Goal: Task Accomplishment & Management: Use online tool/utility

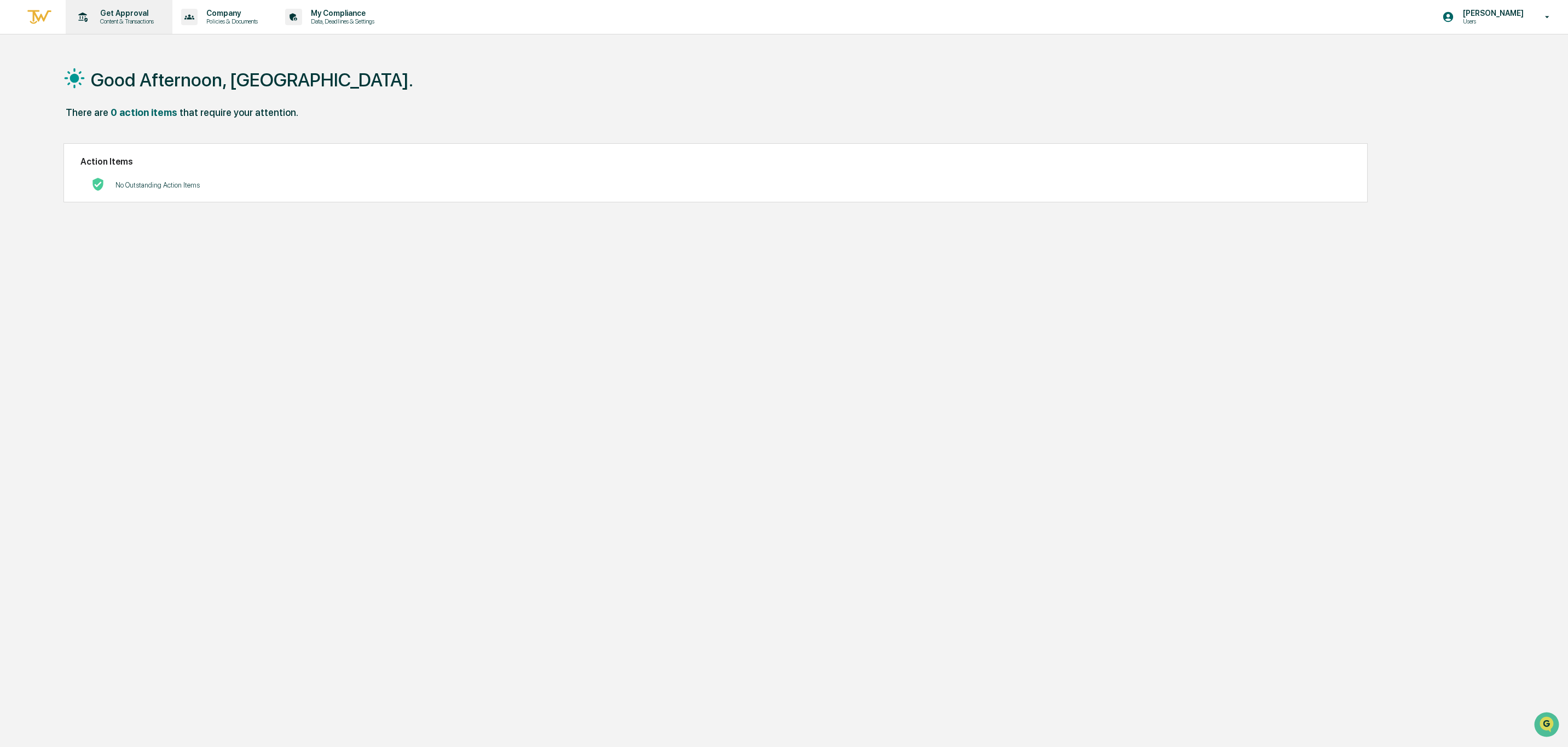
click at [131, 19] on p "Content & Transactions" at bounding box center [125, 21] width 68 height 8
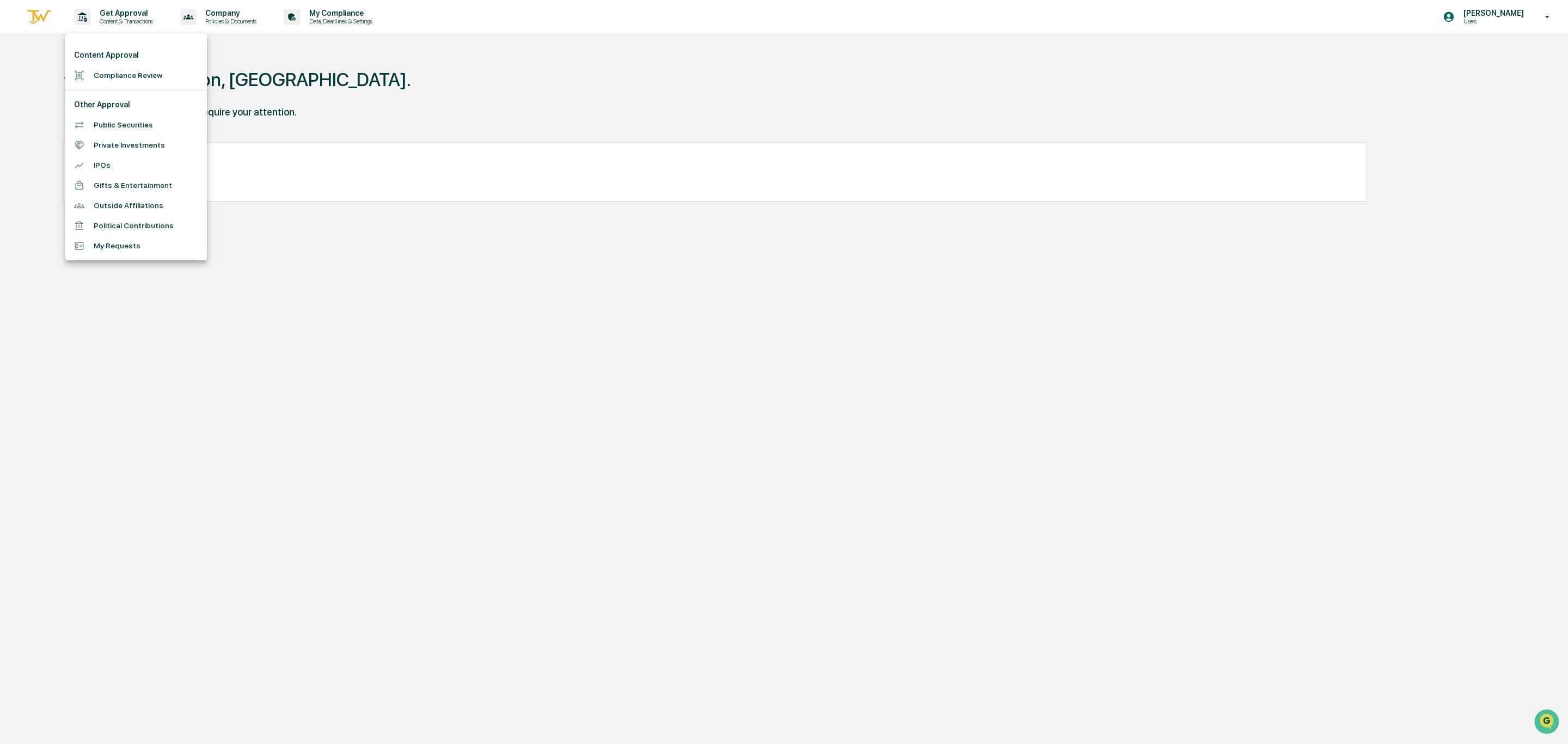
click at [135, 77] on li "Compliance Review" at bounding box center [136, 75] width 141 height 20
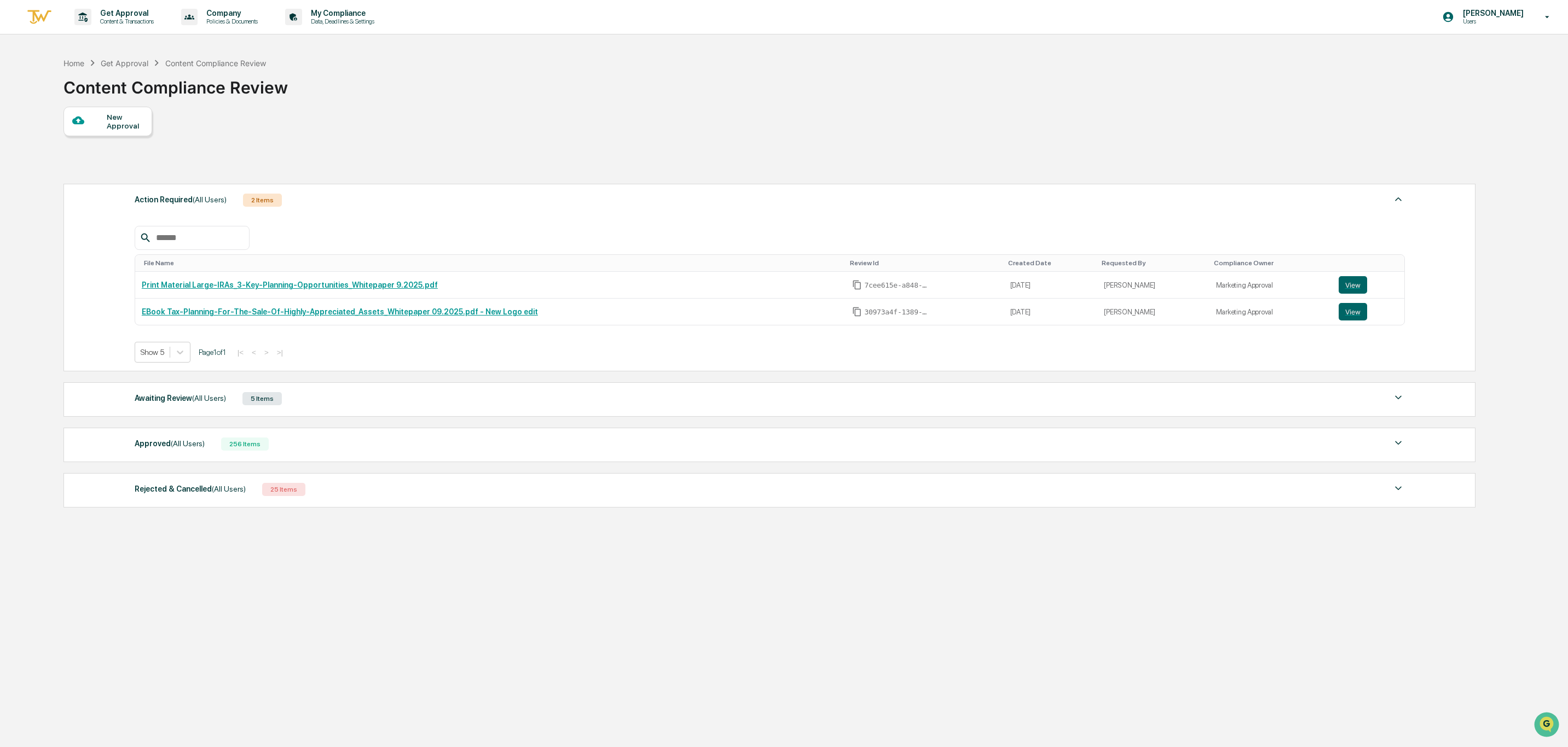
click at [166, 399] on div "Awaiting Review (All Users)" at bounding box center [180, 398] width 91 height 14
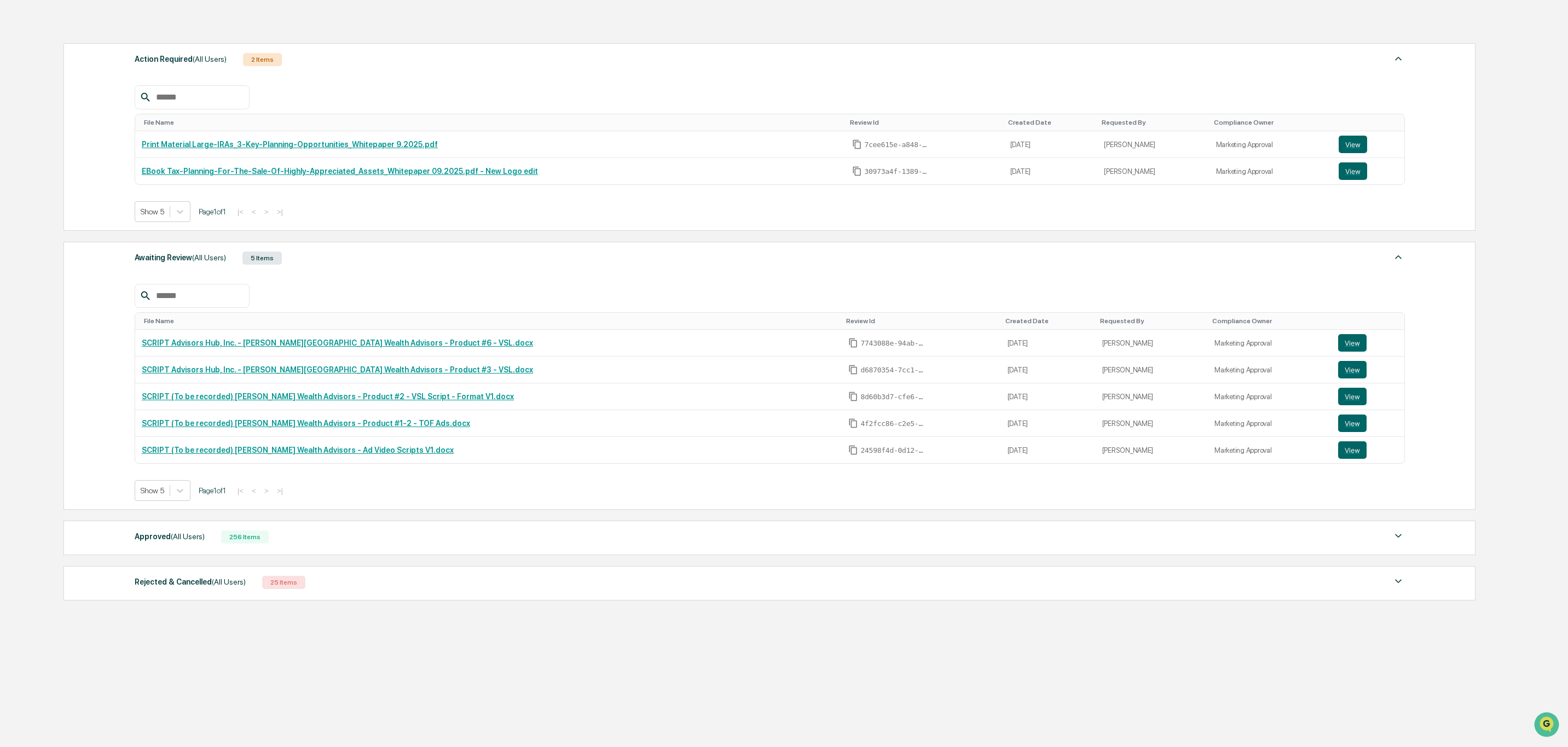
scroll to position [151, 0]
click at [171, 533] on span "(All Users)" at bounding box center [188, 537] width 34 height 9
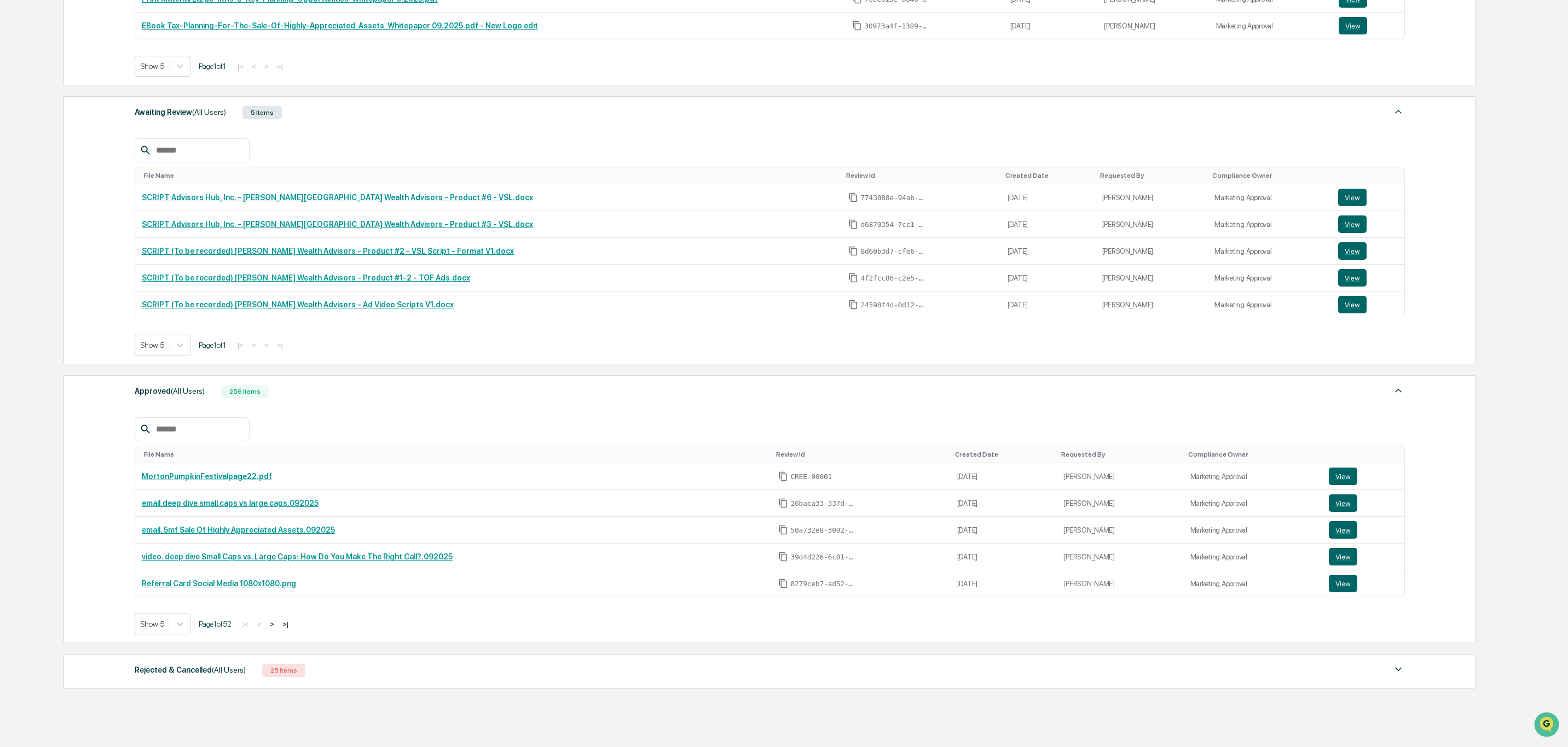
scroll to position [315, 0]
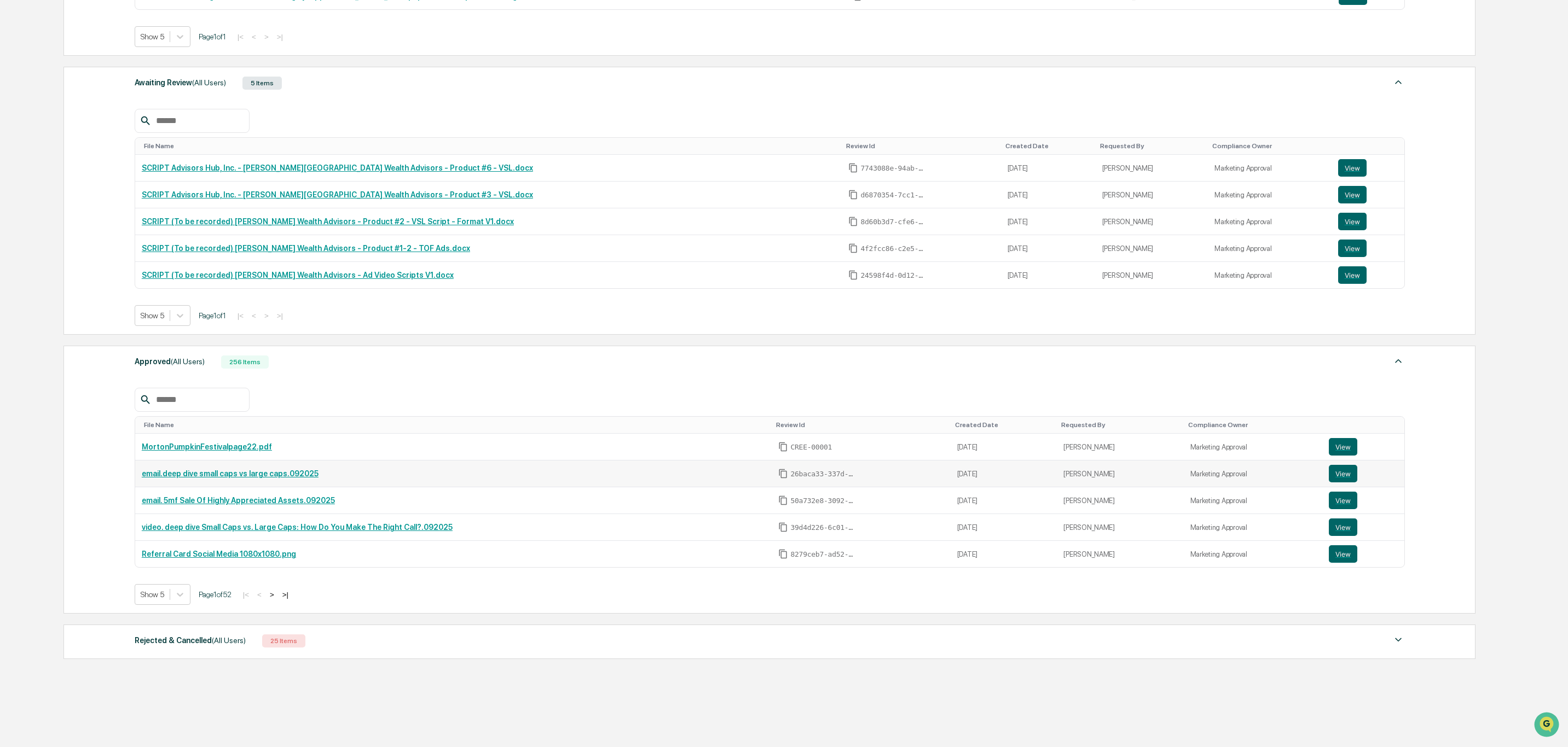
click at [270, 478] on link "email.deep dive small caps vs large caps.092025" at bounding box center [230, 474] width 177 height 9
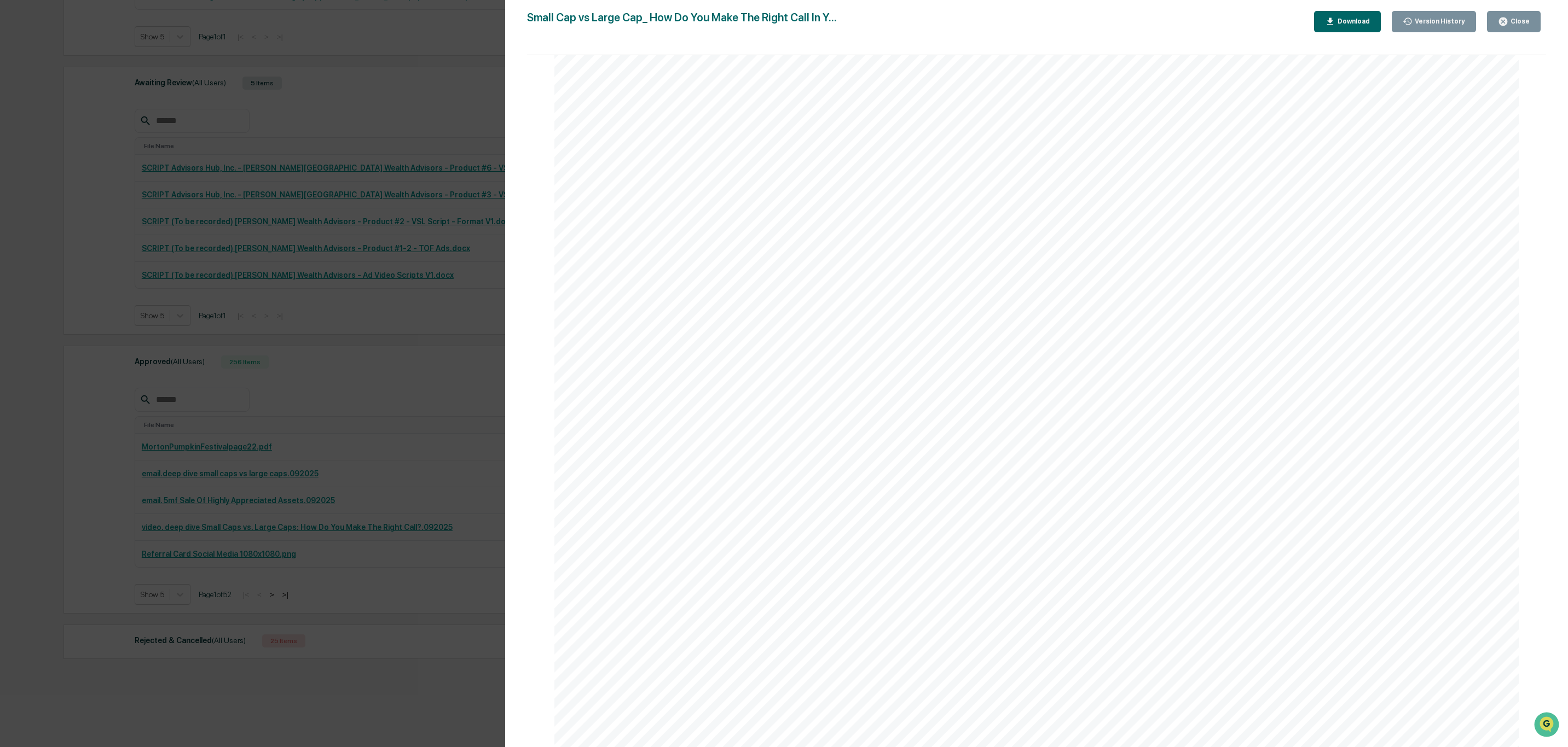
scroll to position [164, 0]
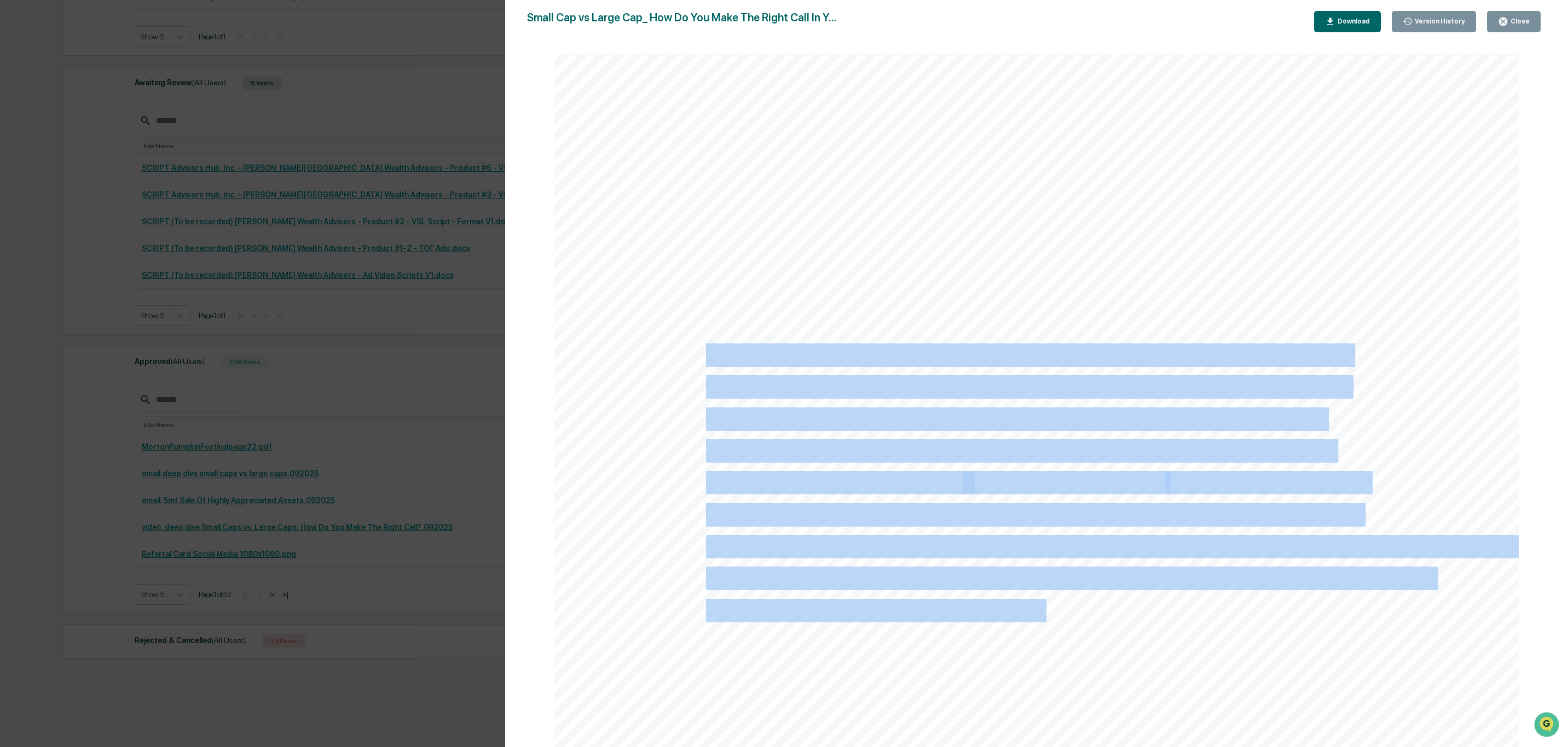
click at [704, 345] on div "View in browser In this edition of the Incredible Lives Newsletter, we’re divin…" at bounding box center [1037, 540] width 965 height 1248
copy div "In this edition of the Incredible Lives Newsletter, we’re diving into the dynam…"
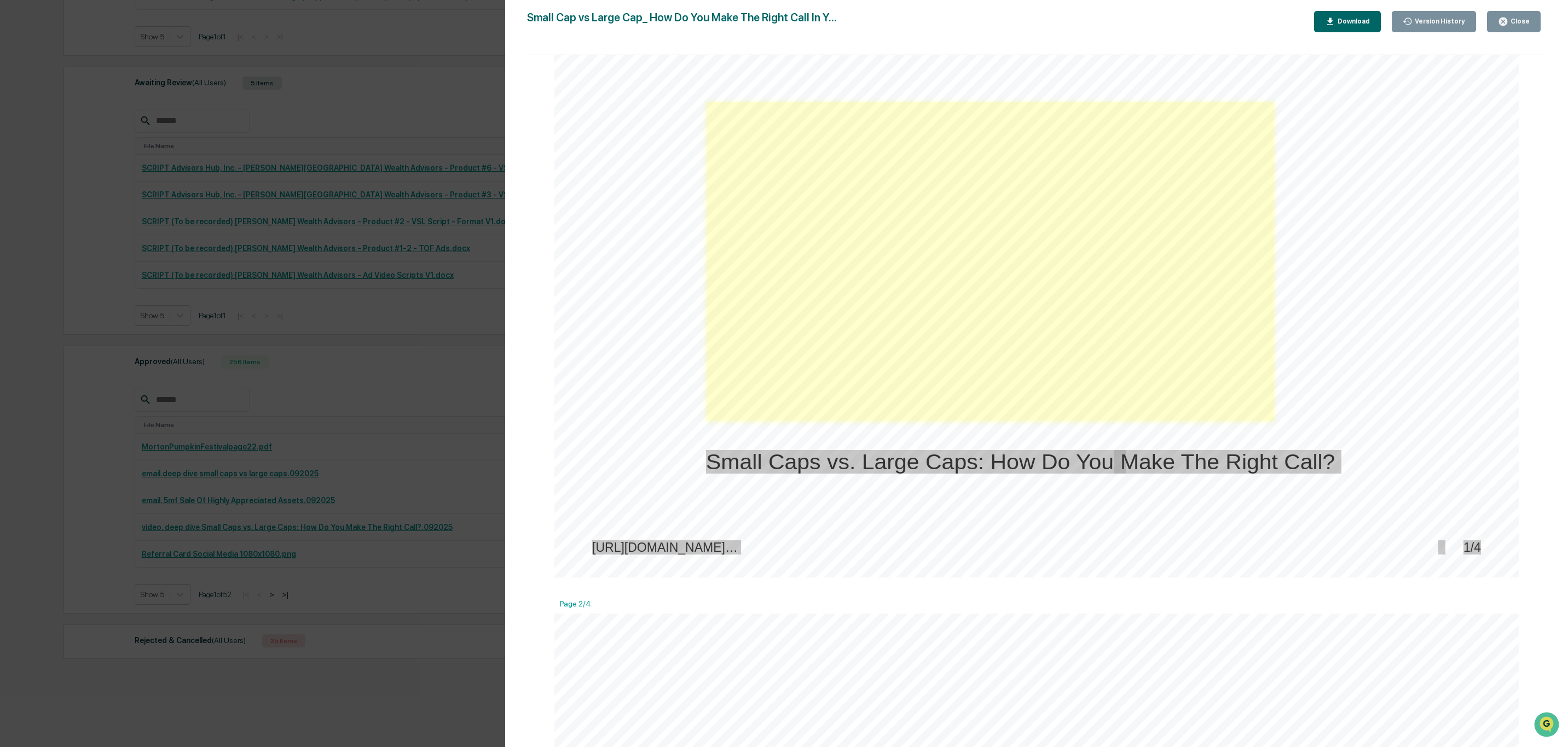
scroll to position [903, 0]
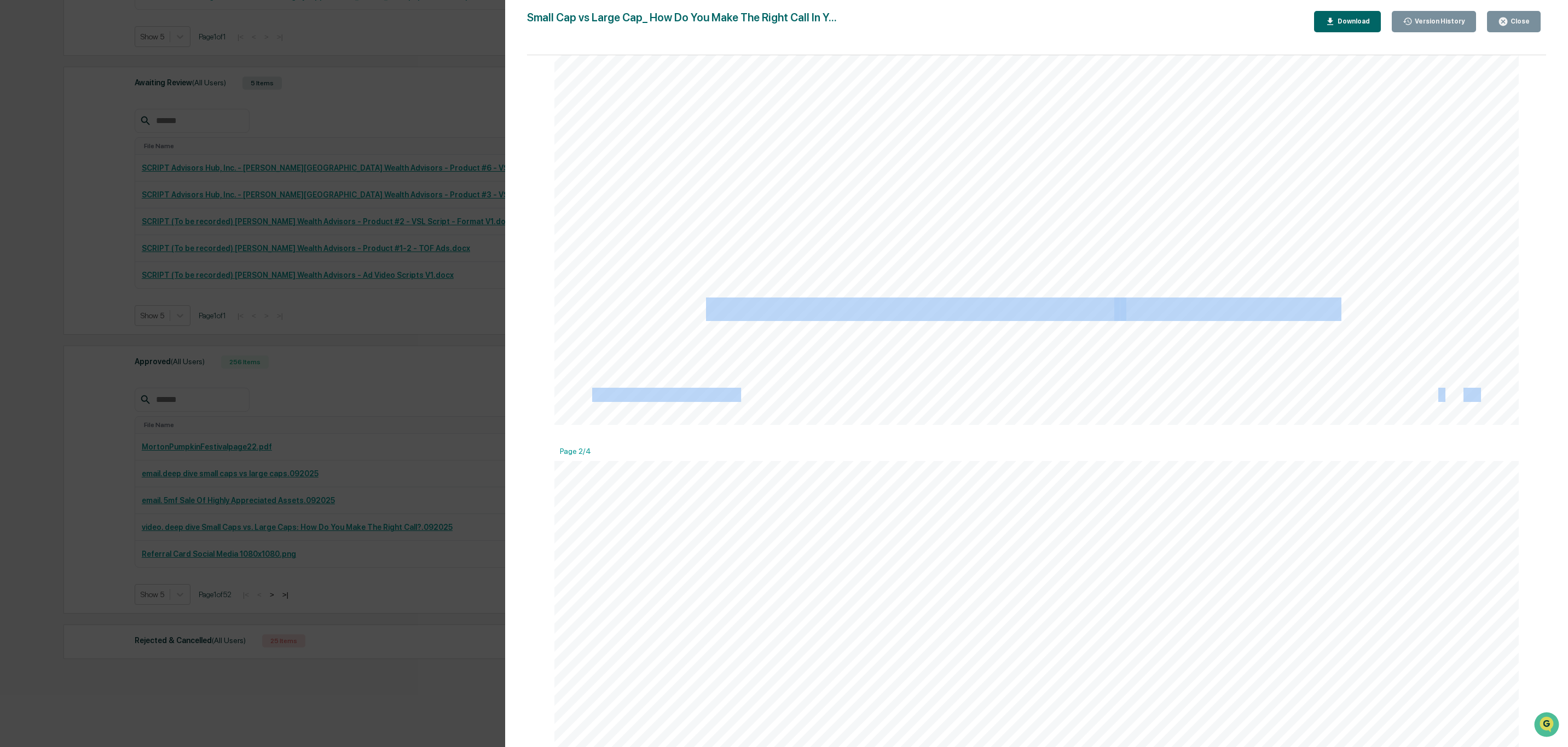
drag, startPoint x: 1379, startPoint y: 300, endPoint x: 684, endPoint y: 320, distance: 695.3
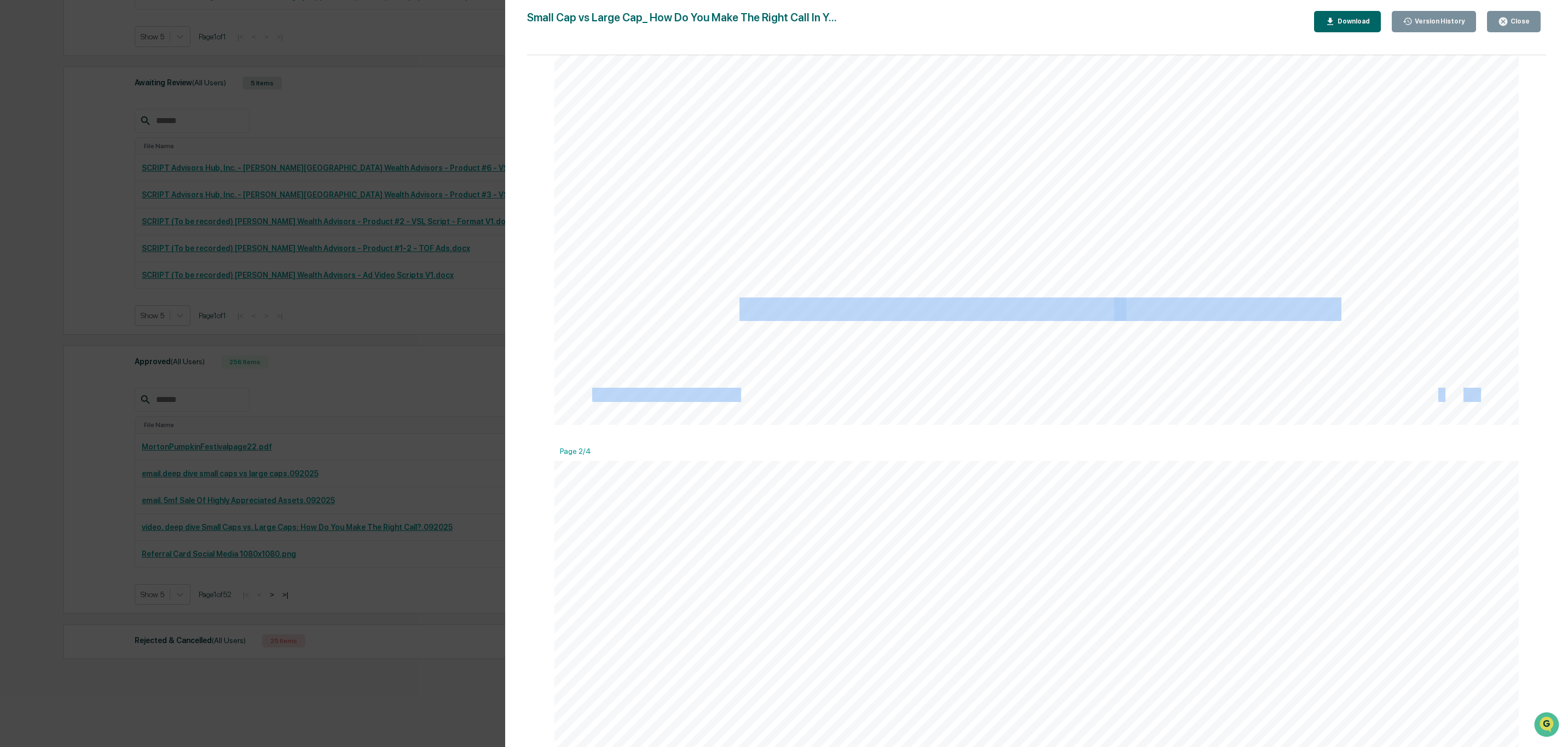
drag, startPoint x: 688, startPoint y: 320, endPoint x: 718, endPoint y: 307, distance: 32.7
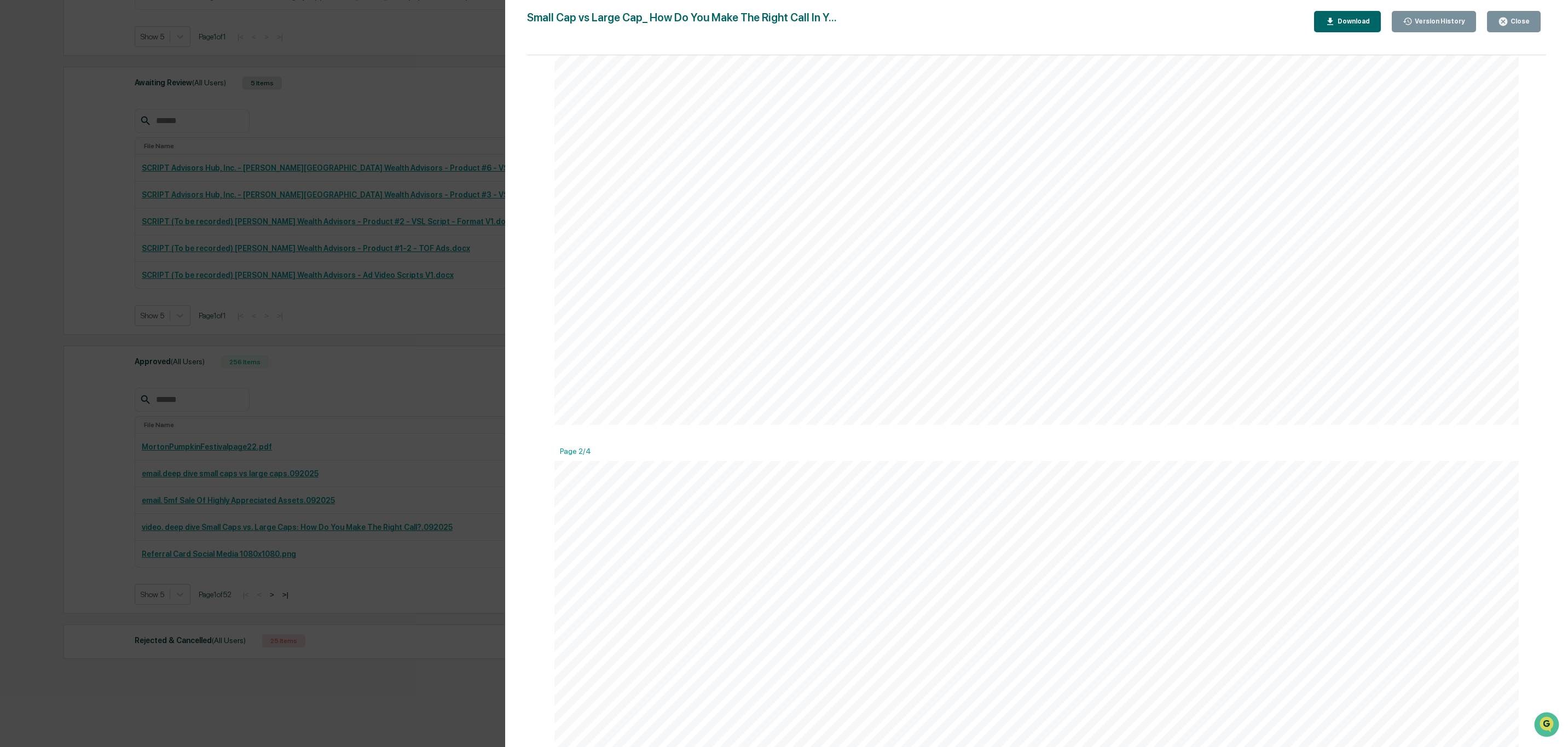
click at [709, 308] on span "Small Caps vs. Large Caps: How Do You" at bounding box center [910, 310] width 407 height 21
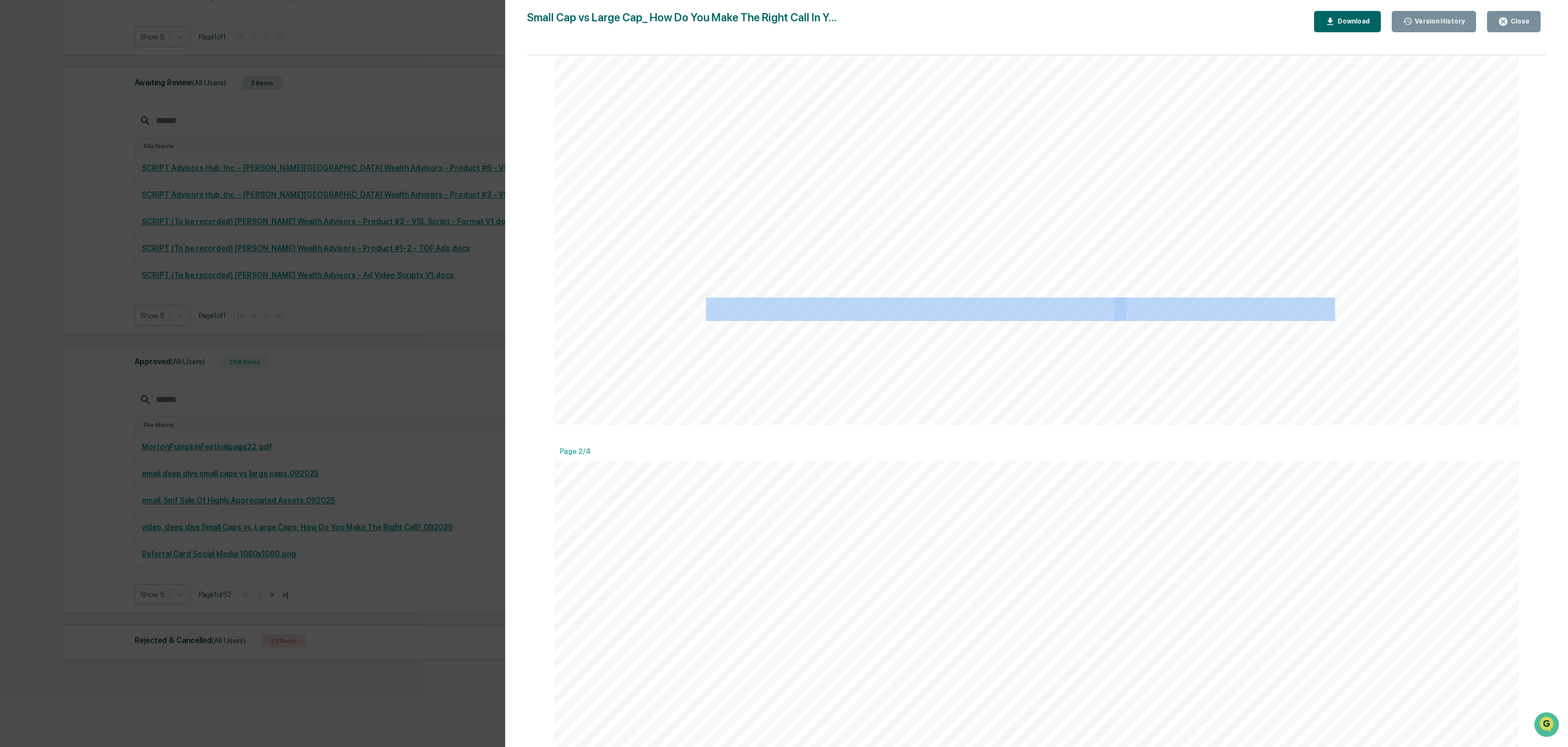
drag, startPoint x: 704, startPoint y: 307, endPoint x: 1326, endPoint y: 308, distance: 622.0
copy span "Small Caps vs. Large Caps: How Do You Make The Right Call?"
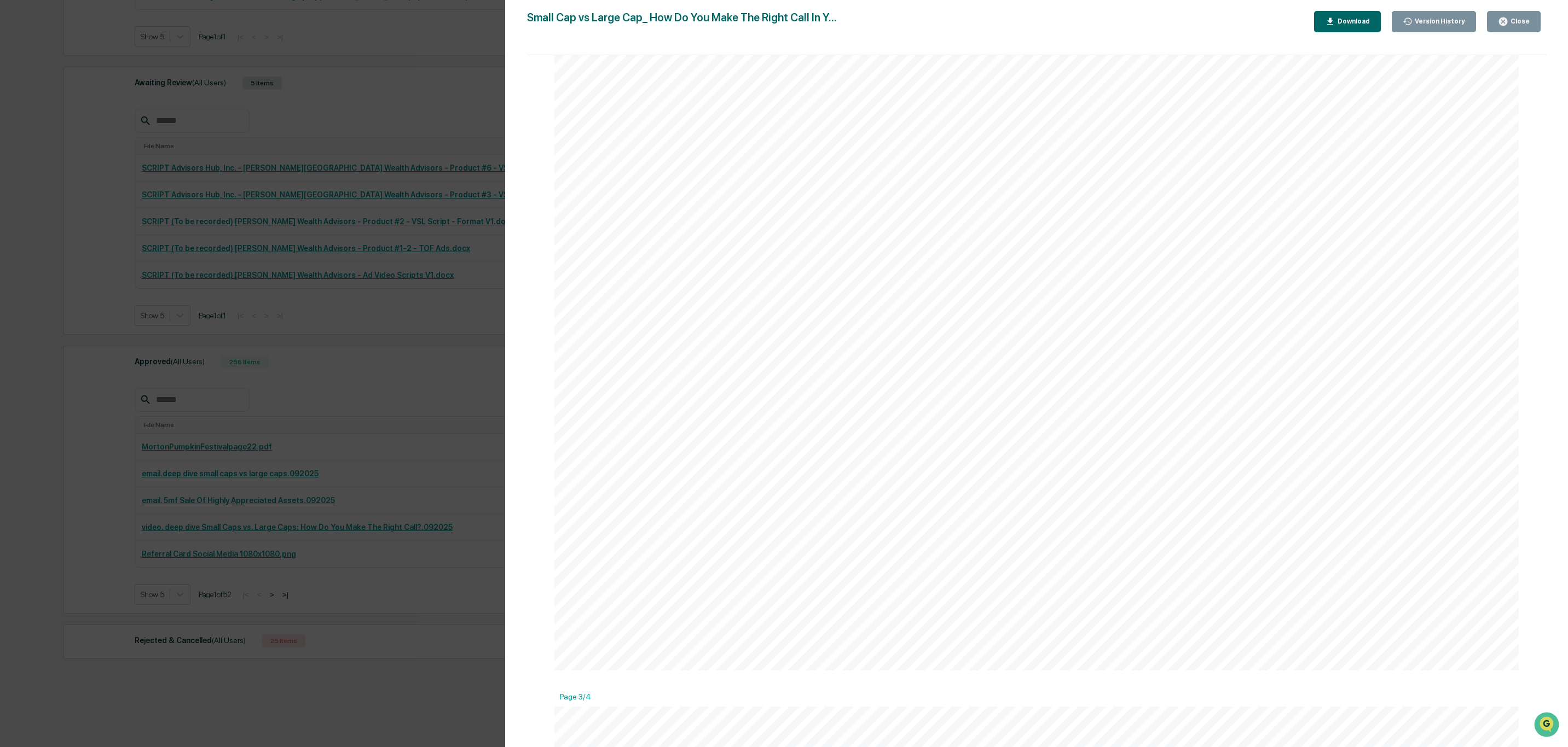
scroll to position [1969, 0]
drag, startPoint x: 1206, startPoint y: 550, endPoint x: 712, endPoint y: 366, distance: 527.2
click at [712, 366] on div "Watch Here Every investor’s journey is unique, and so is the balance between sm…" at bounding box center [1037, 18] width 965 height 1248
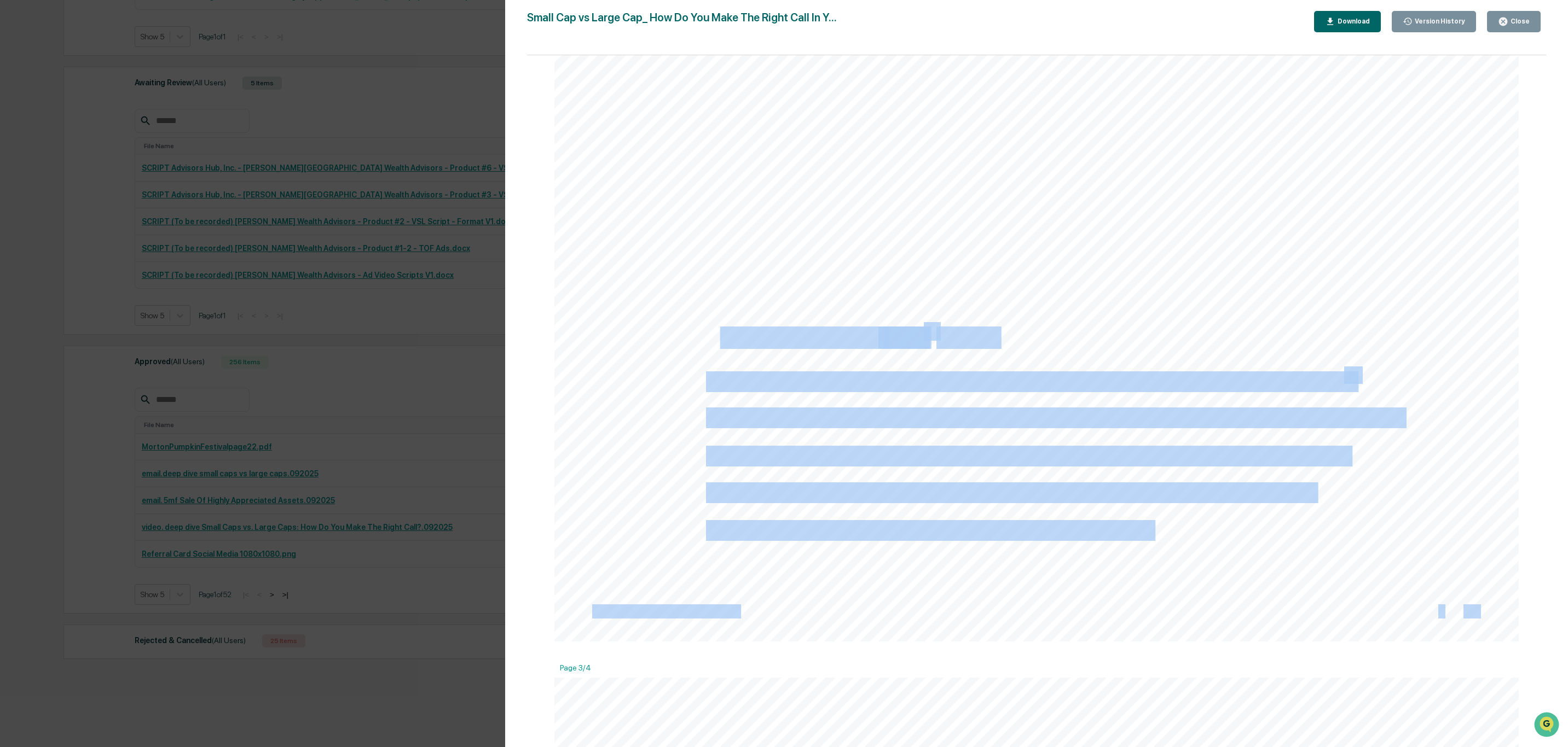
drag, startPoint x: 1155, startPoint y: 532, endPoint x: 710, endPoint y: 338, distance: 485.4
click at [710, 338] on div "Watch Here Every investor’s journey is unique, and so is the balance between sm…" at bounding box center [1037, 18] width 965 height 1248
click at [1157, 337] on div "Watch Here Every investor’s journey is unique, and so is the balance between sm…" at bounding box center [1037, 18] width 965 height 1248
click at [709, 342] on span "By: [PERSON_NAME]," at bounding box center [816, 338] width 220 height 20
drag, startPoint x: 703, startPoint y: 337, endPoint x: 1146, endPoint y: 533, distance: 484.4
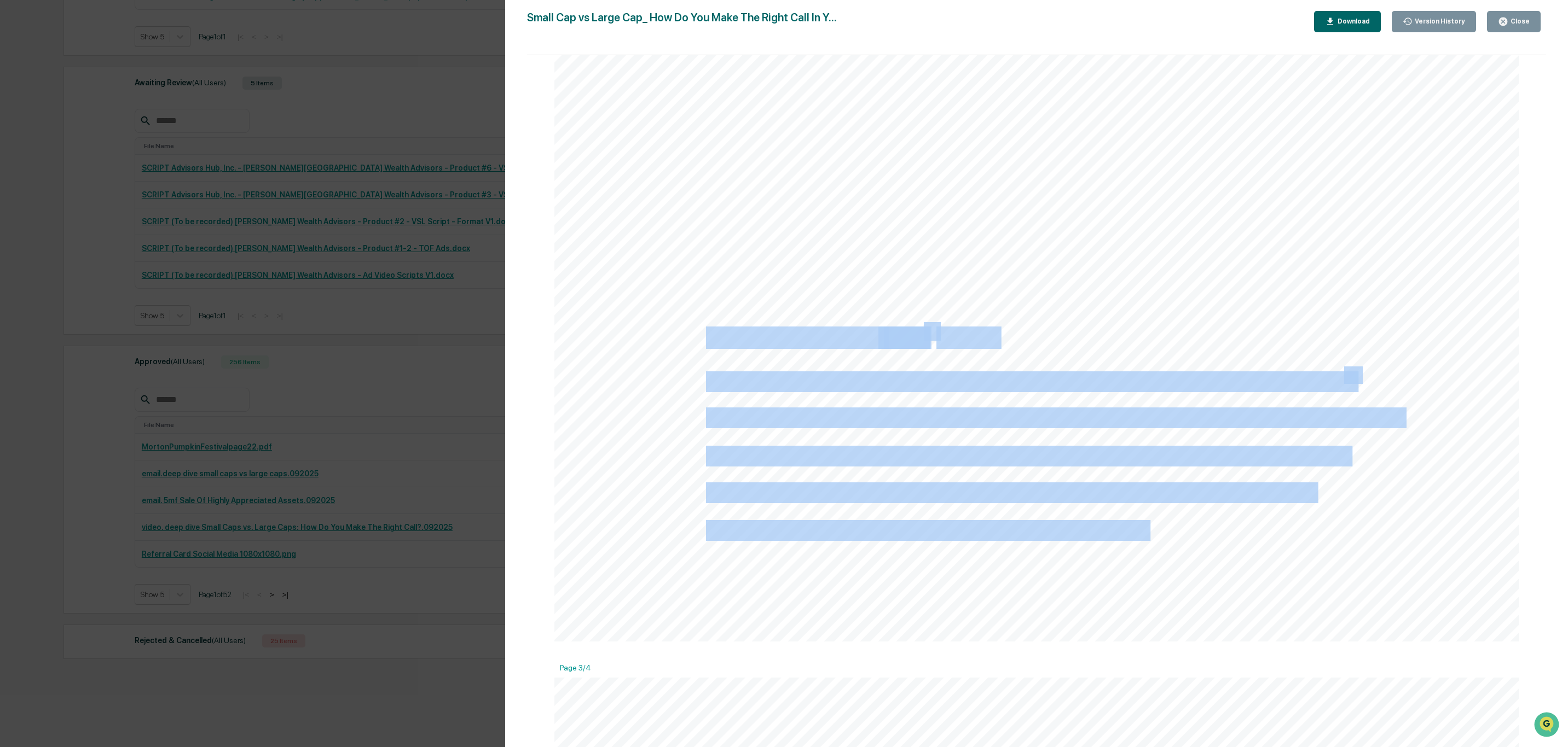
click at [1146, 533] on div "Watch Here Every investor’s journey is unique, and so is the balance between sm…" at bounding box center [1037, 18] width 965 height 1248
copy div "By: Clark Randall, CFP ® , MJur The One Big Beautiful Bill Act (OBBBA), was pas…"
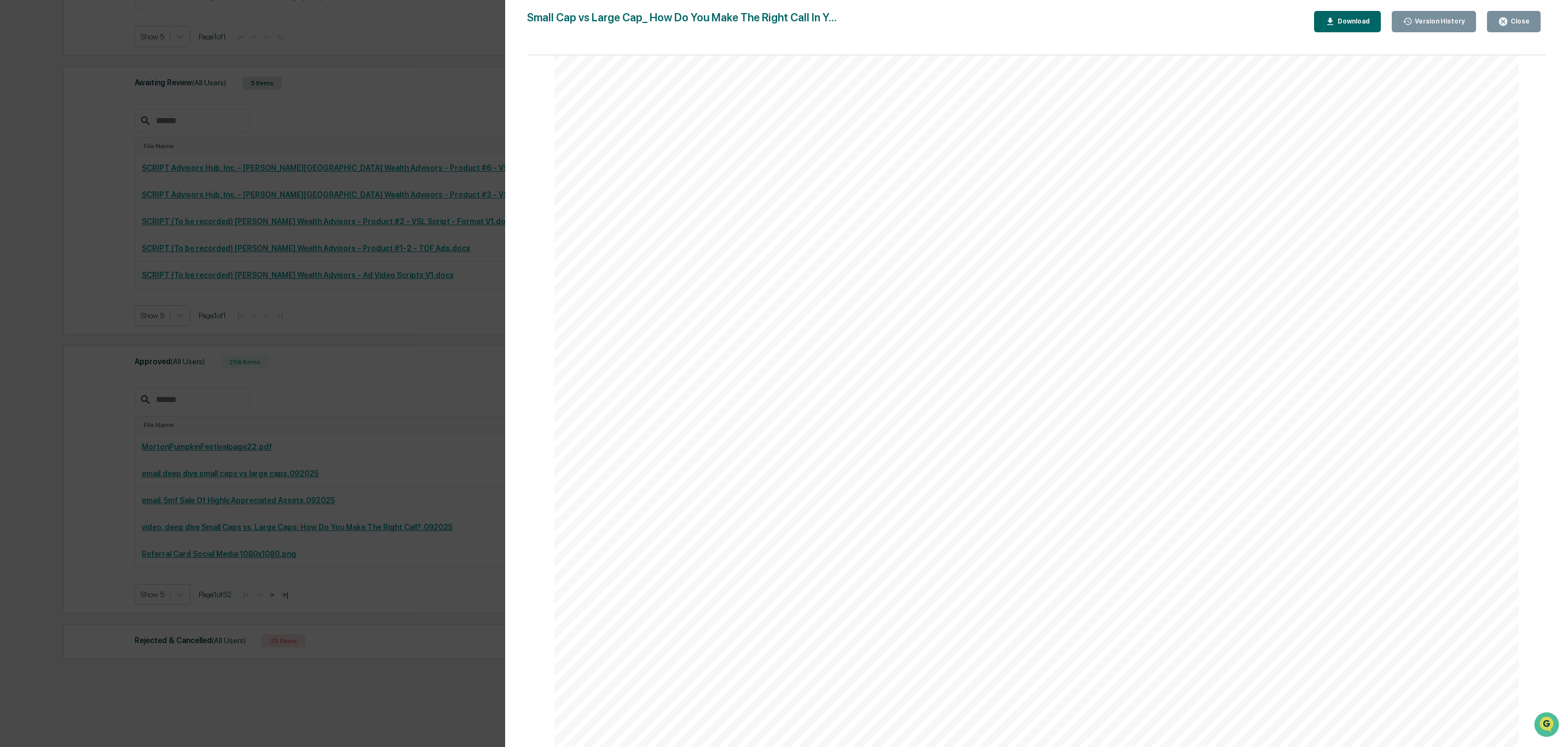
scroll to position [3282, 0]
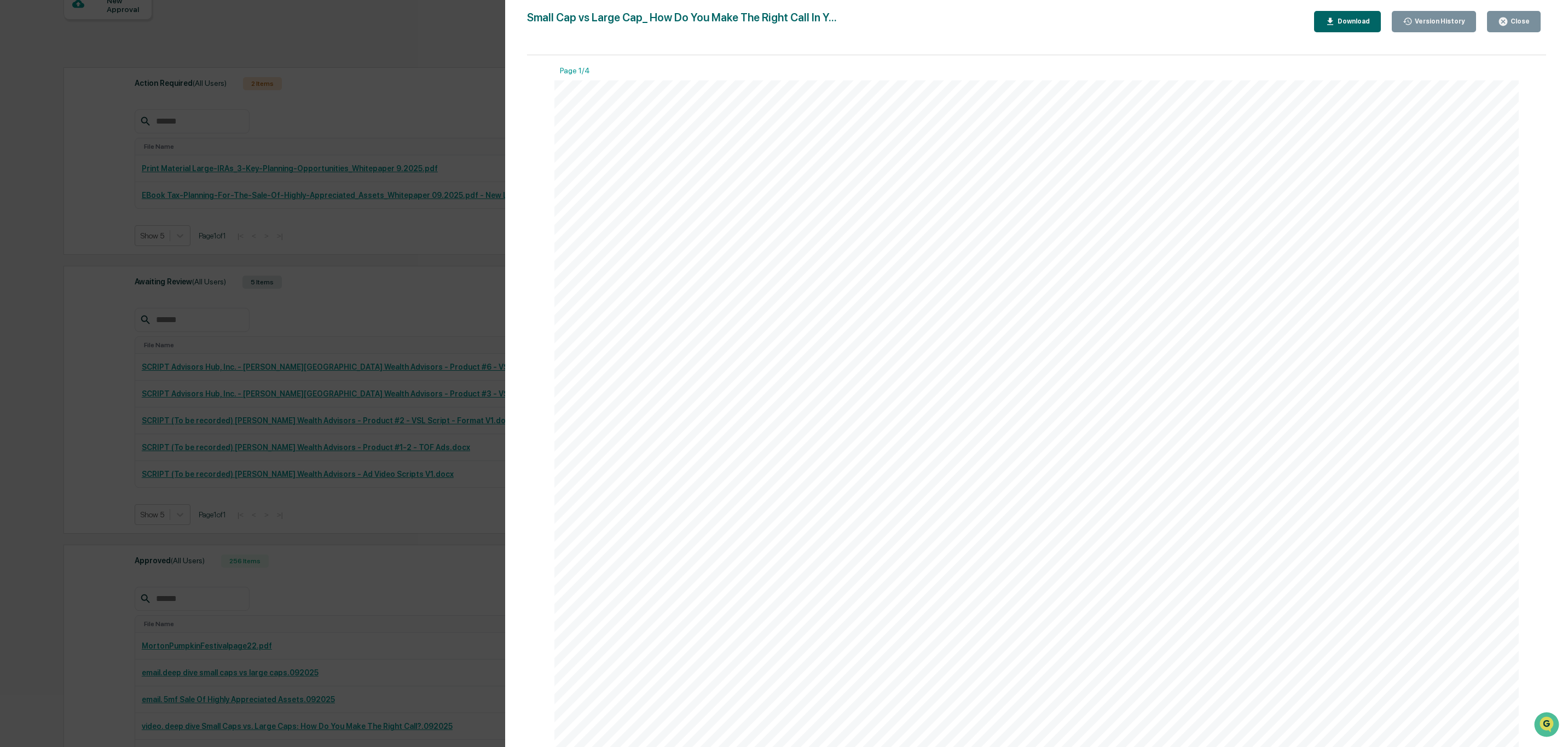
scroll to position [0, 0]
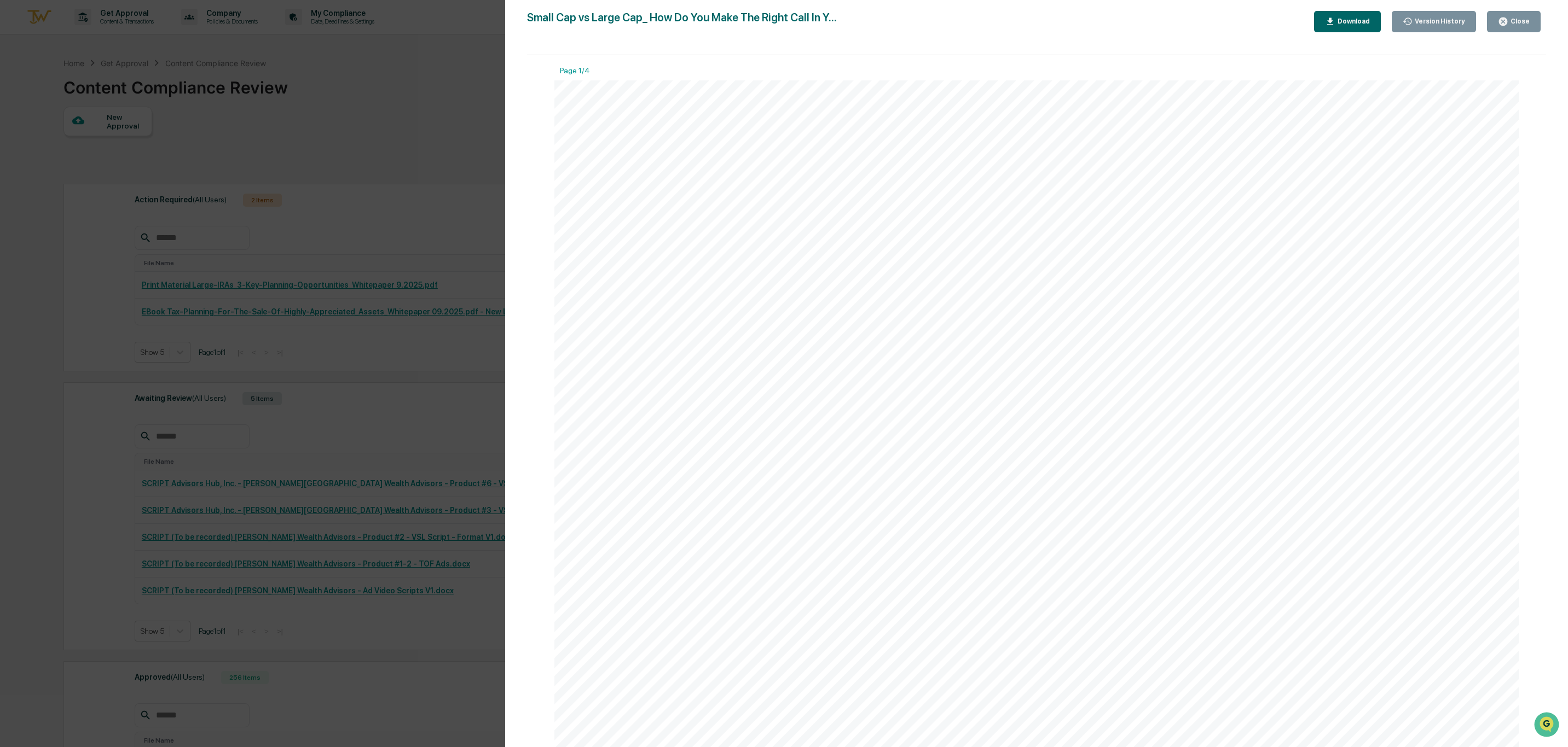
click at [443, 131] on div "Version History [DATE] 09:05 PM [PERSON_NAME] Small Cap vs Large Cap_ How Do Yo…" at bounding box center [784, 374] width 1568 height 747
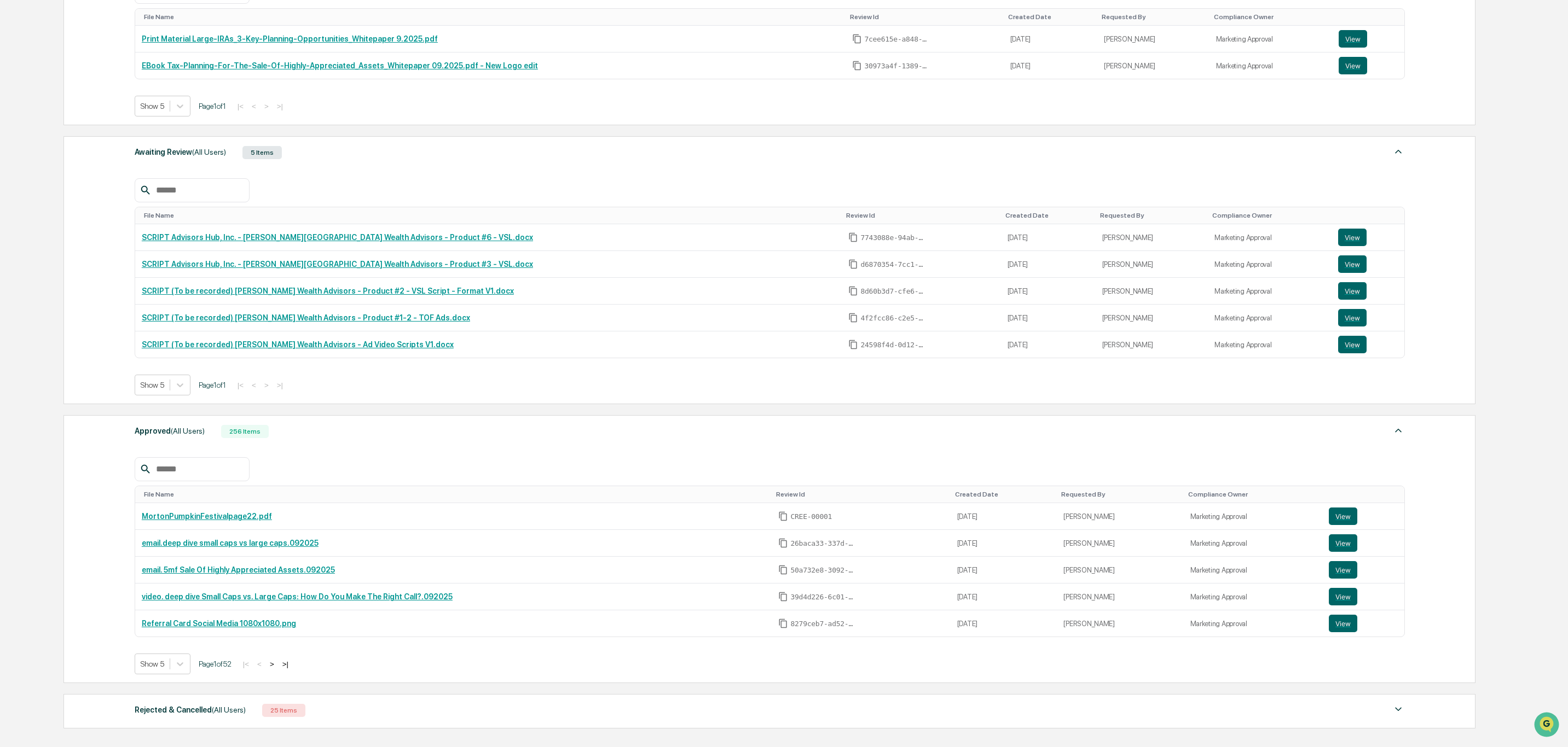
scroll to position [389, 0]
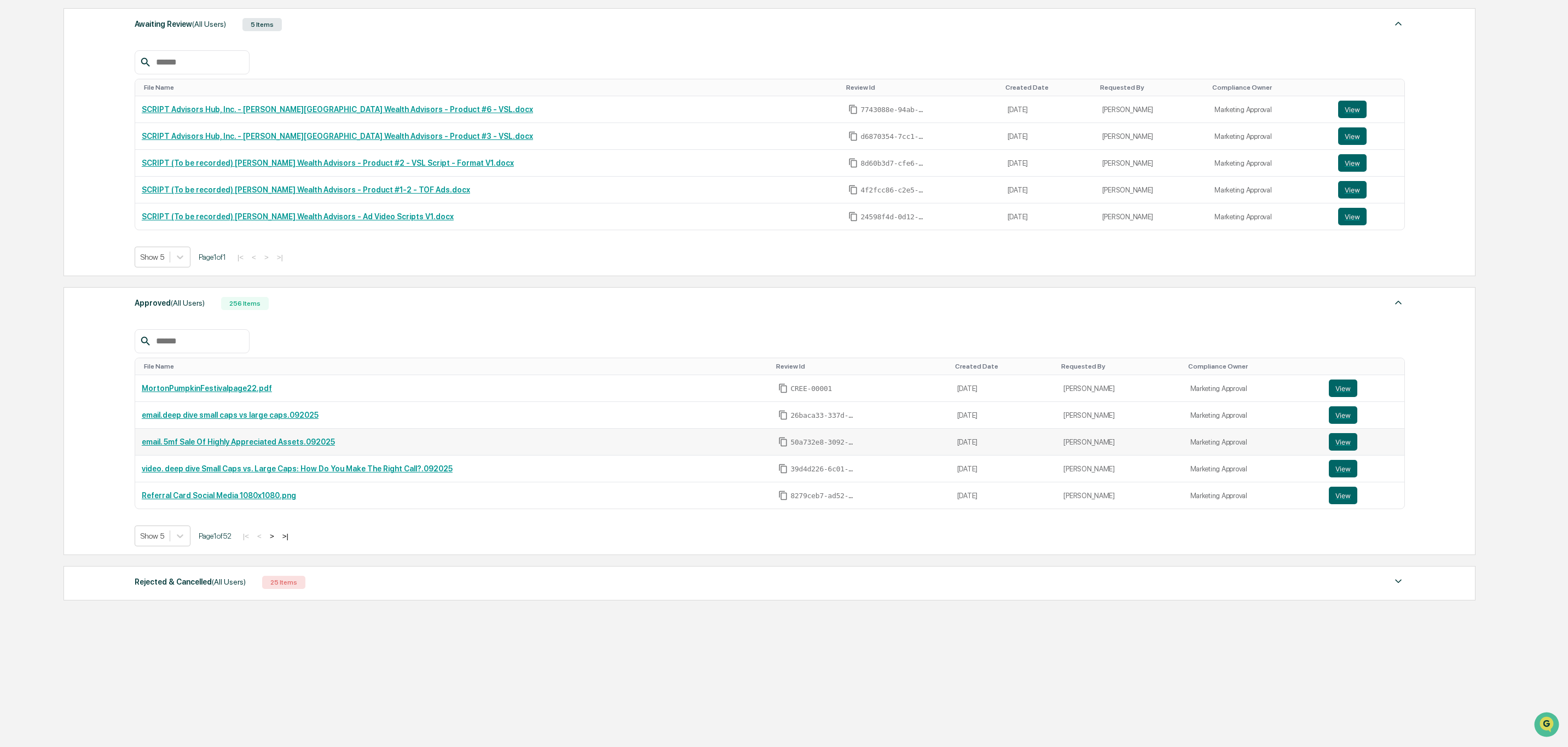
click at [252, 438] on link "email. 5mf Sale Of Highly Appreciated Assets.092025" at bounding box center [238, 442] width 193 height 9
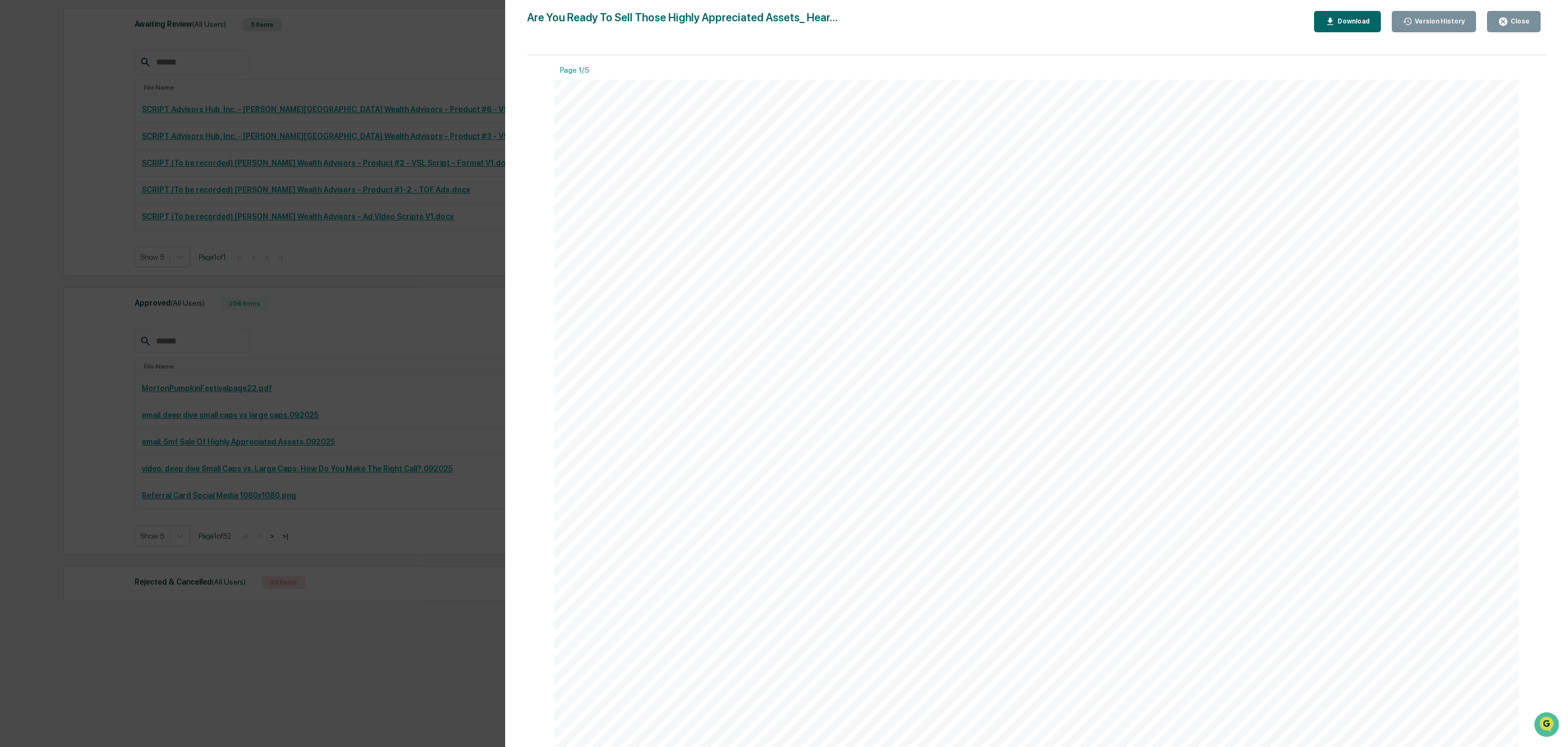
scroll to position [0, 0]
drag, startPoint x: 895, startPoint y: 111, endPoint x: 1347, endPoint y: 110, distance: 452.0
click at [1347, 110] on div "View in browser Selling stocks, real estate, or a business that has grown subst…" at bounding box center [1037, 704] width 965 height 1248
copy div "Are You Ready To Sell Those Highly Appreciated Assets? Hear More Now! https://c…"
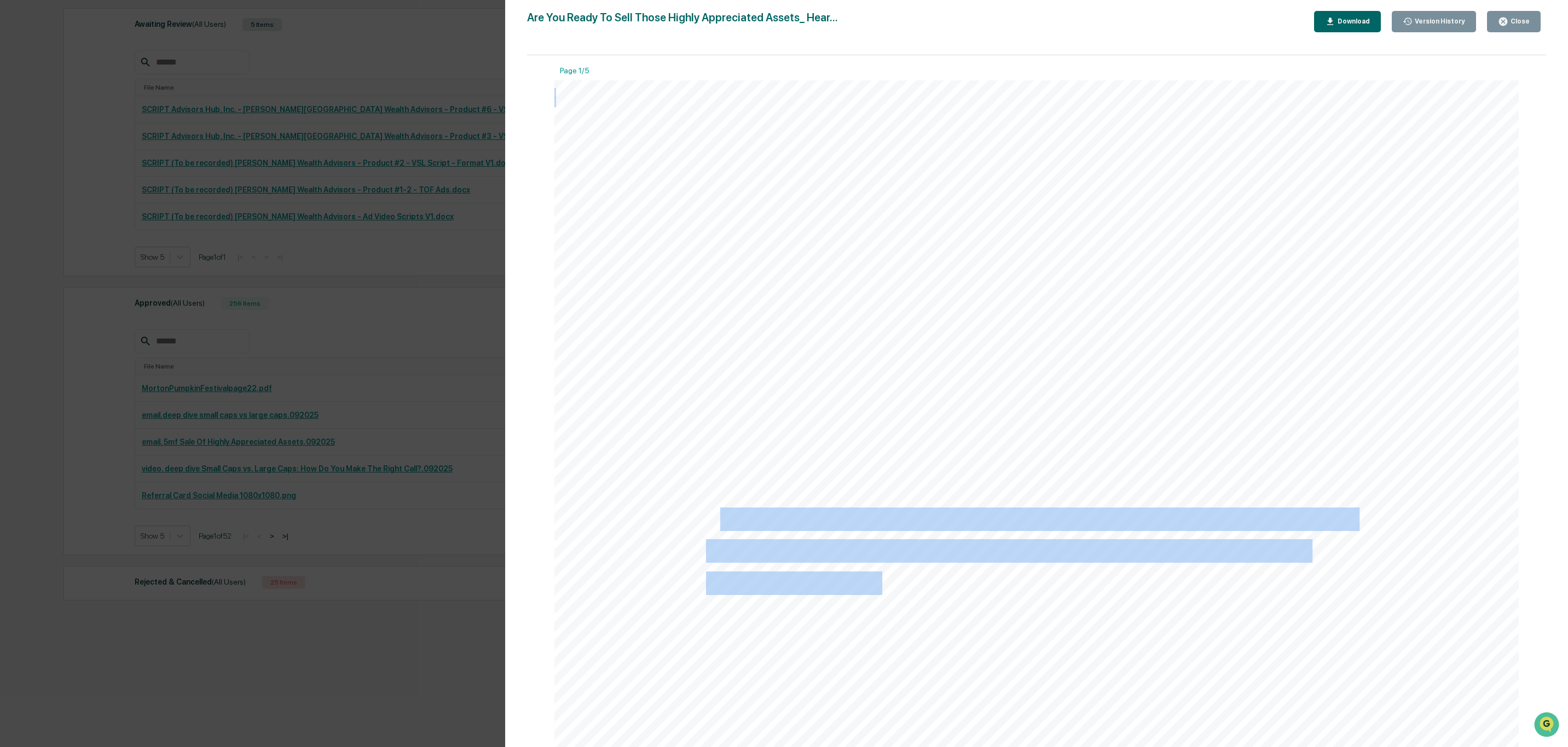
drag, startPoint x: 716, startPoint y: 521, endPoint x: 861, endPoint y: 561, distance: 150.4
click at [555, 81] on span "Selling stocks, real estate, or a business that has grown substantially in valu…" at bounding box center [555, 81] width 0 height 0
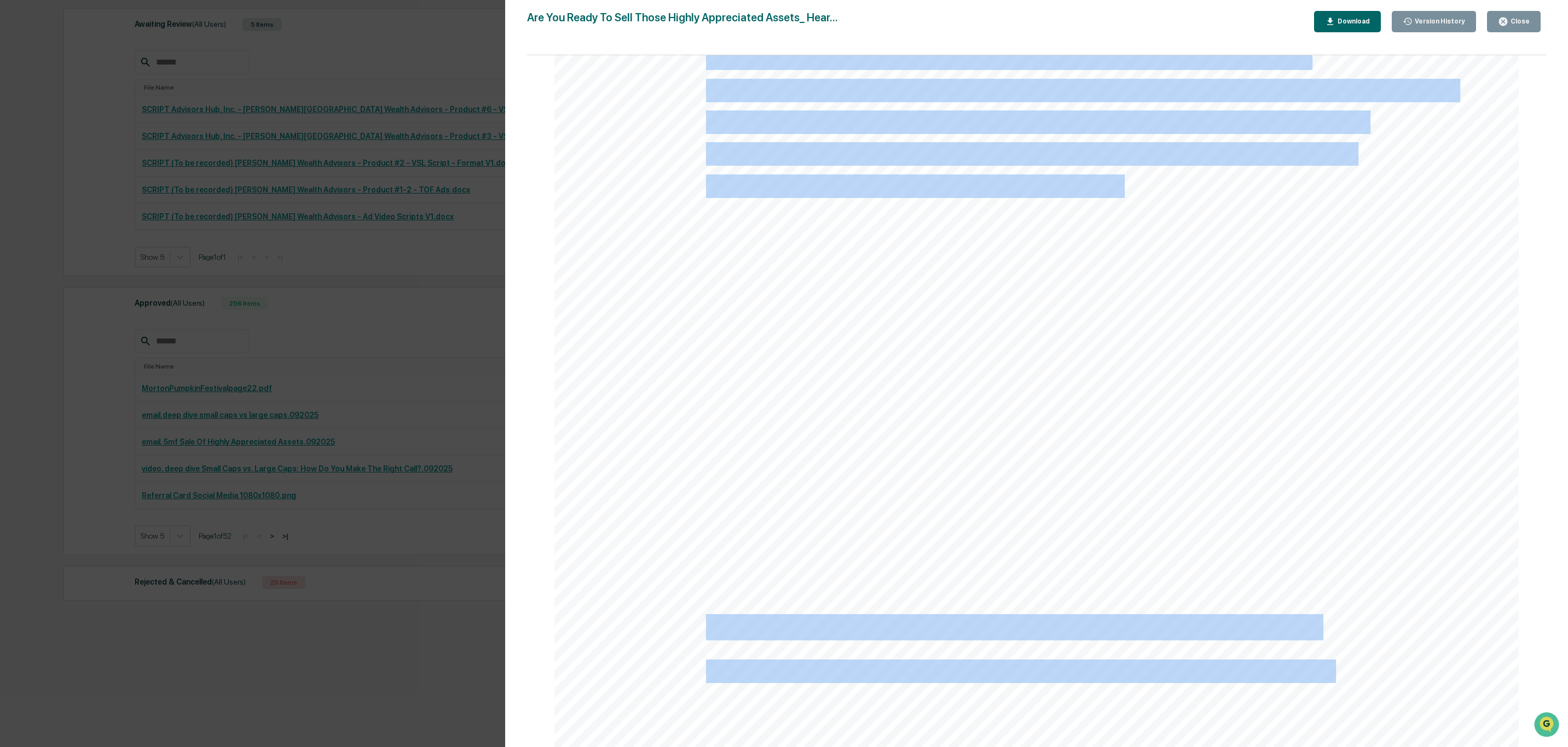
scroll to position [41, 0]
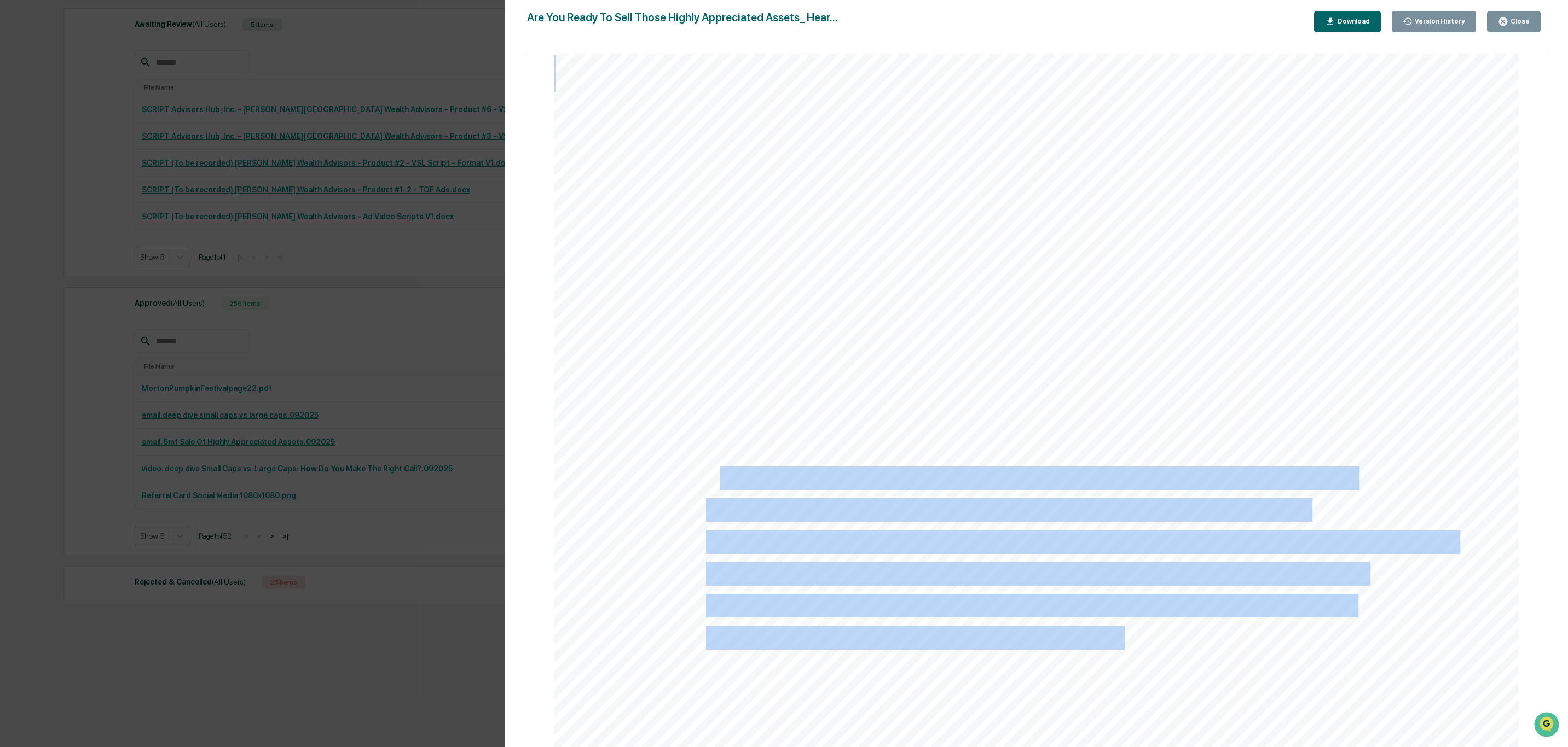
copy div "elling stocks, real estate, or a business that has grown substantially in value…"
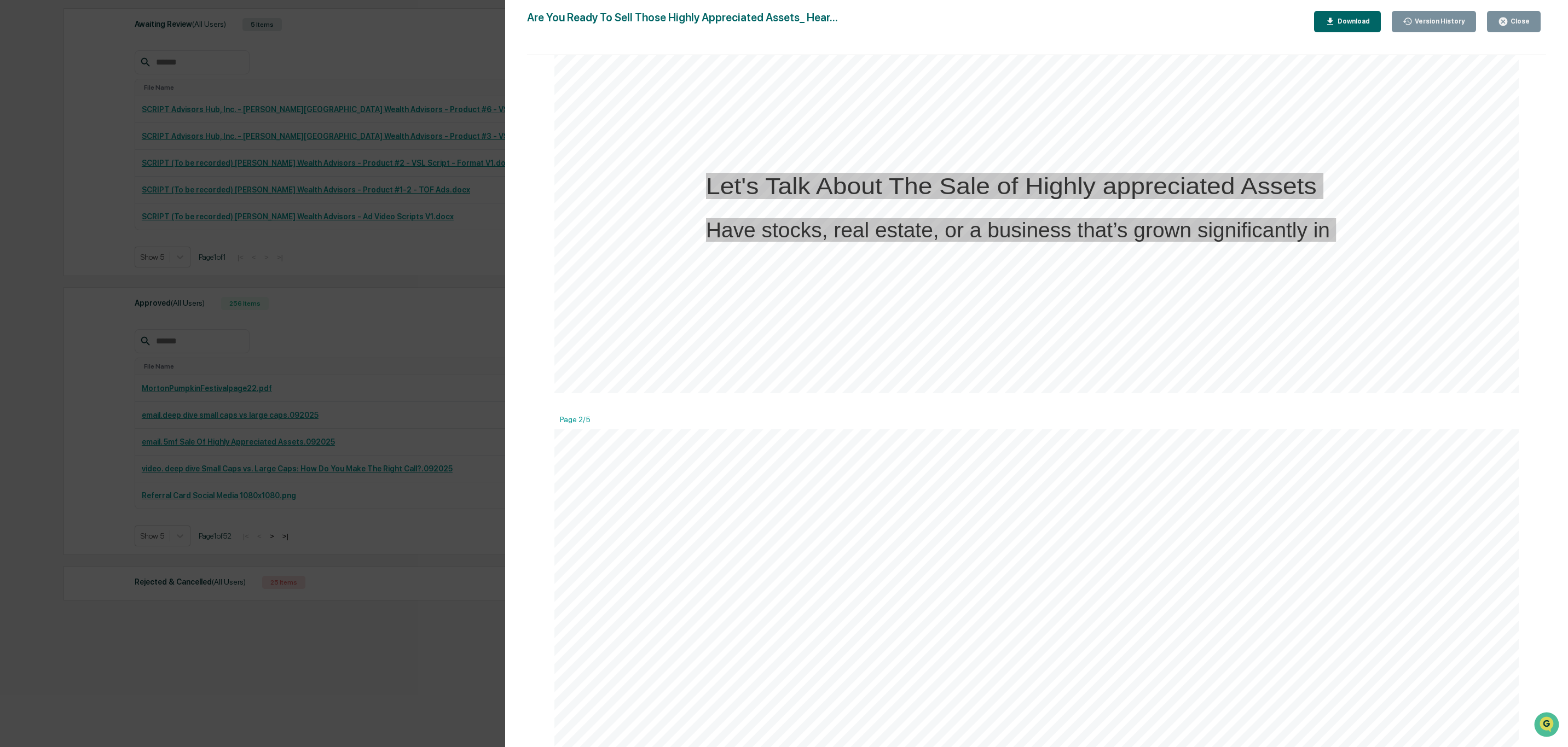
scroll to position [943, 0]
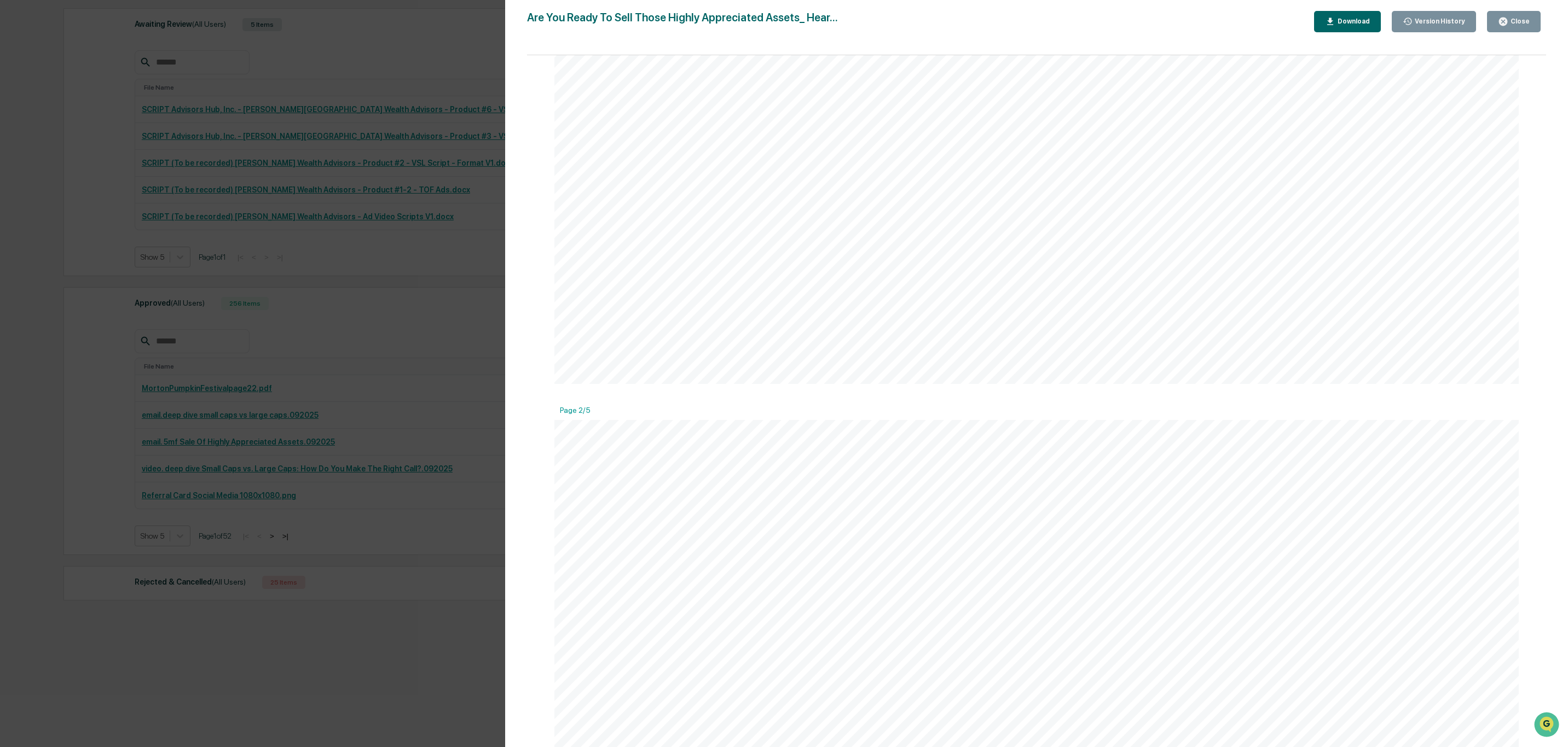
click at [795, 399] on link at bounding box center [782, 405] width 150 height 53
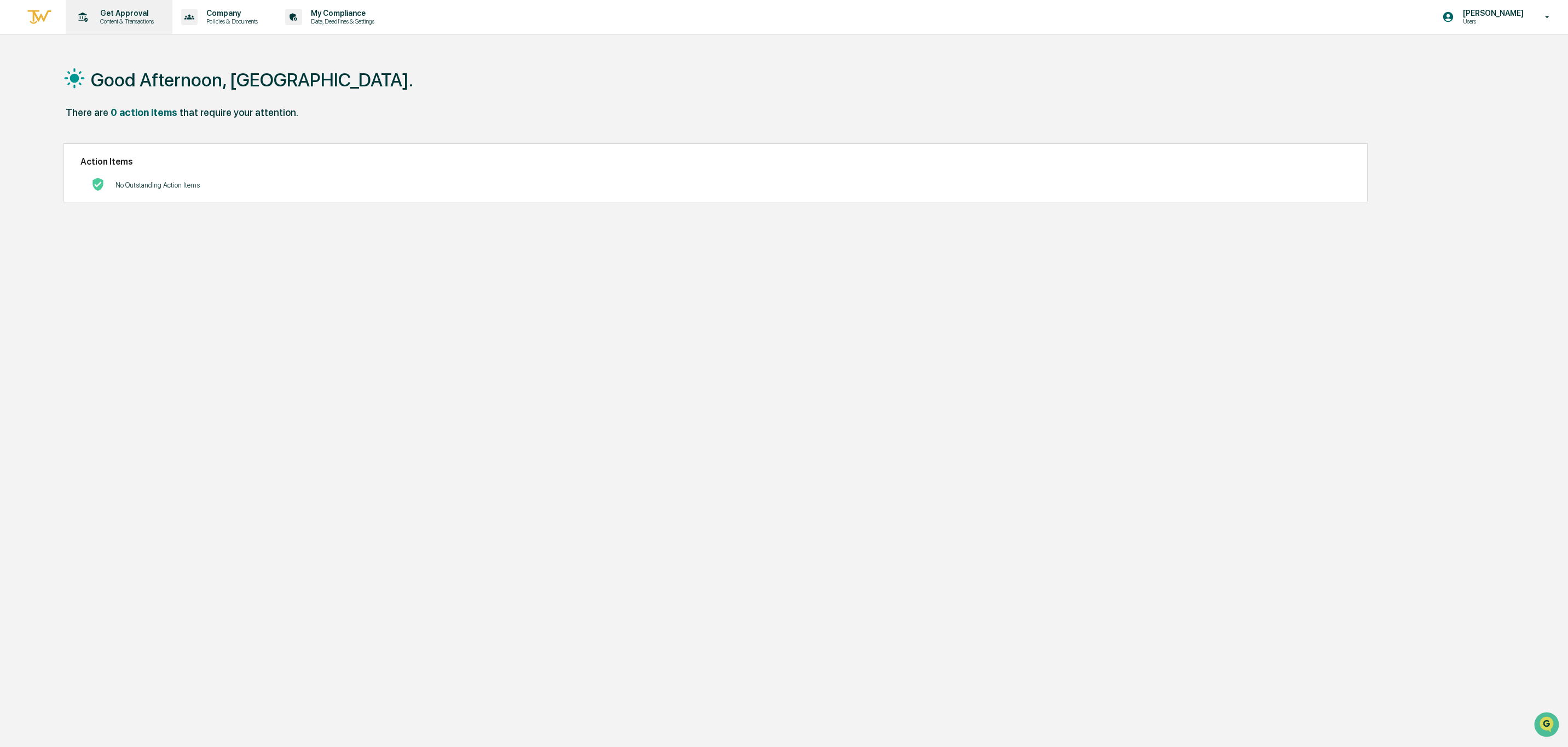
click at [114, 19] on p "Content & Transactions" at bounding box center [125, 21] width 68 height 8
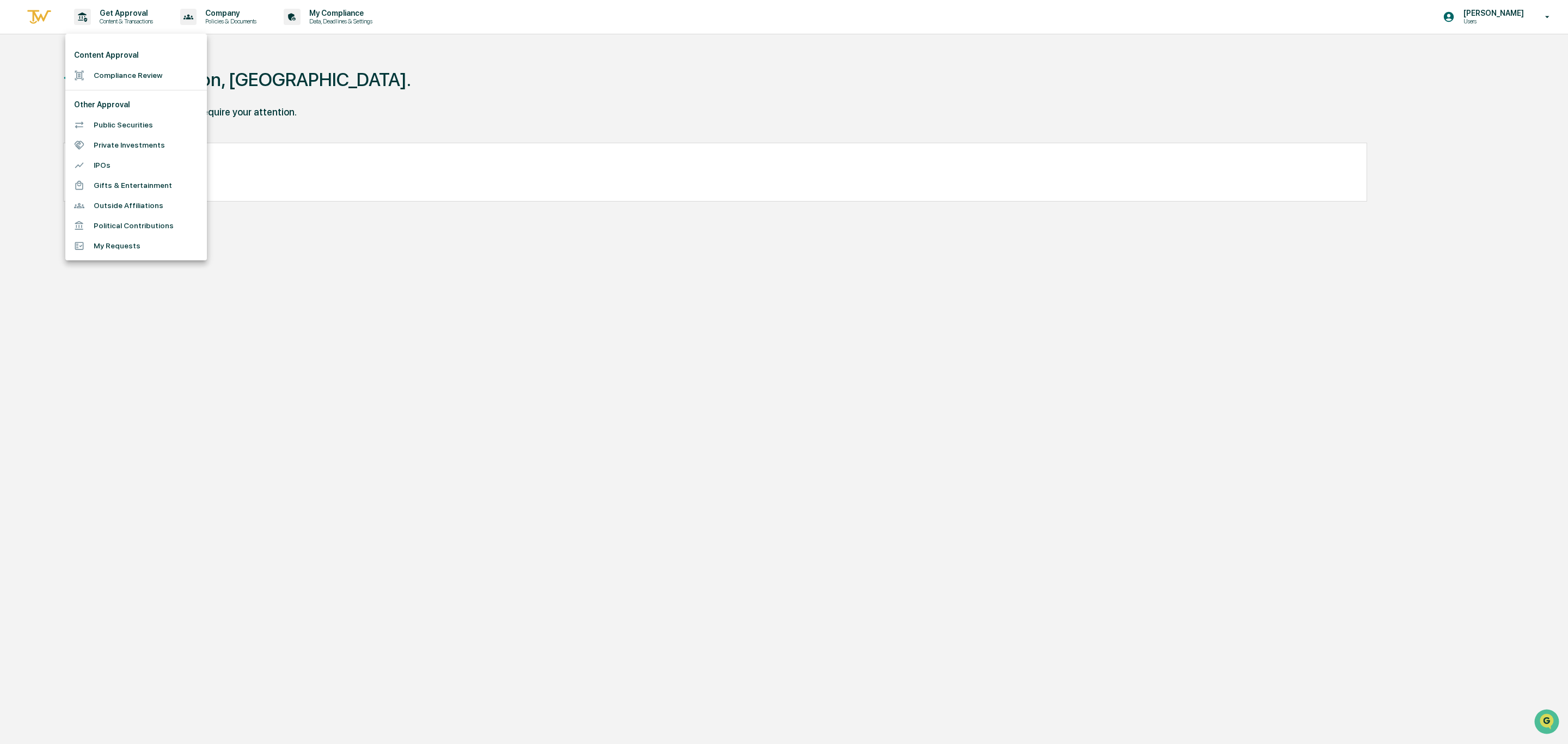
click at [305, 275] on div at bounding box center [784, 372] width 1568 height 744
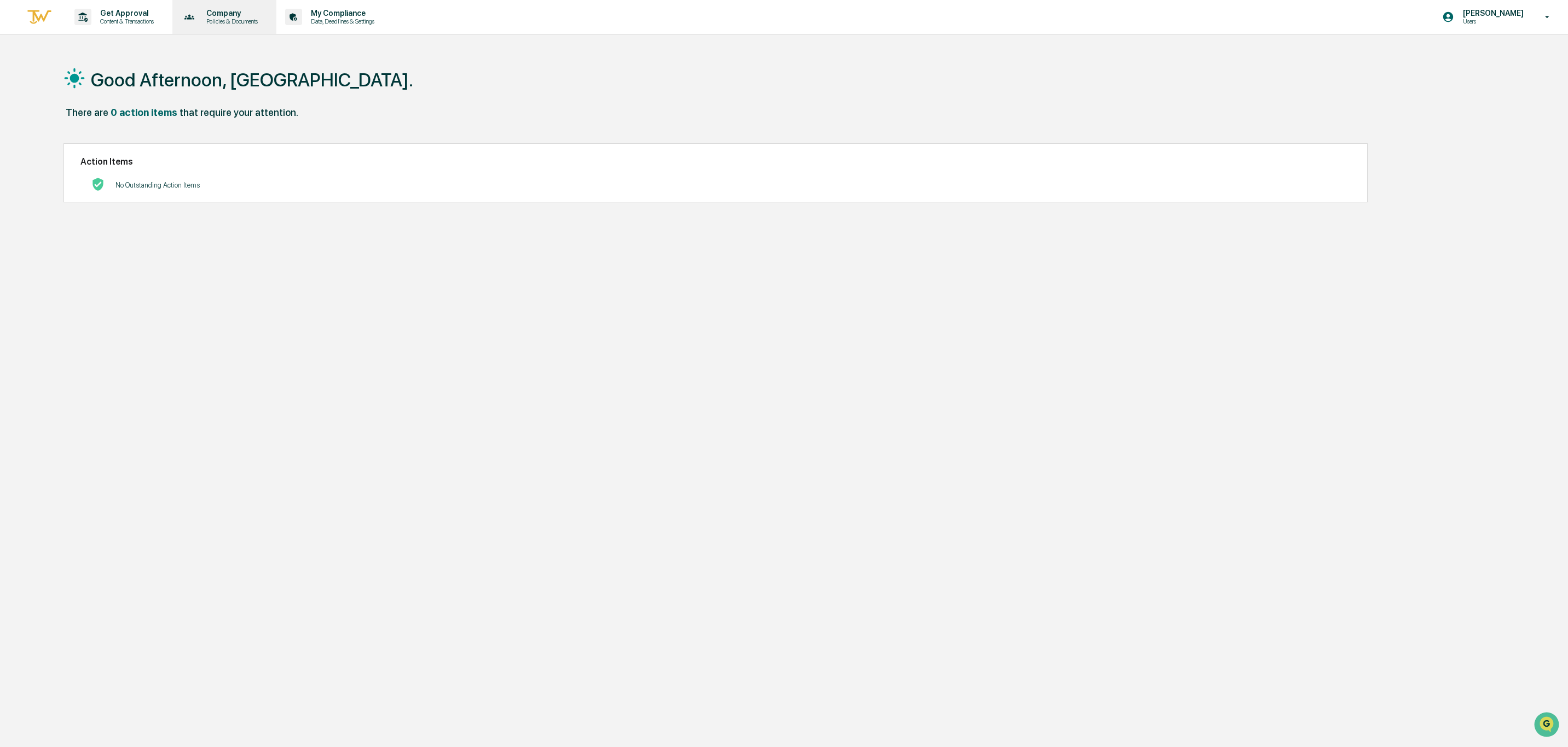
click at [232, 18] on p "Policies & Documents" at bounding box center [230, 21] width 66 height 8
click at [124, 10] on div at bounding box center [788, 374] width 1576 height 747
drag, startPoint x: 135, startPoint y: 11, endPoint x: 140, endPoint y: 17, distance: 7.8
click at [140, 17] on div "Get Approval Content & Transactions" at bounding box center [125, 17] width 68 height 16
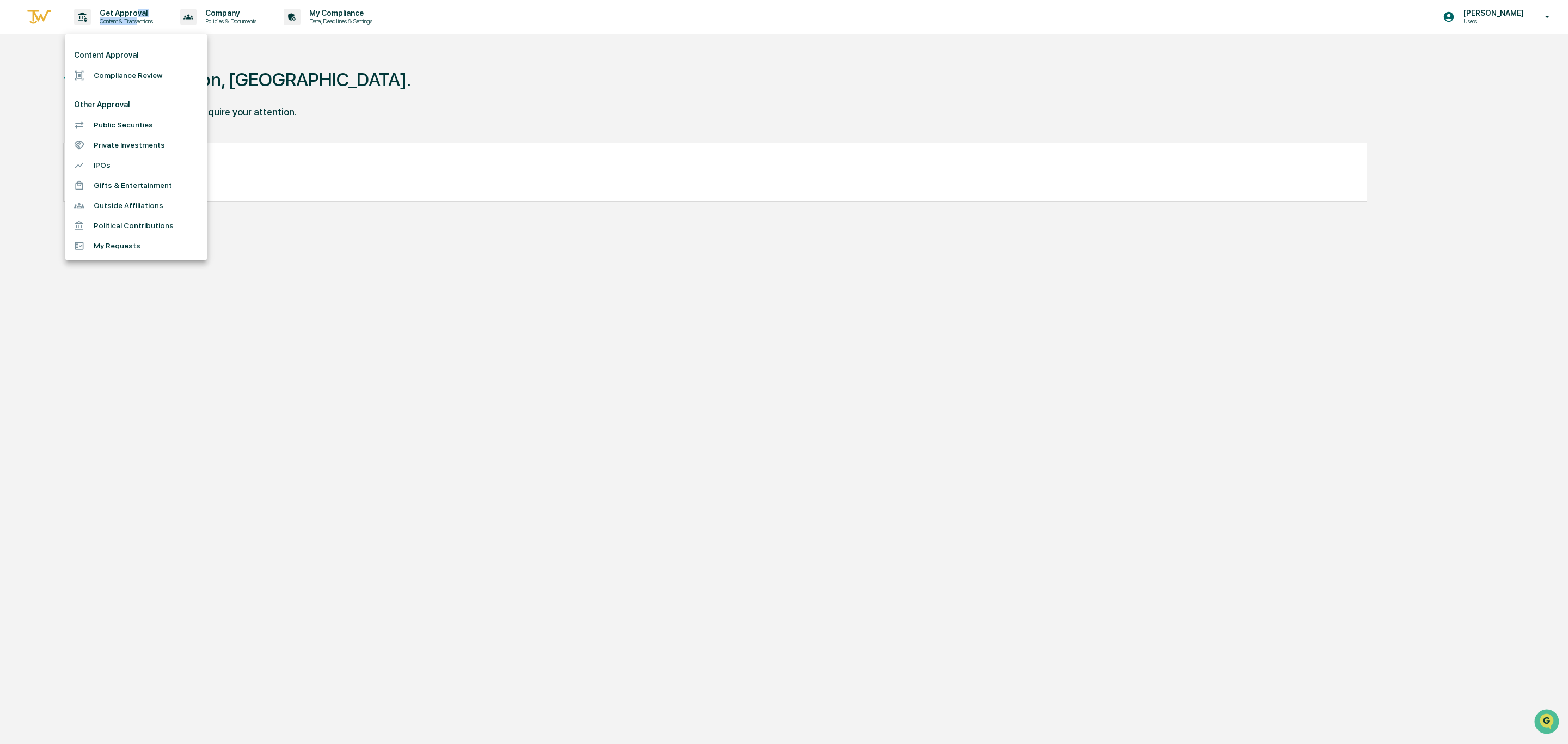
click at [135, 74] on li "Compliance Review" at bounding box center [136, 75] width 141 height 20
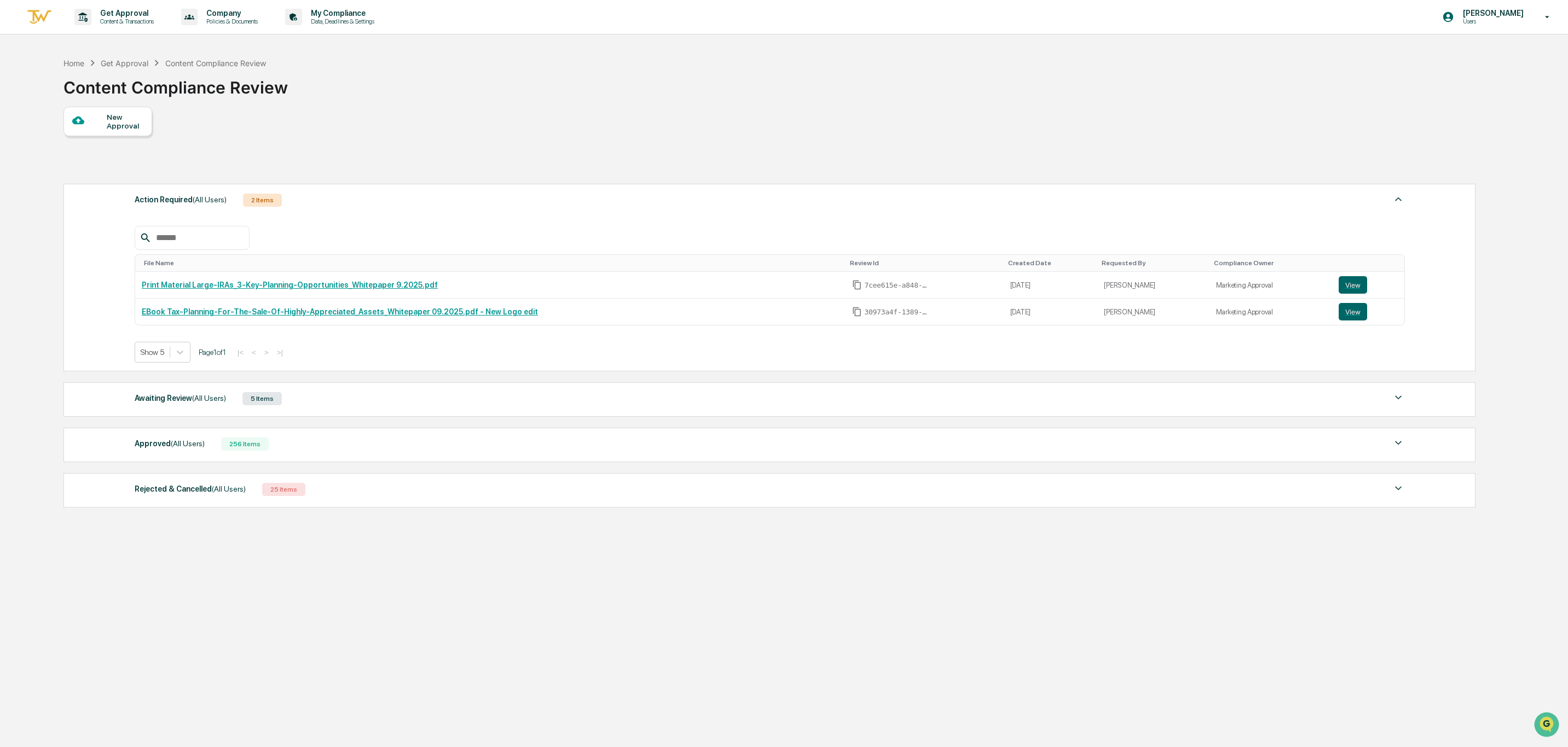
click at [158, 450] on div "Approved (All Users)" at bounding box center [170, 444] width 70 height 14
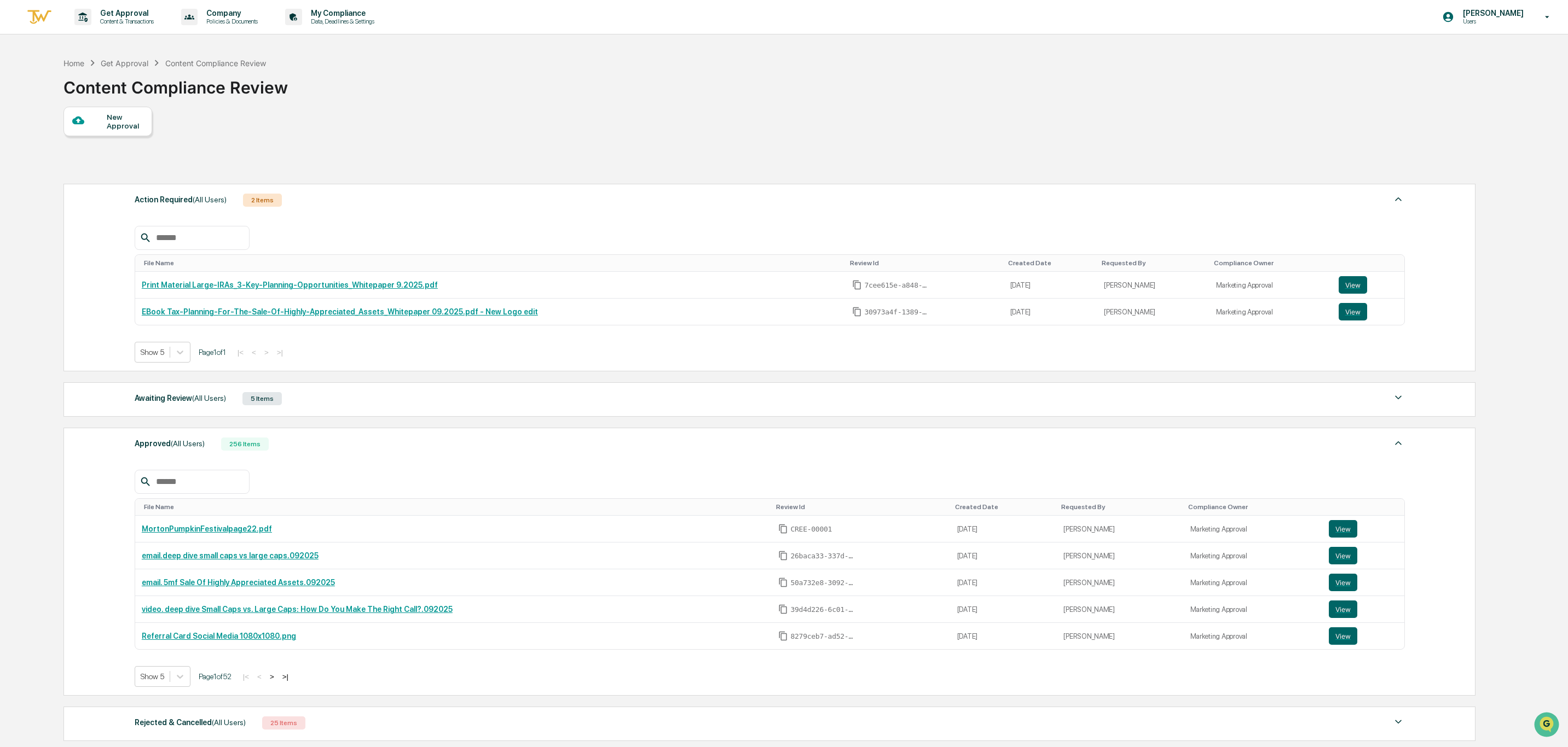
scroll to position [82, 0]
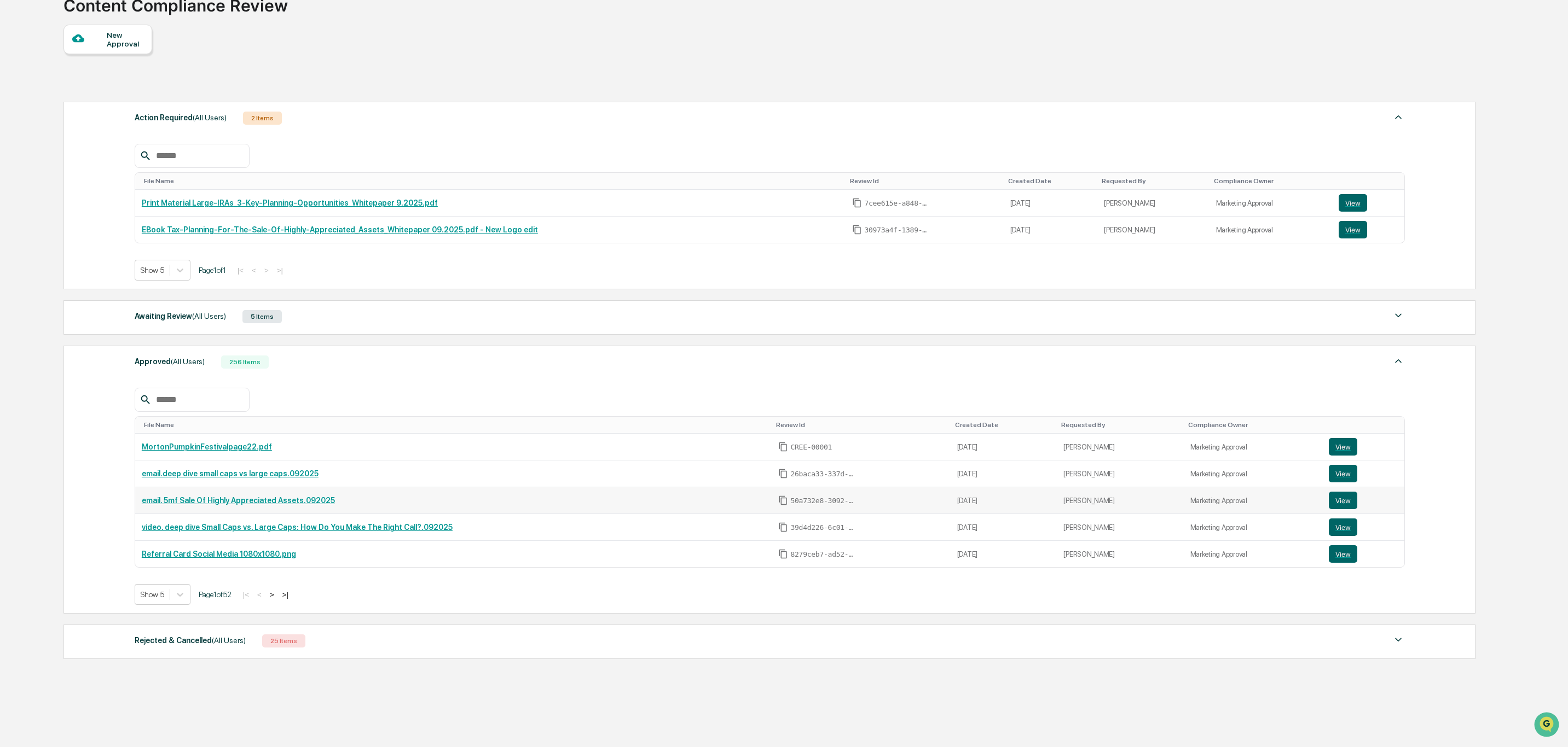
click at [230, 505] on link "email. 5mf Sale Of Highly Appreciated Assets.092025" at bounding box center [238, 501] width 193 height 9
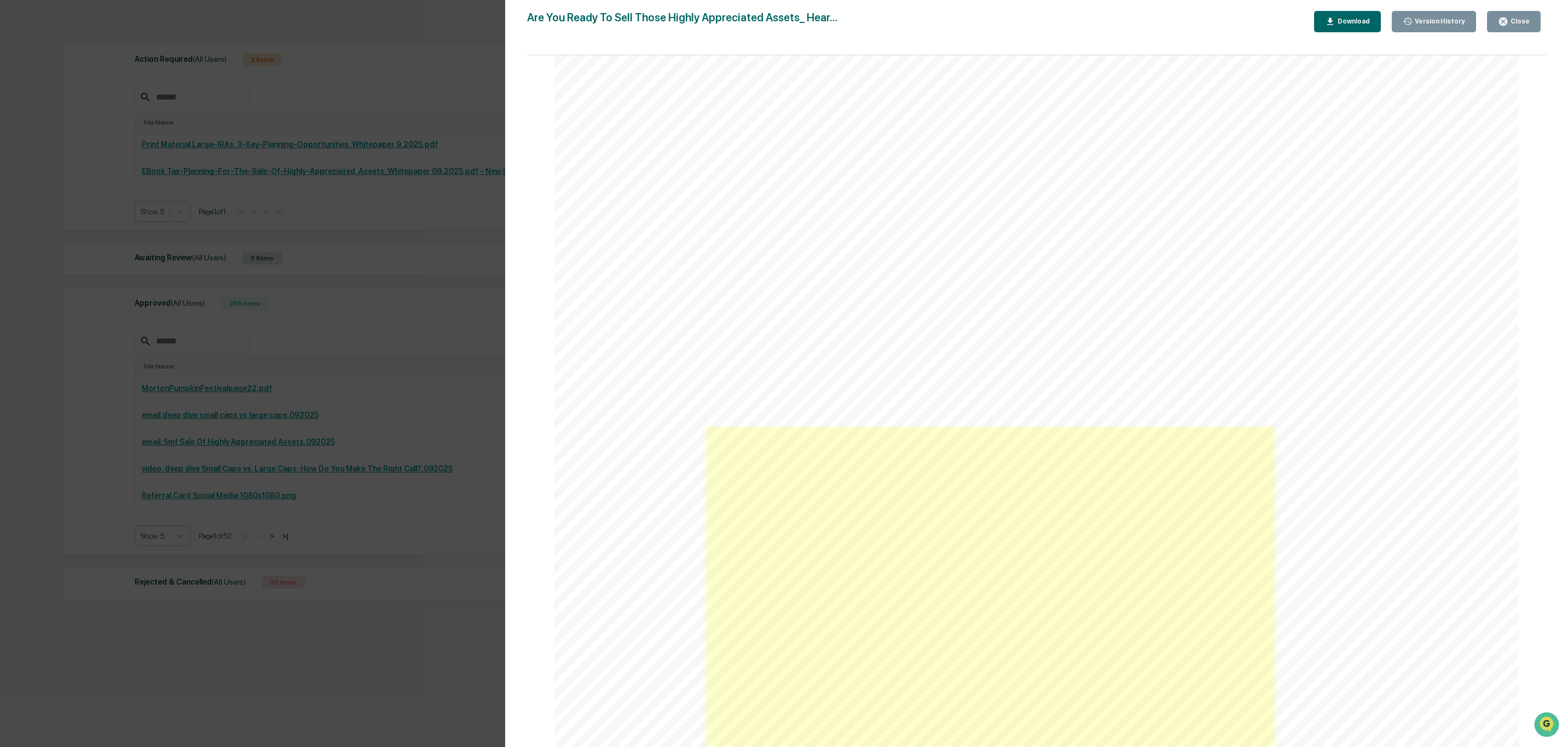
scroll to position [656, 0]
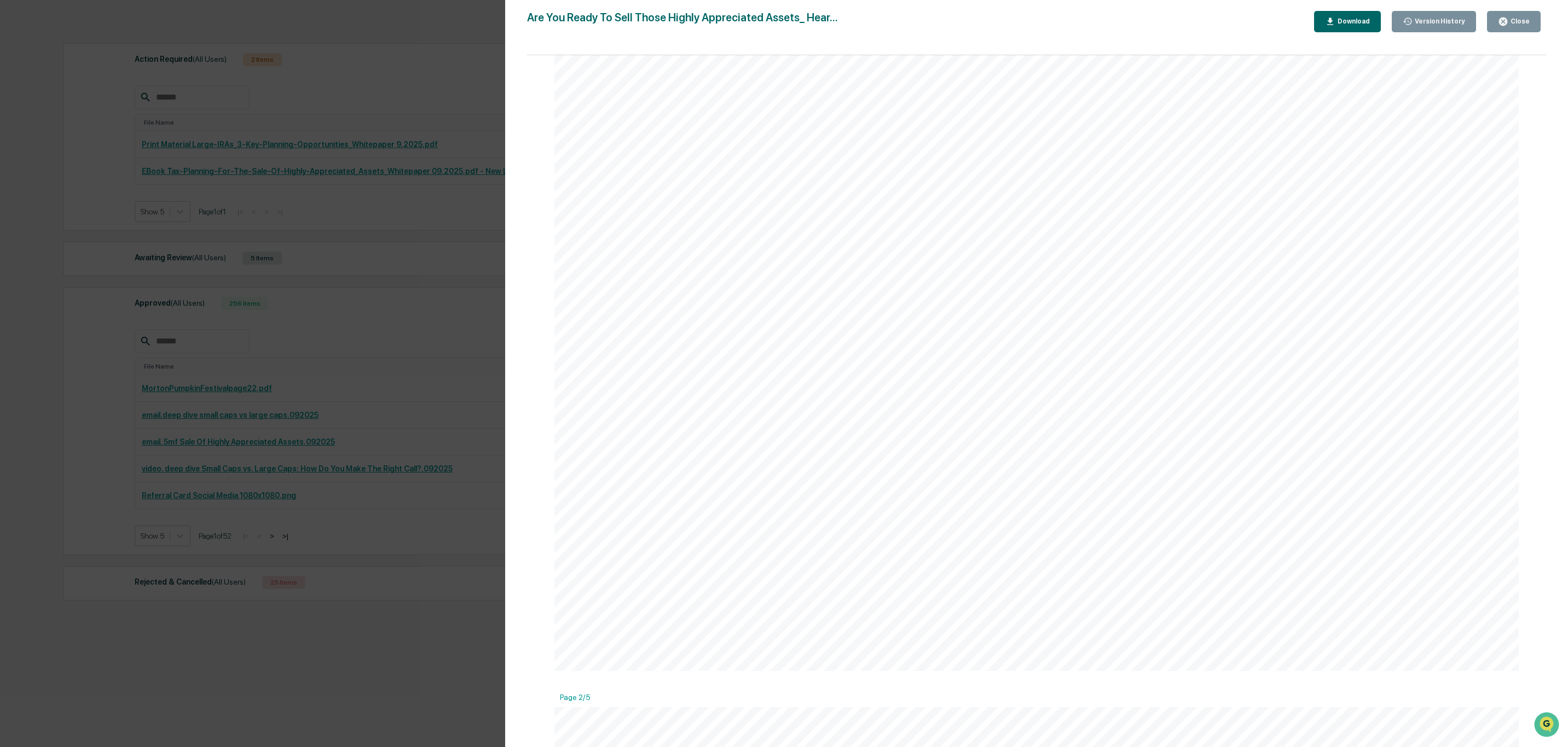
drag, startPoint x: 1310, startPoint y: 461, endPoint x: 1340, endPoint y: 465, distance: 30.3
click at [1315, 462] on div "View in browser Selling stocks, real estate, or a business that has grown subst…" at bounding box center [1037, 48] width 965 height 1248
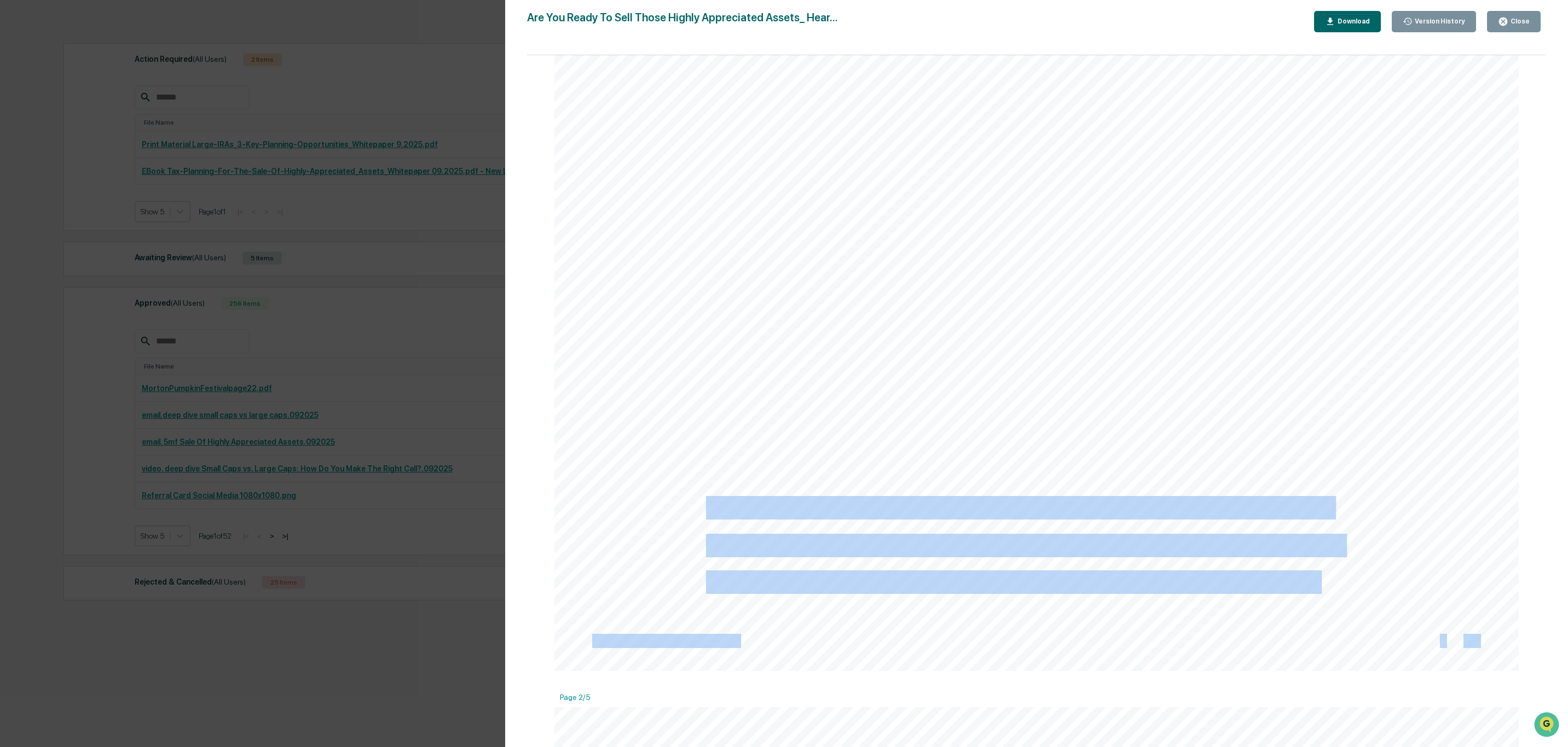
click at [1319, 464] on div at bounding box center [1037, 48] width 965 height 1248
click at [1313, 464] on div "View in browser Selling stocks, real estate, or a business that has grown subst…" at bounding box center [1037, 48] width 965 height 1248
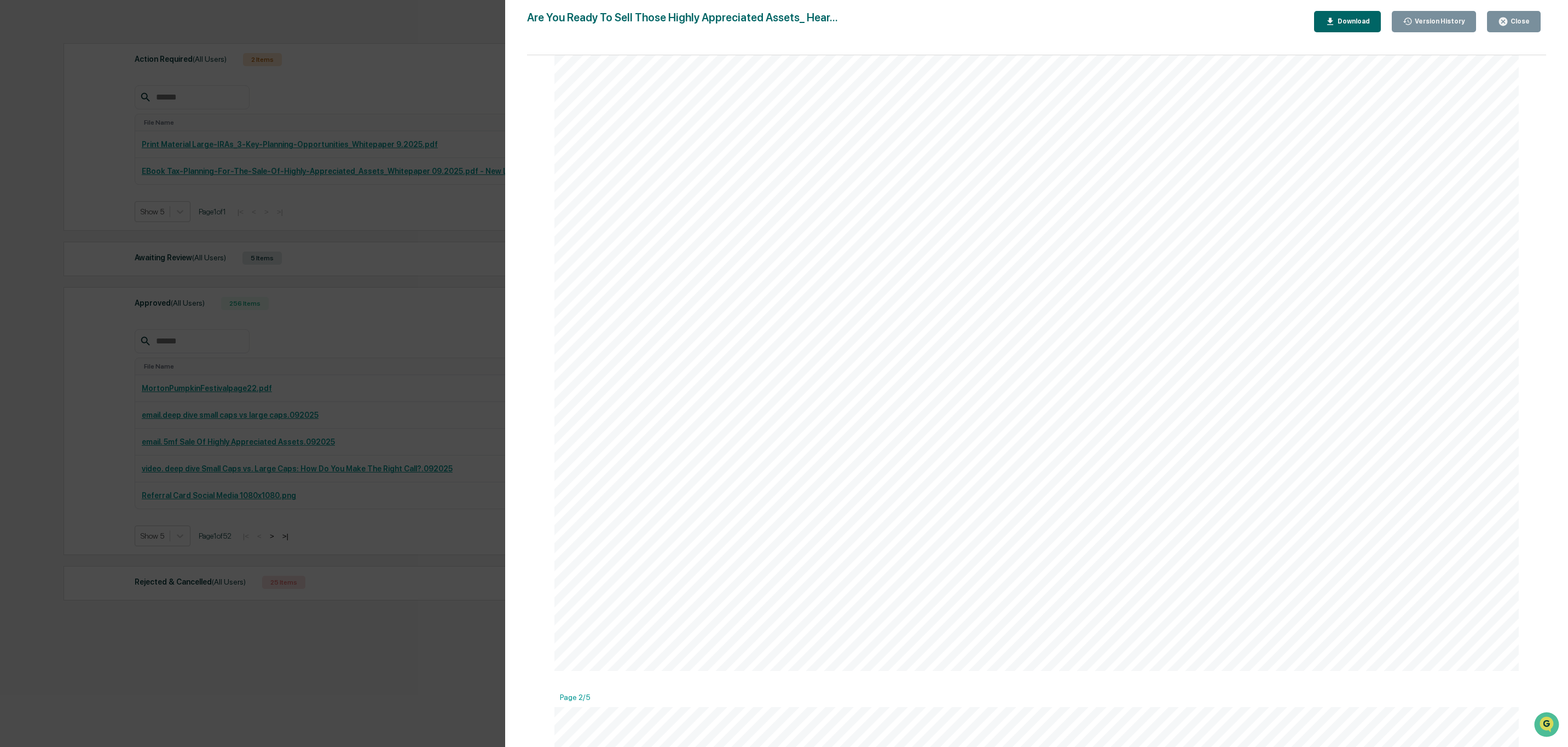
drag, startPoint x: 700, startPoint y: 462, endPoint x: 1152, endPoint y: 459, distance: 452.0
click at [969, 461] on div "View in browser Selling stocks, real estate, or a business that has grown subst…" at bounding box center [1037, 48] width 965 height 1248
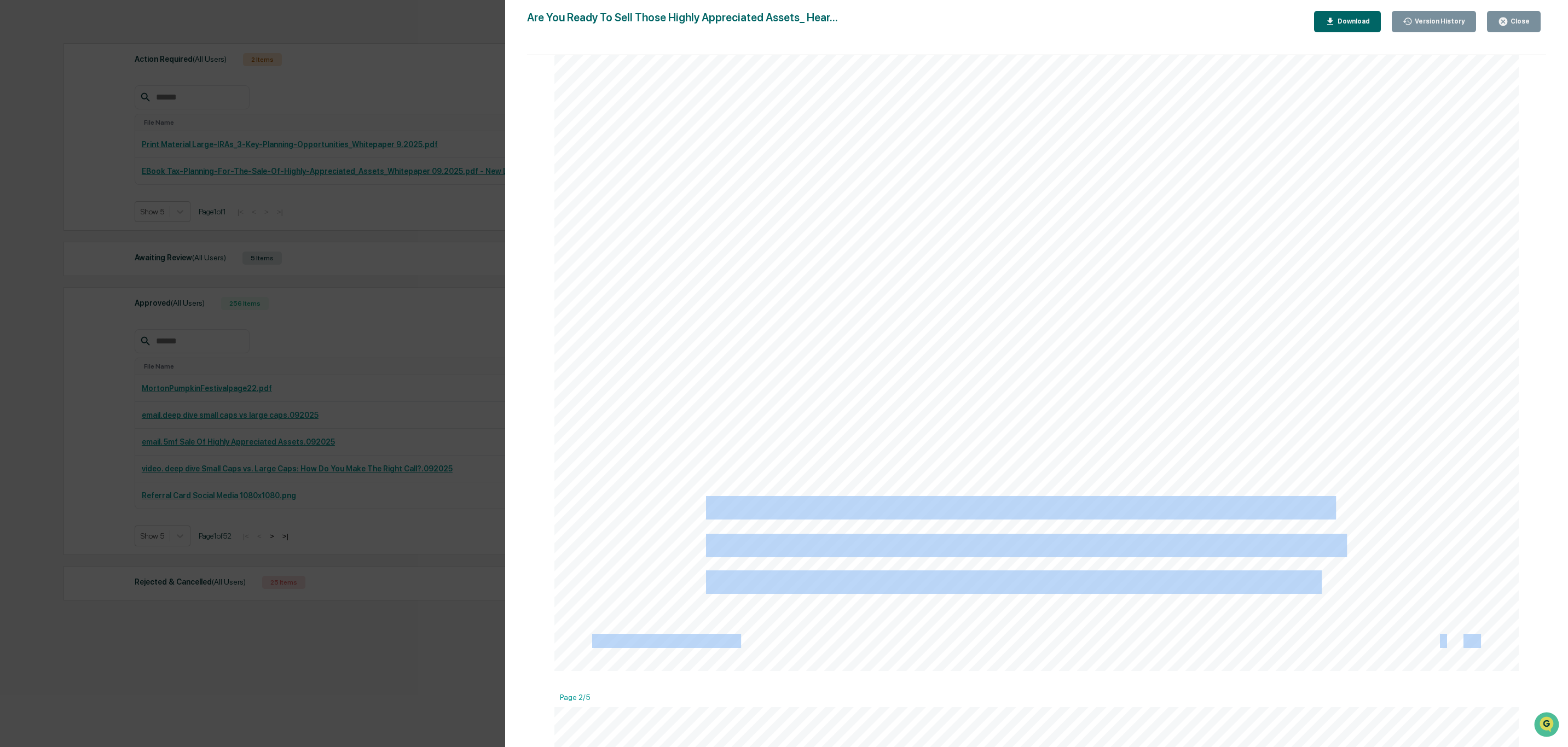
drag, startPoint x: 1312, startPoint y: 465, endPoint x: 912, endPoint y: 474, distance: 400.1
click at [986, 488] on div "View in browser Selling stocks, real estate, or a business that has grown subst…" at bounding box center [1037, 48] width 965 height 1248
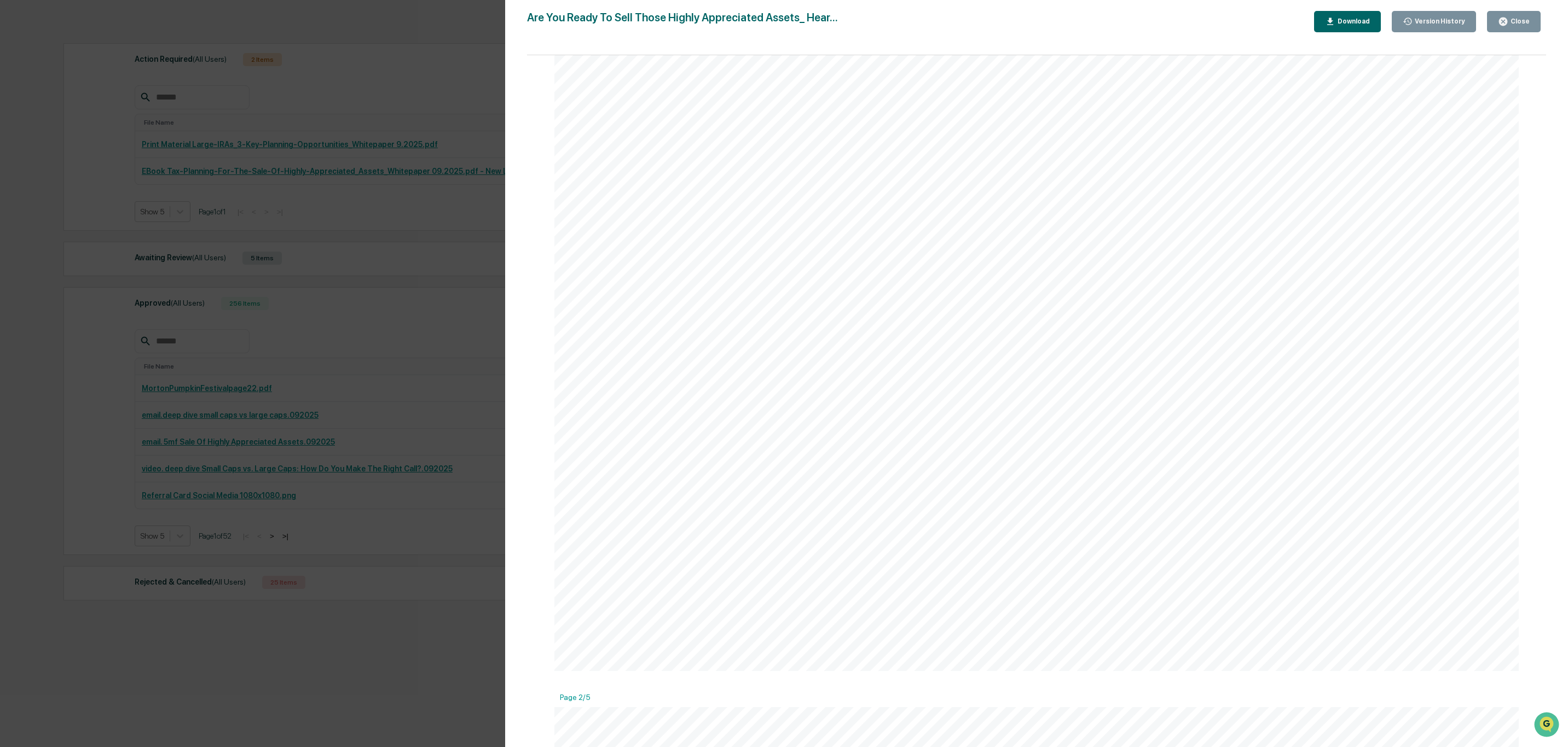
click at [912, 474] on span "Let's Talk About The Sale of Highly appreciated Assets" at bounding box center [1012, 464] width 611 height 24
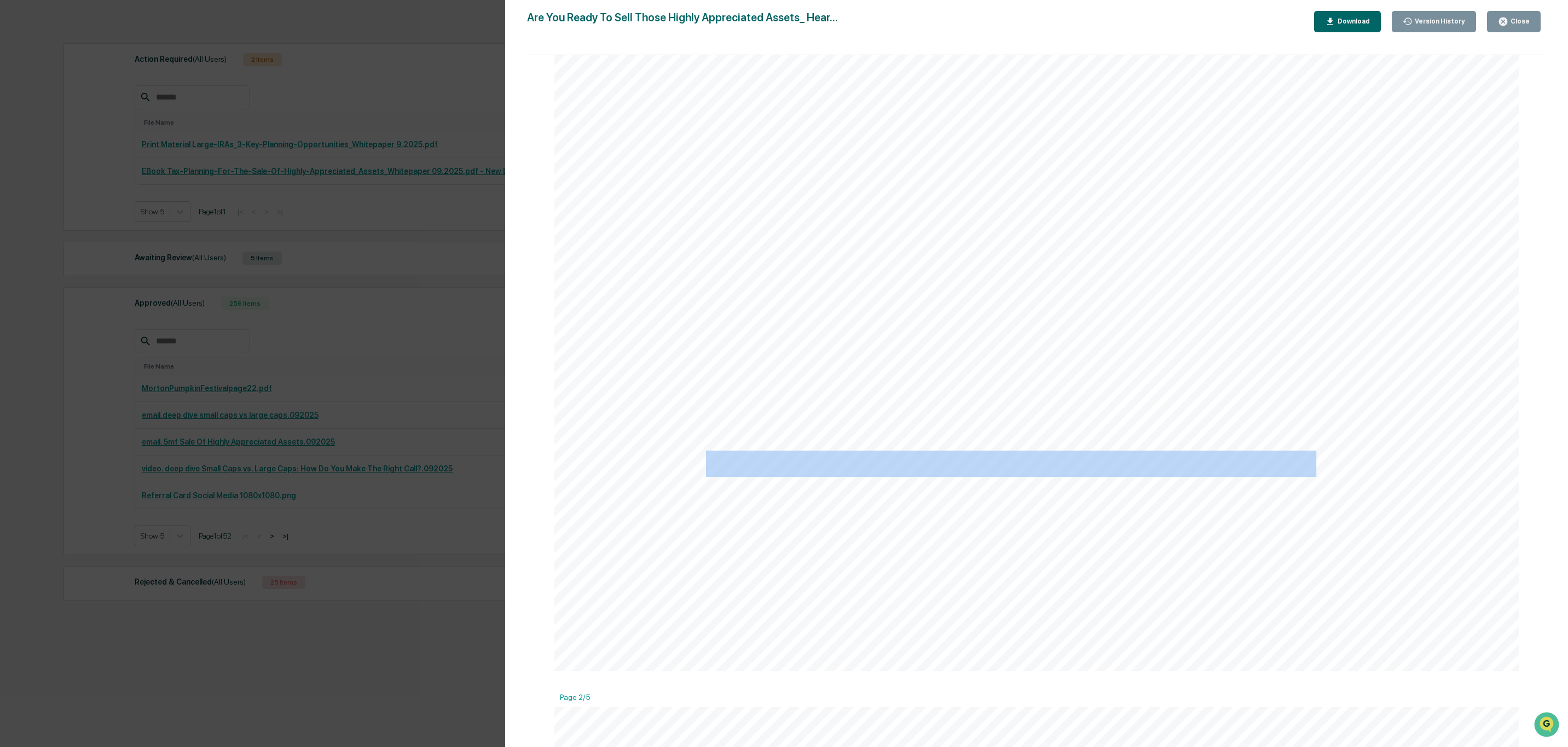
drag, startPoint x: 704, startPoint y: 461, endPoint x: 1311, endPoint y: 462, distance: 607.0
click at [1311, 462] on span "Let's Talk About The Sale of Highly appreciated Assets" at bounding box center [1012, 464] width 611 height 24
copy span "Let's Talk About The Sale of Highly appreciated Assets"
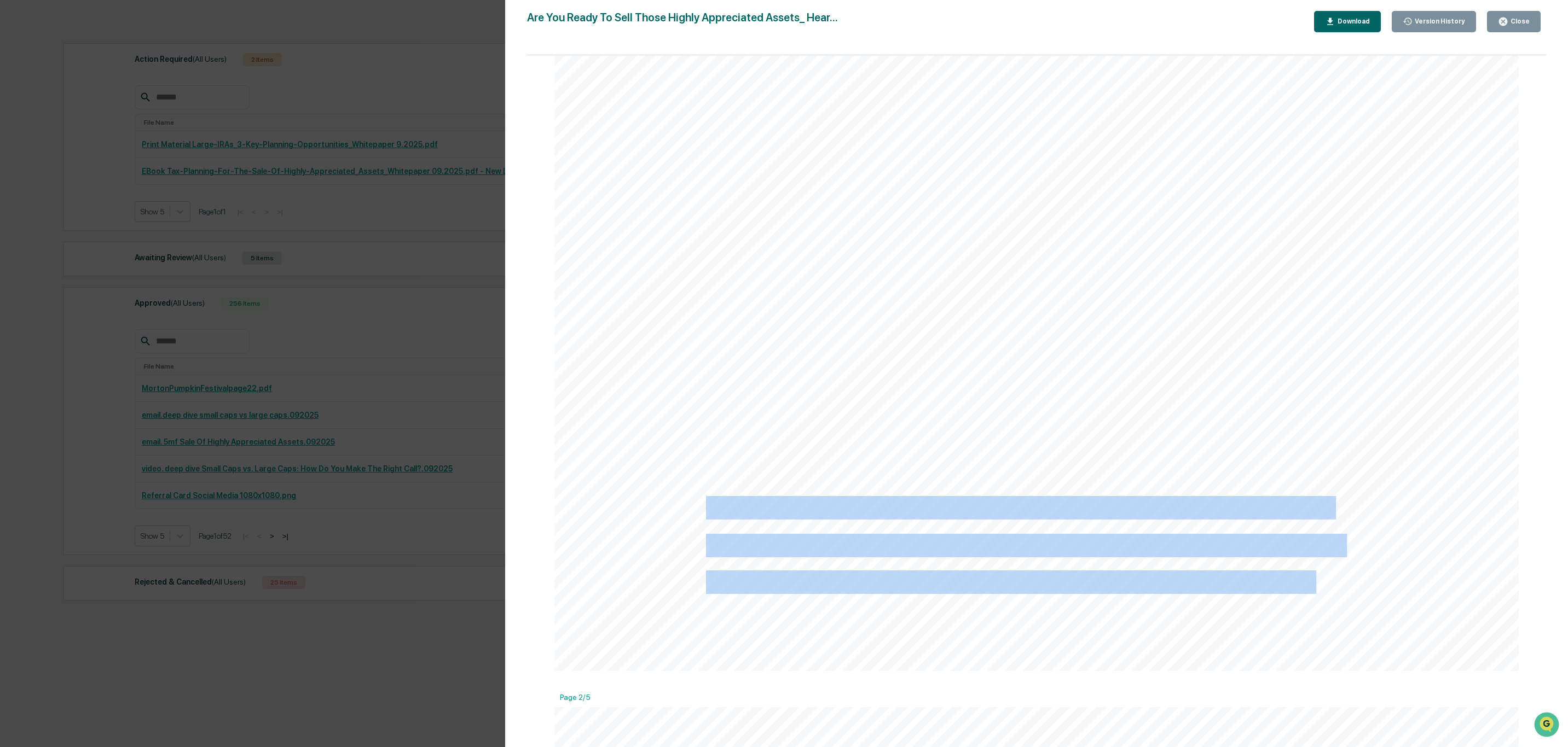
drag, startPoint x: 703, startPoint y: 499, endPoint x: 1309, endPoint y: 586, distance: 612.2
copy span "Have stocks, real estate, or a business that’s grown significantly in value? Se…"
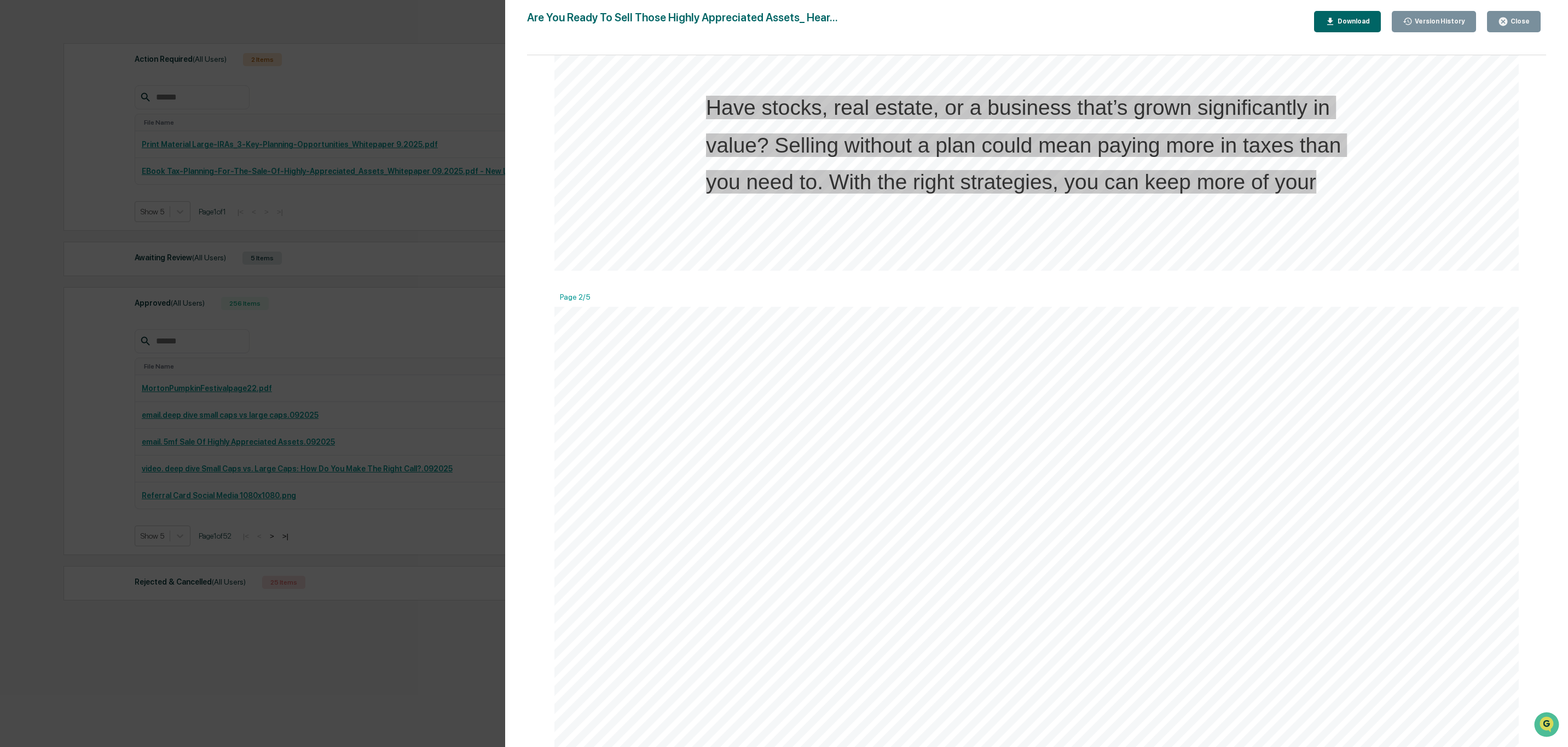
scroll to position [1149, 0]
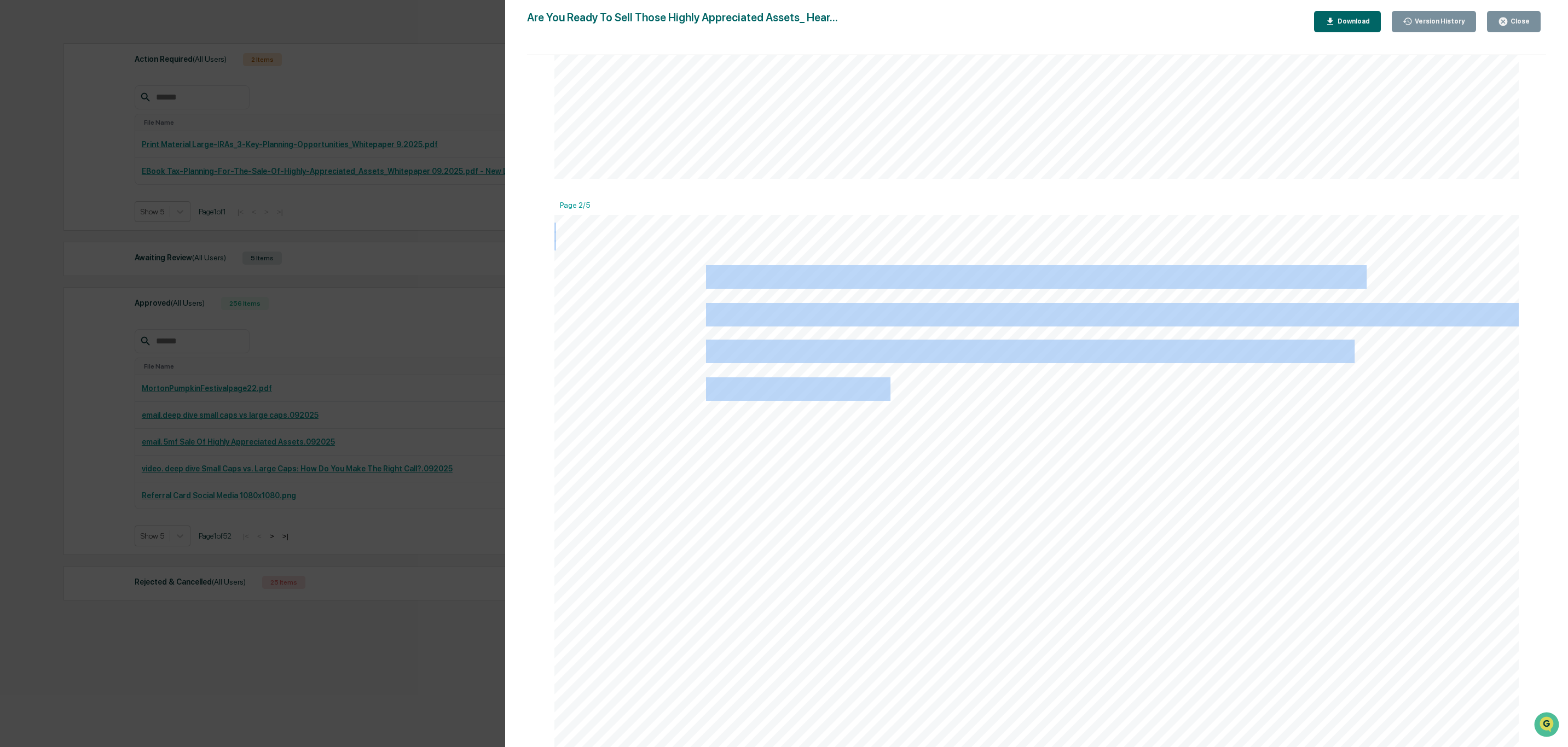
drag, startPoint x: 704, startPoint y: 281, endPoint x: 885, endPoint y: 399, distance: 216.1
click at [555, 215] on span "gains, diversify wisely, and even align your assets with your long-term goals. …" at bounding box center [555, 215] width 0 height 0
copy span "gains, diversify wisely, and even align your assets with your long-term goals. …"
click at [789, 440] on link at bounding box center [782, 446] width 150 height 53
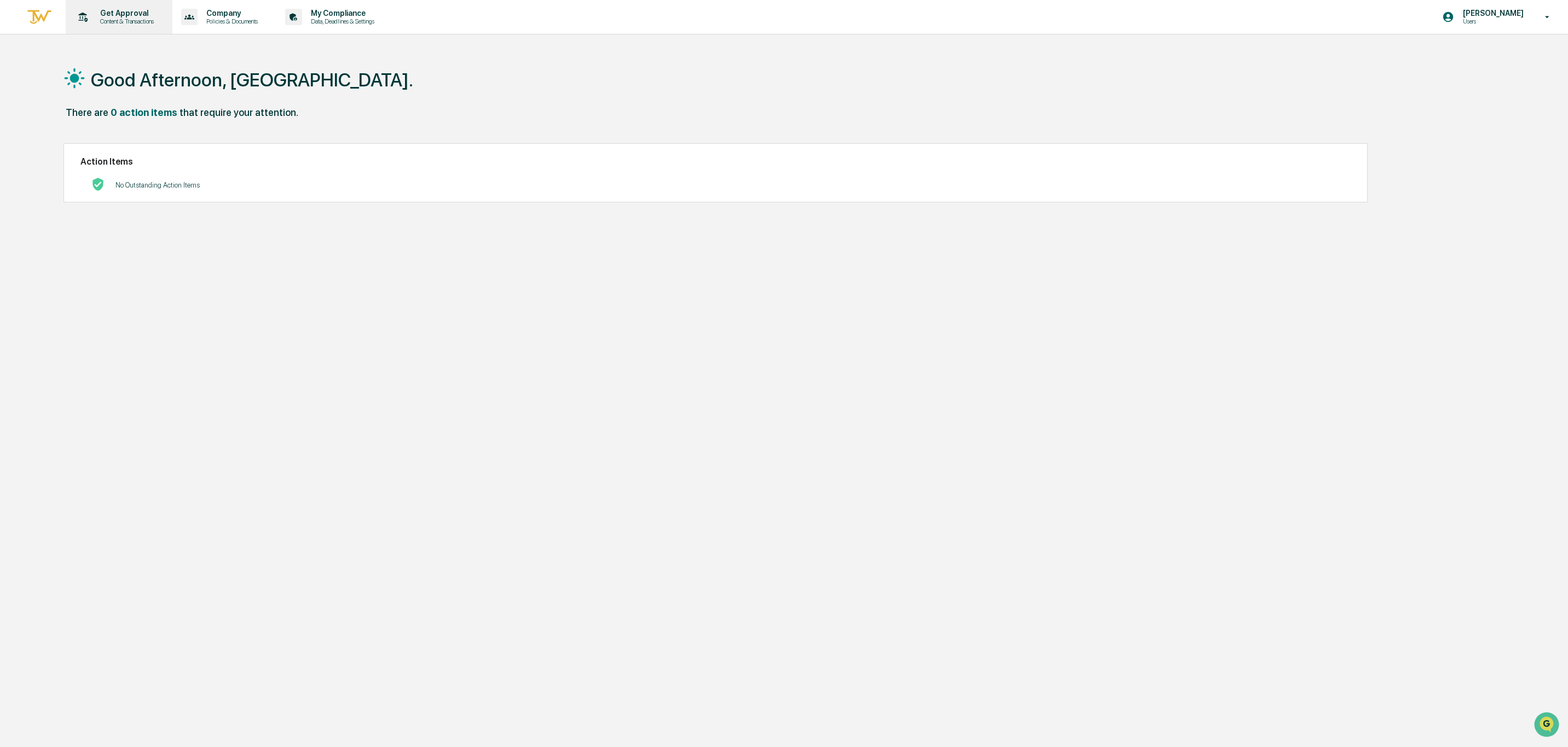
click at [126, 24] on p "Content & Transactions" at bounding box center [125, 21] width 68 height 8
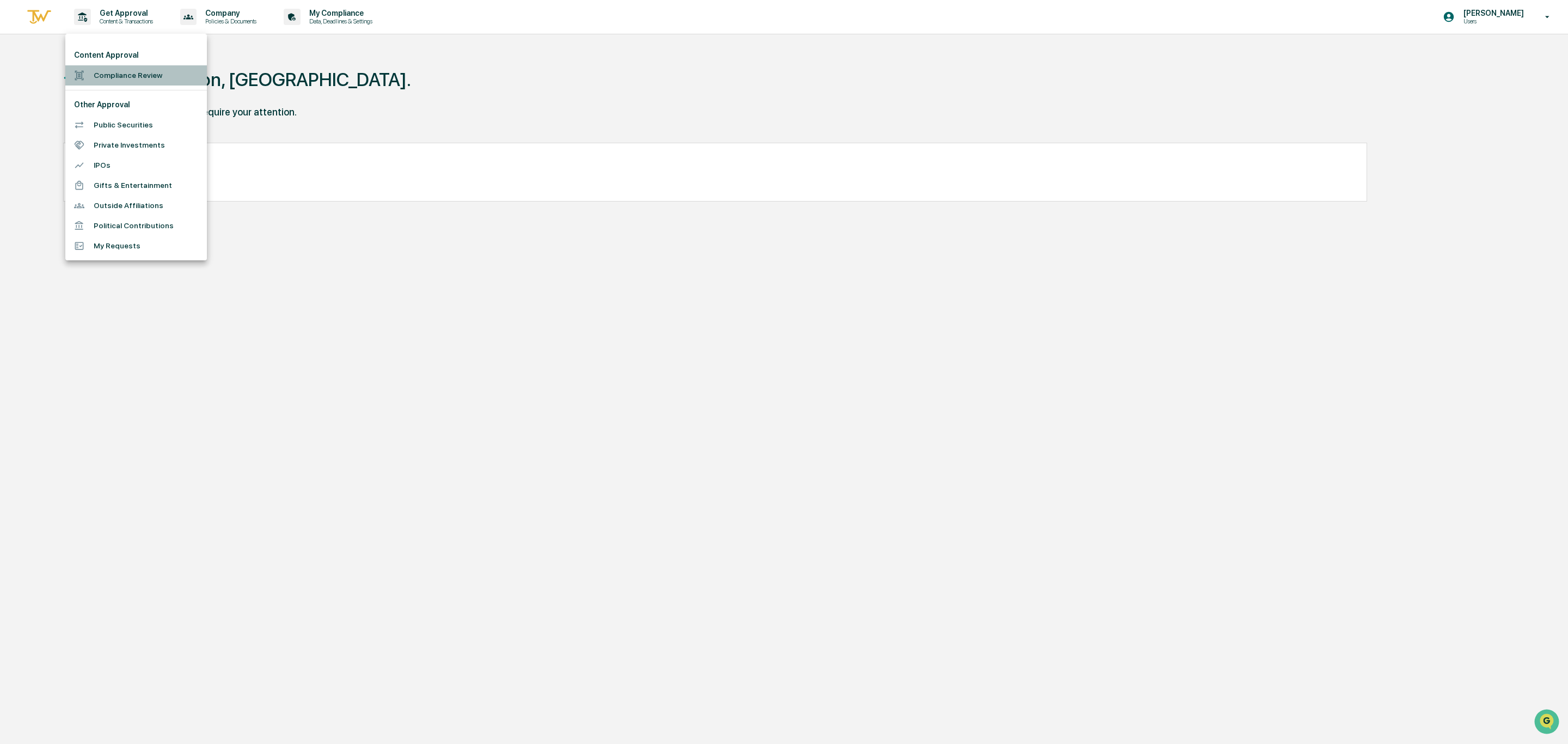
click at [126, 65] on li "Compliance Review" at bounding box center [136, 75] width 141 height 20
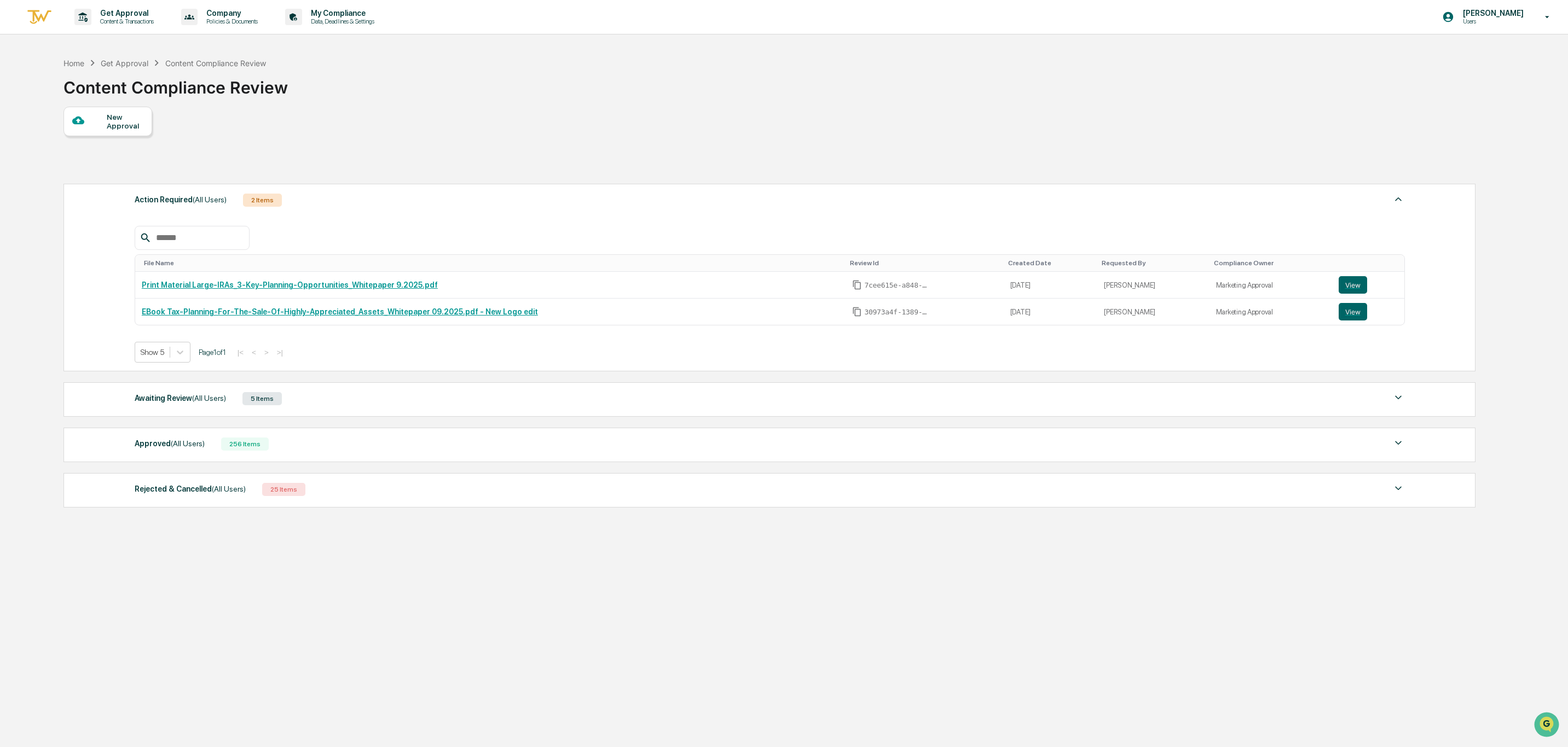
click at [151, 449] on div "Approved (All Users)" at bounding box center [170, 444] width 70 height 14
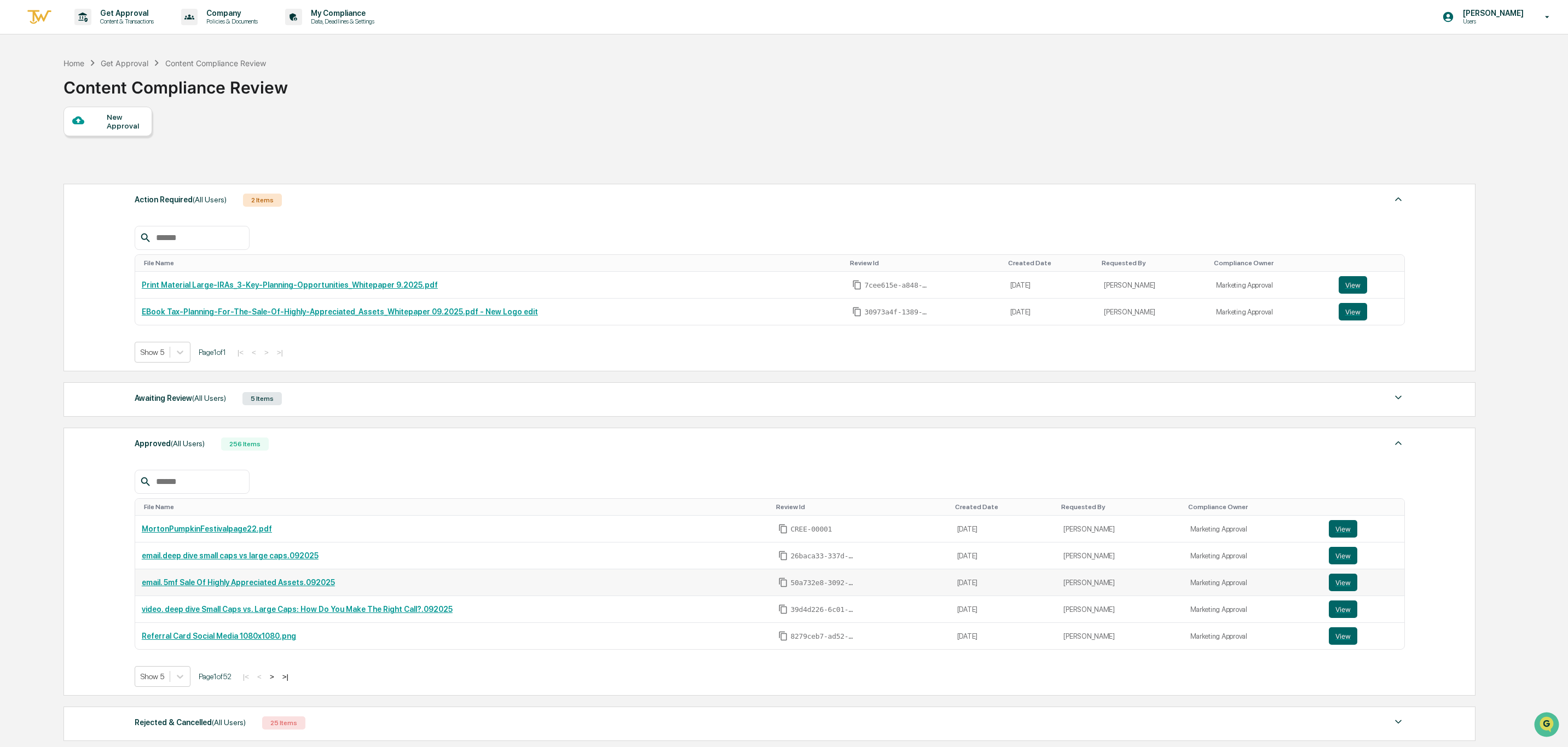
click at [255, 587] on link "email. 5mf Sale Of Highly Appreciated Assets.092025" at bounding box center [238, 582] width 193 height 9
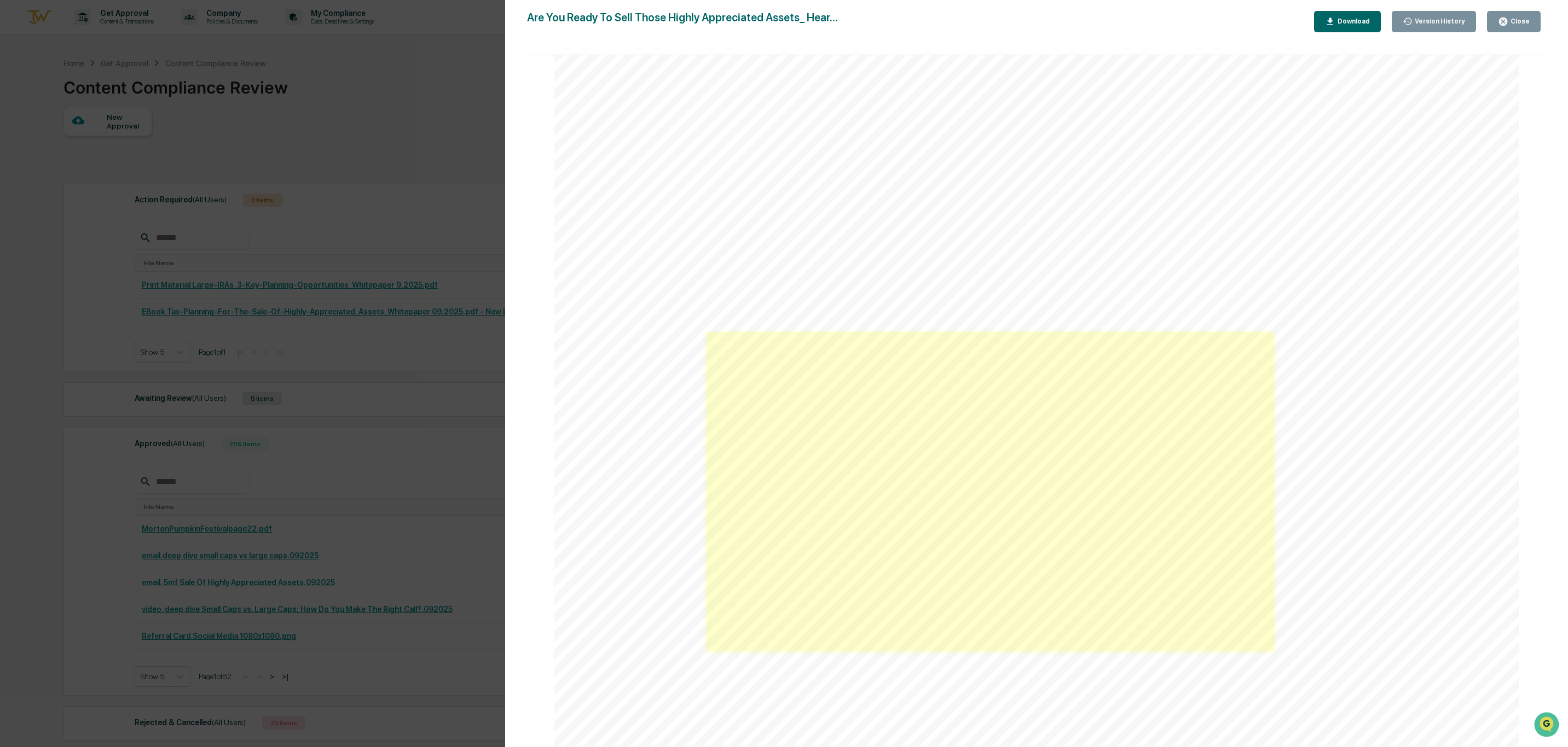
scroll to position [574, 0]
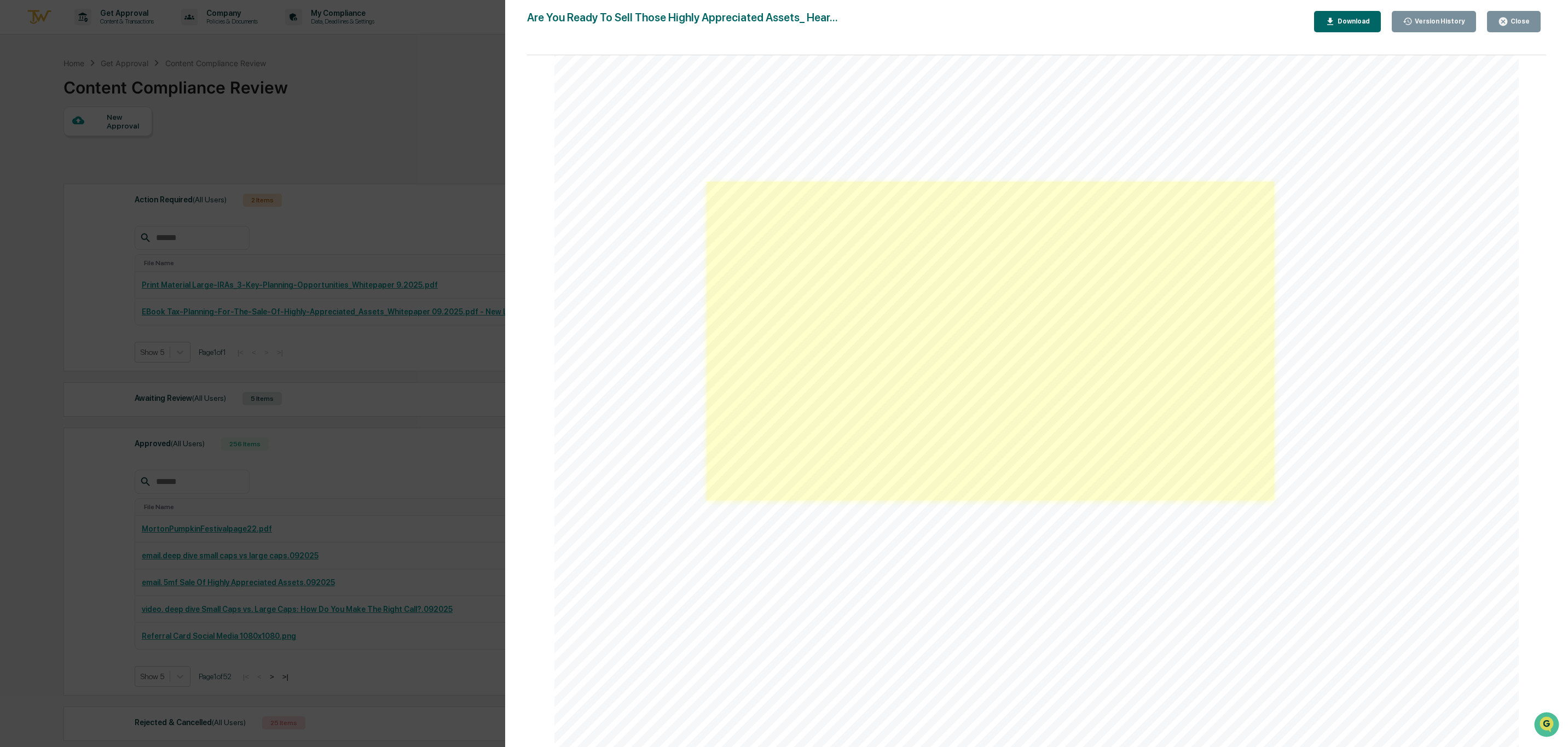
drag, startPoint x: 955, startPoint y: 304, endPoint x: 956, endPoint y: 310, distance: 6.1
click at [955, 304] on link at bounding box center [990, 341] width 567 height 319
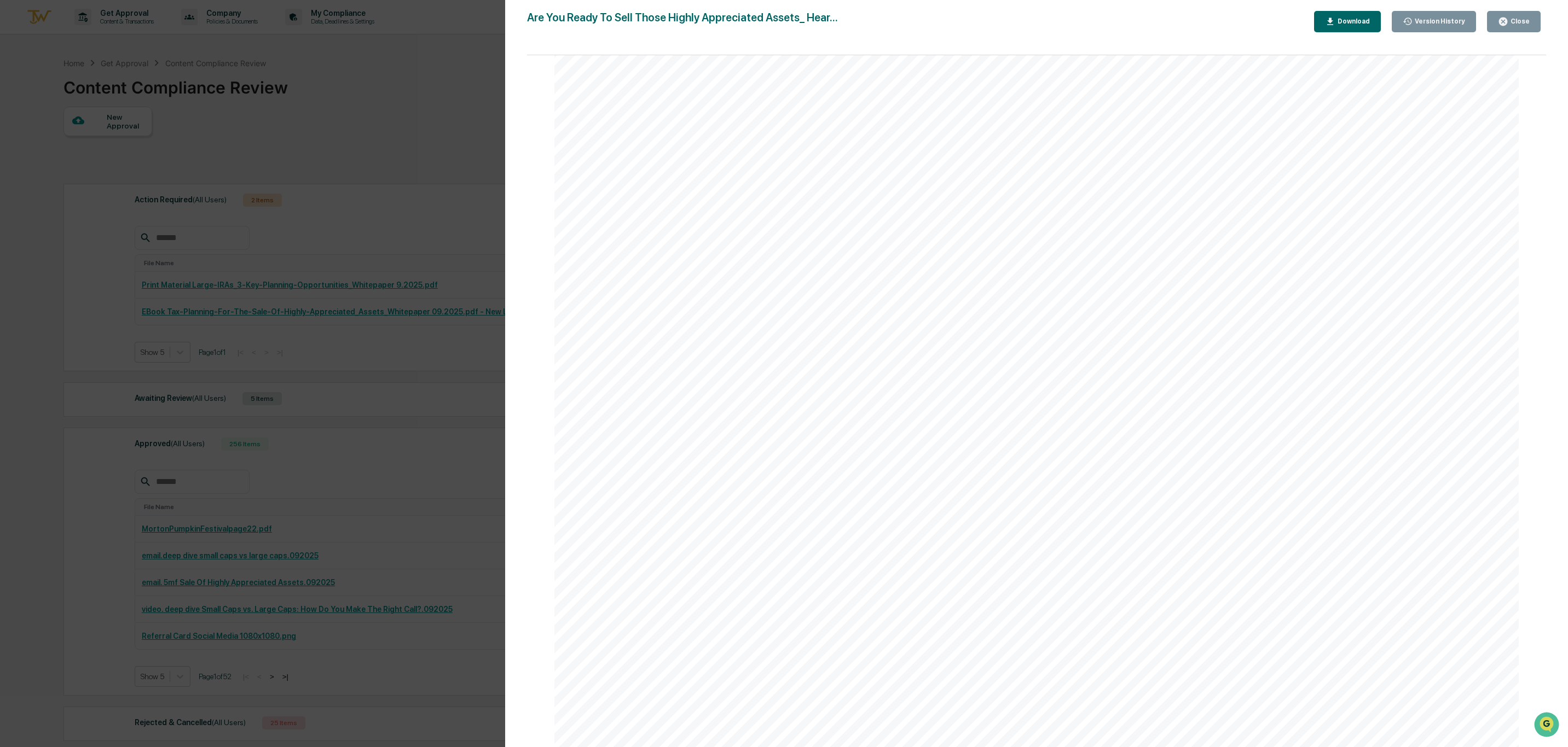
scroll to position [1723, 0]
click at [950, 437] on span "The Big Beautiful Blog" at bounding box center [858, 438] width 304 height 28
click at [863, 373] on link at bounding box center [801, 360] width 189 height 53
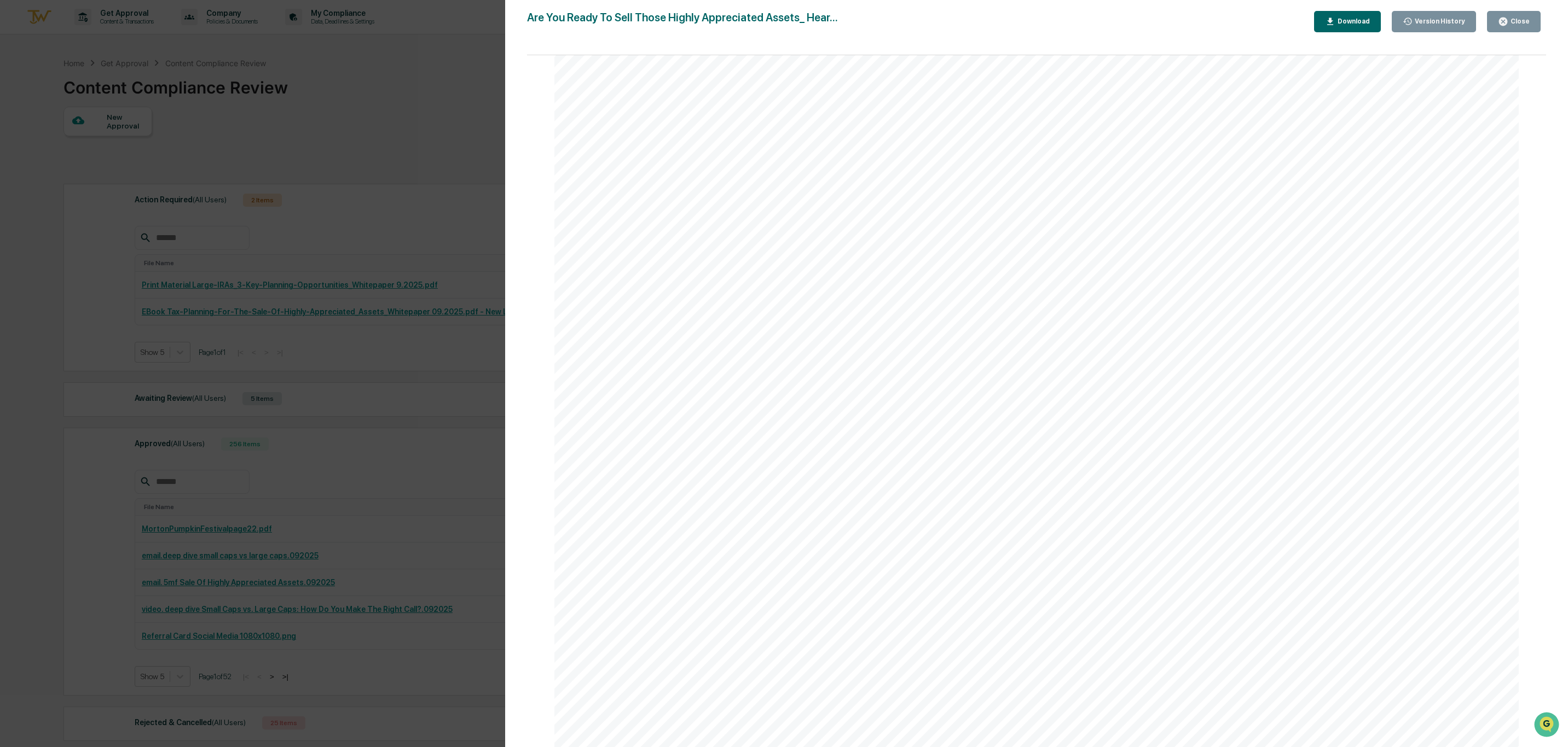
click at [1017, 335] on div "Watch Here Read More Here gains, diversify wisely, and even align your assets w…" at bounding box center [1037, 157] width 965 height 1248
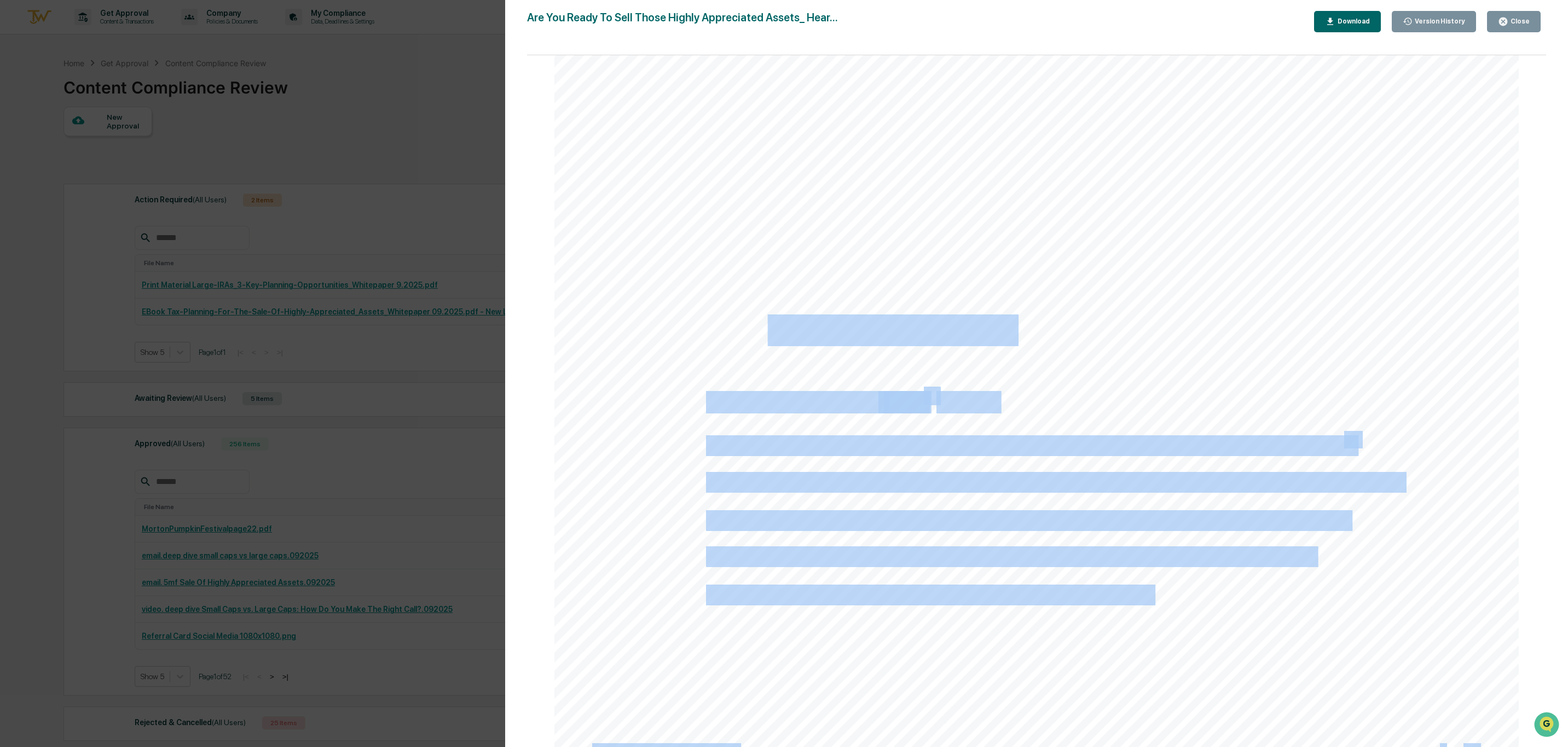
drag, startPoint x: 1008, startPoint y: 330, endPoint x: 772, endPoint y: 346, distance: 236.5
click at [766, 346] on div "Watch Here Read More Here gains, diversify wisely, and even align your assets w…" at bounding box center [1037, 157] width 965 height 1248
click at [1034, 345] on div "Watch Here Read More Here gains, diversify wisely, and even align your assets w…" at bounding box center [1037, 157] width 965 height 1248
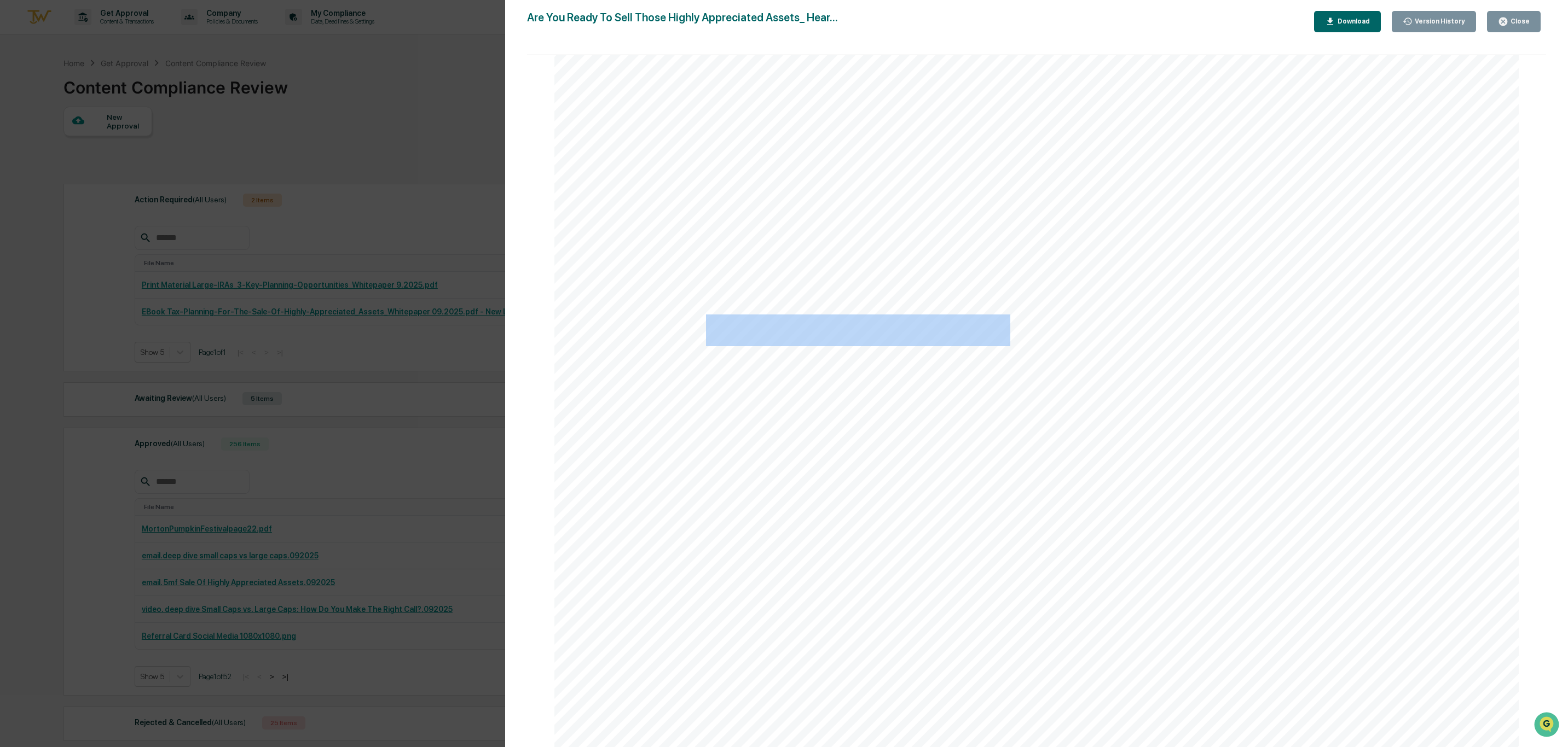
drag, startPoint x: 1005, startPoint y: 330, endPoint x: 703, endPoint y: 328, distance: 302.0
click at [706, 328] on span "The Big Beautiful Blog" at bounding box center [858, 330] width 304 height 28
copy span "The Big Beautiful Blog"
click at [983, 572] on div "Watch Here Read More Here gains, diversify wisely, and even align your assets w…" at bounding box center [1037, 157] width 965 height 1248
drag, startPoint x: 1125, startPoint y: 596, endPoint x: 667, endPoint y: 473, distance: 474.2
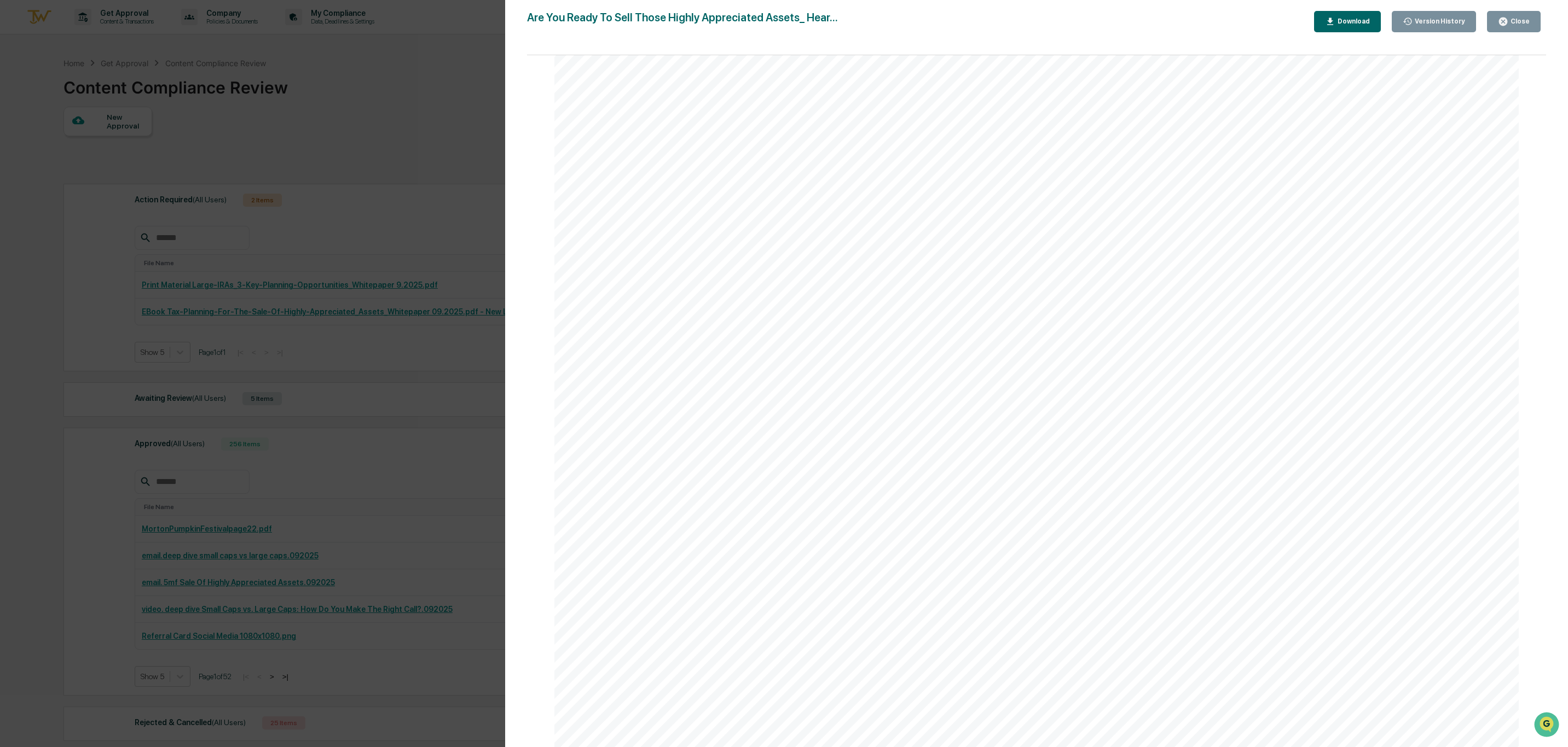
click at [639, 497] on div "Watch Here Read More Here gains, diversify wisely, and even align your assets w…" at bounding box center [1037, 157] width 965 height 1248
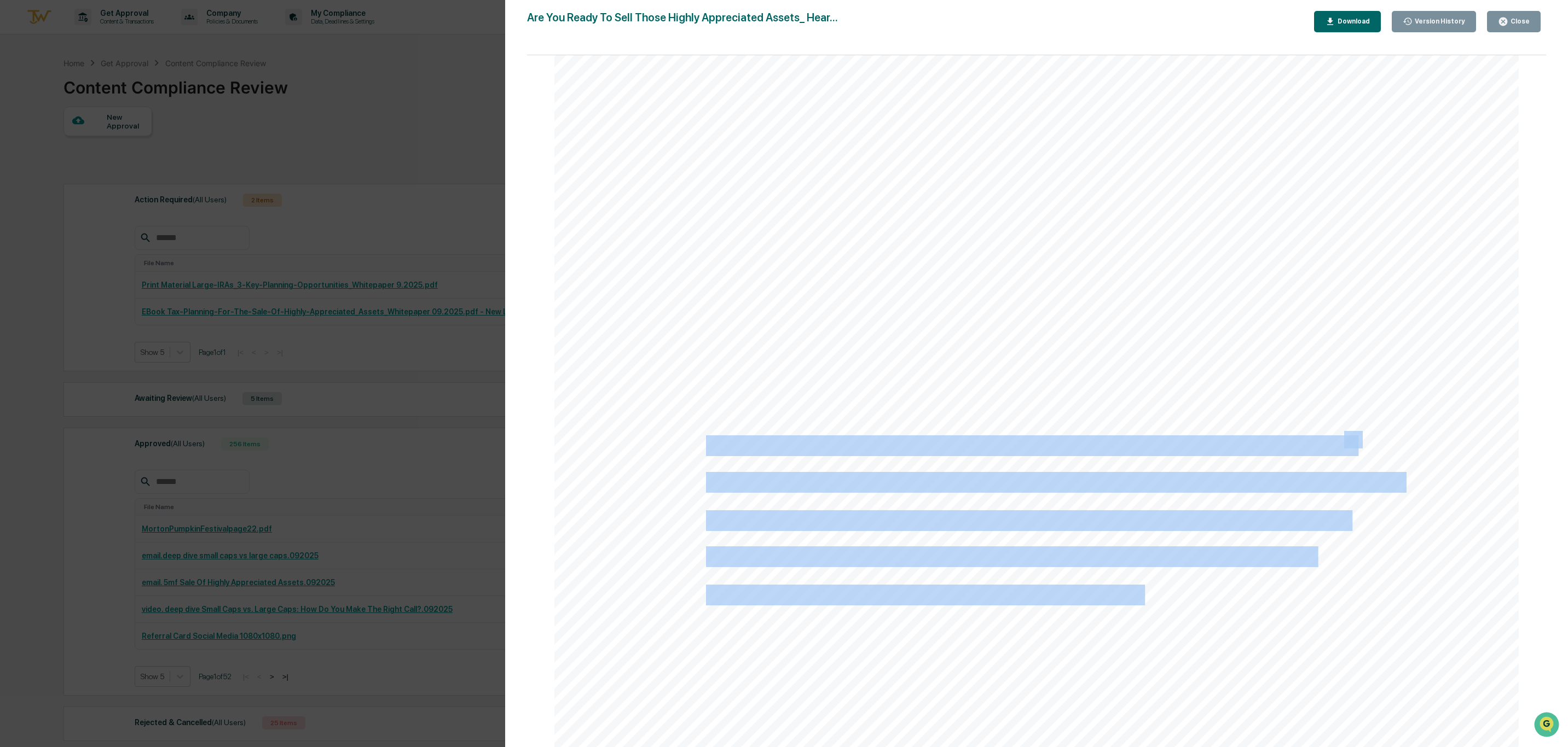
drag, startPoint x: 704, startPoint y: 444, endPoint x: 1140, endPoint y: 590, distance: 459.8
click at [1140, 590] on div "Watch Here Read More Here gains, diversify wisely, and even align your assets w…" at bounding box center [1037, 157] width 965 height 1248
click at [1138, 590] on span "changes that affect individuals and small businesses." at bounding box center [928, 595] width 444 height 19
drag, startPoint x: 1144, startPoint y: 599, endPoint x: 704, endPoint y: 449, distance: 464.9
click at [704, 449] on div "Watch Here Read More Here gains, diversify wisely, and even align your assets w…" at bounding box center [1037, 157] width 965 height 1248
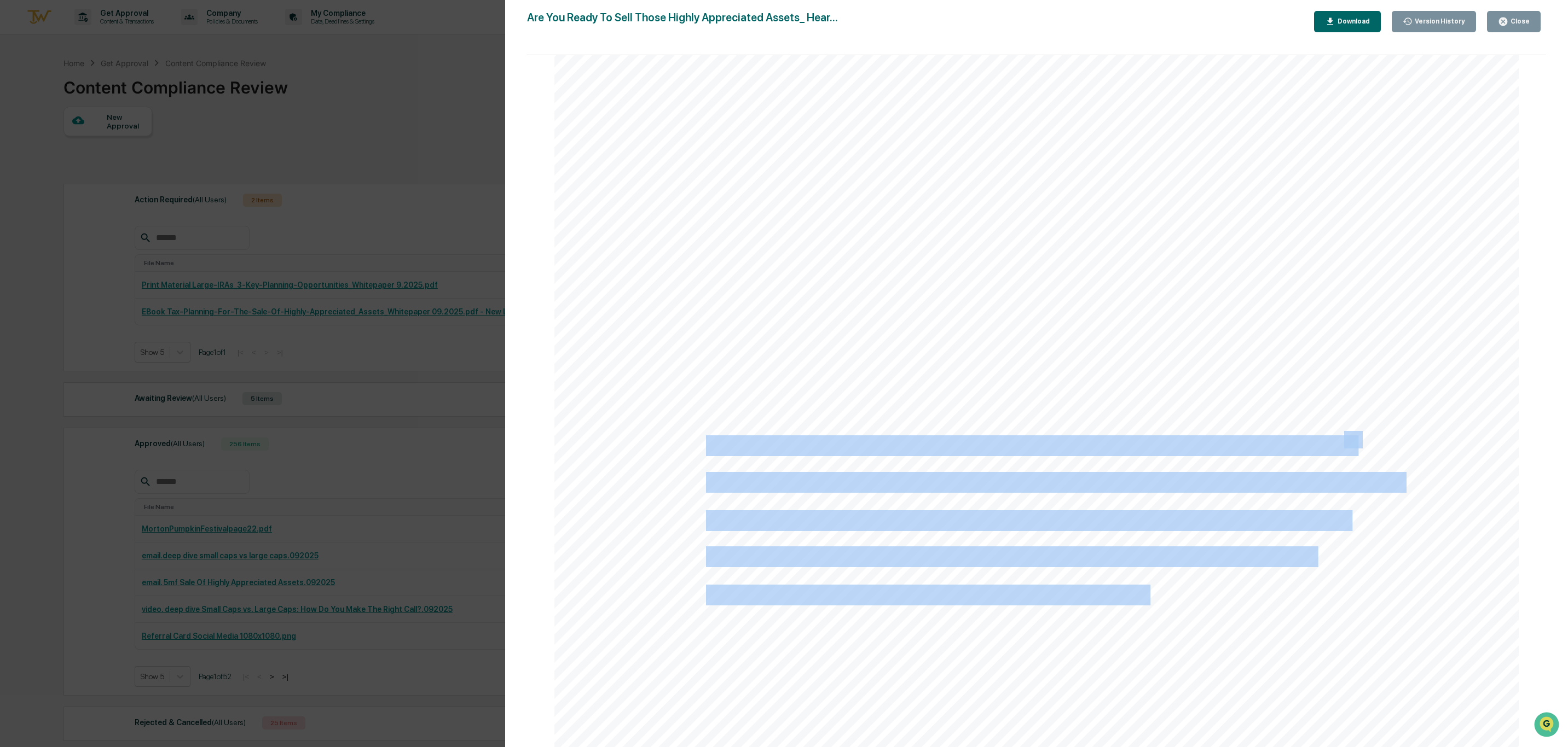
copy div "The One Big Beautiful Bill Act (OBBBA), was passed by the House on [DATE] and s…"
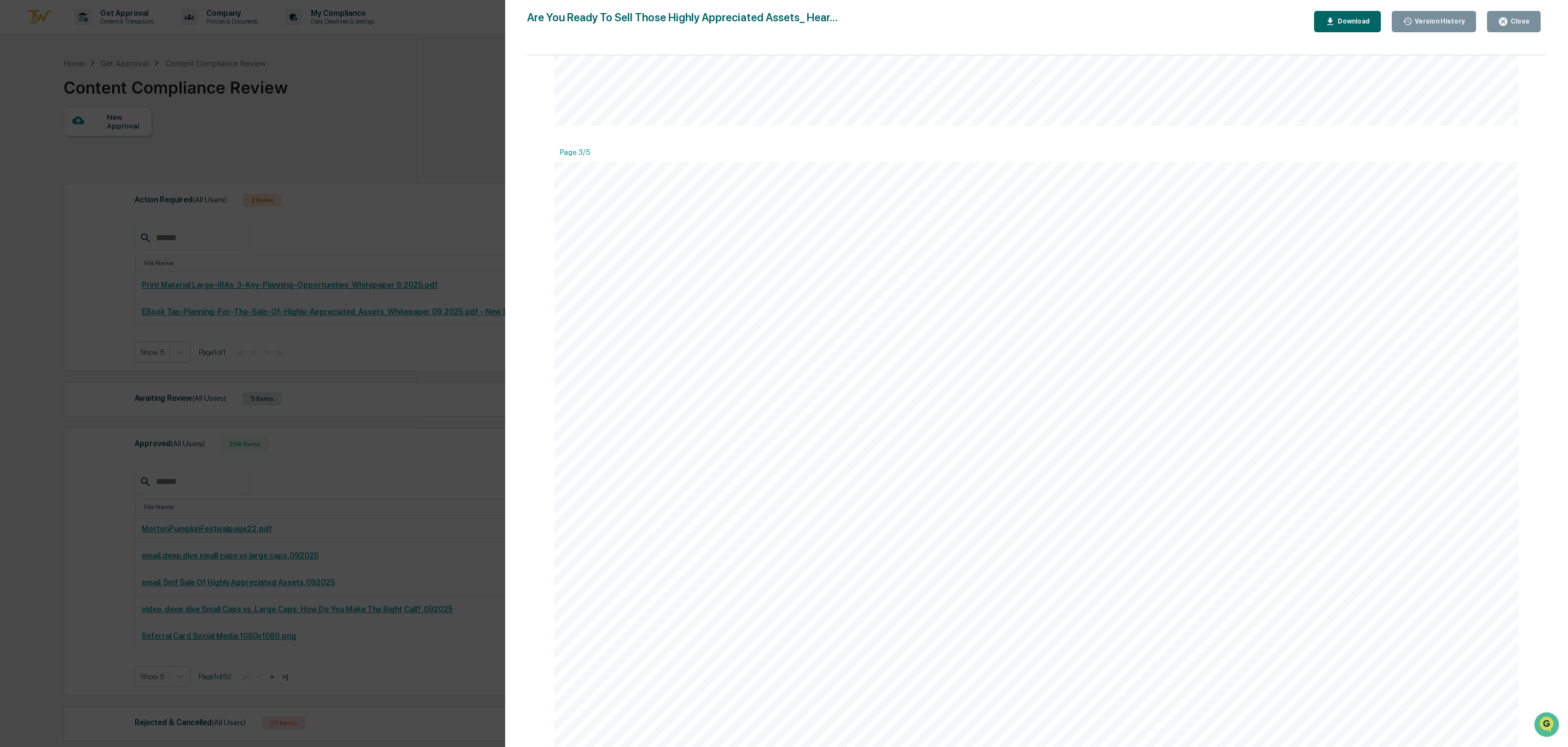
scroll to position [2487, 0]
drag, startPoint x: 1135, startPoint y: 599, endPoint x: 650, endPoint y: 596, distance: 485.0
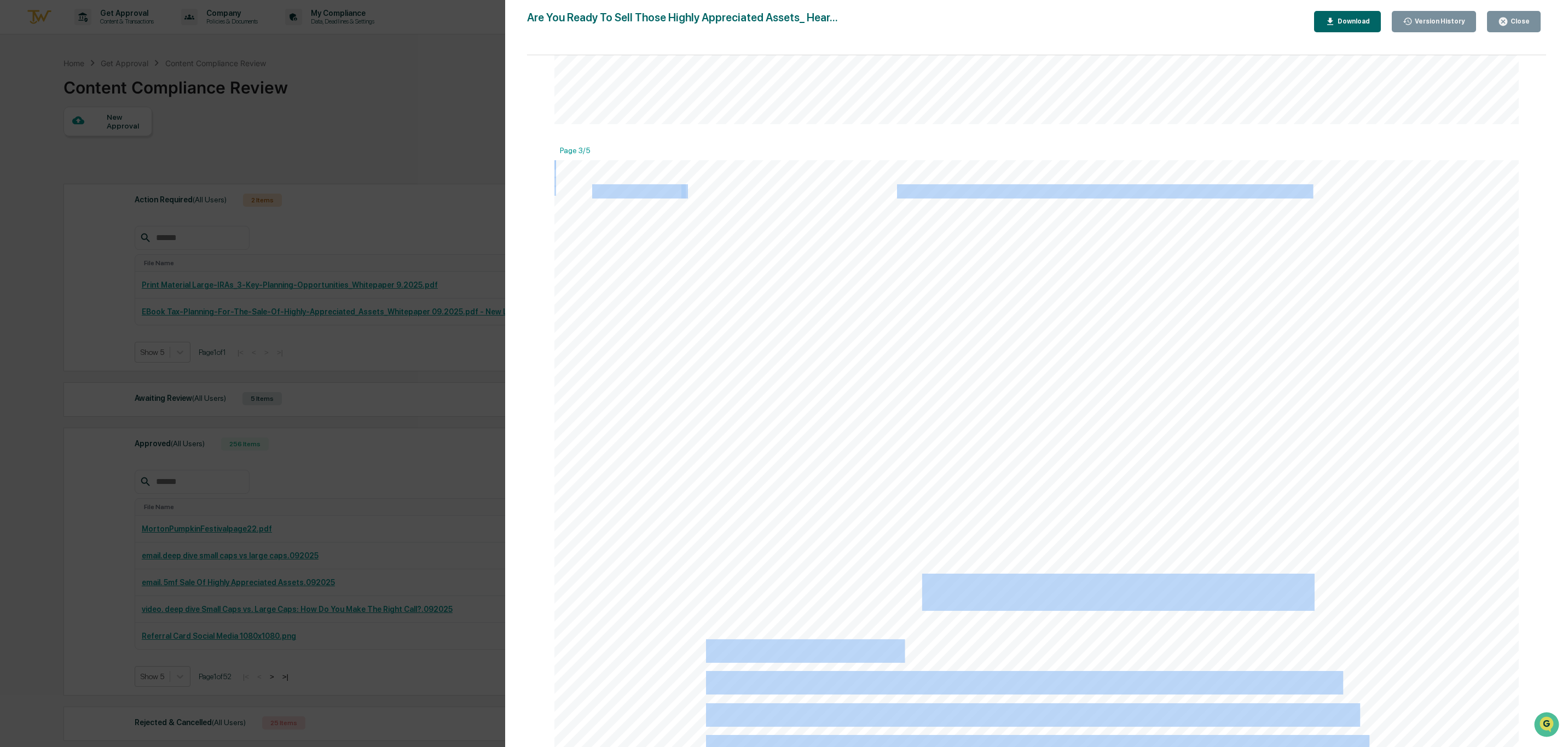
drag, startPoint x: 699, startPoint y: 587, endPoint x: 913, endPoint y: 590, distance: 214.0
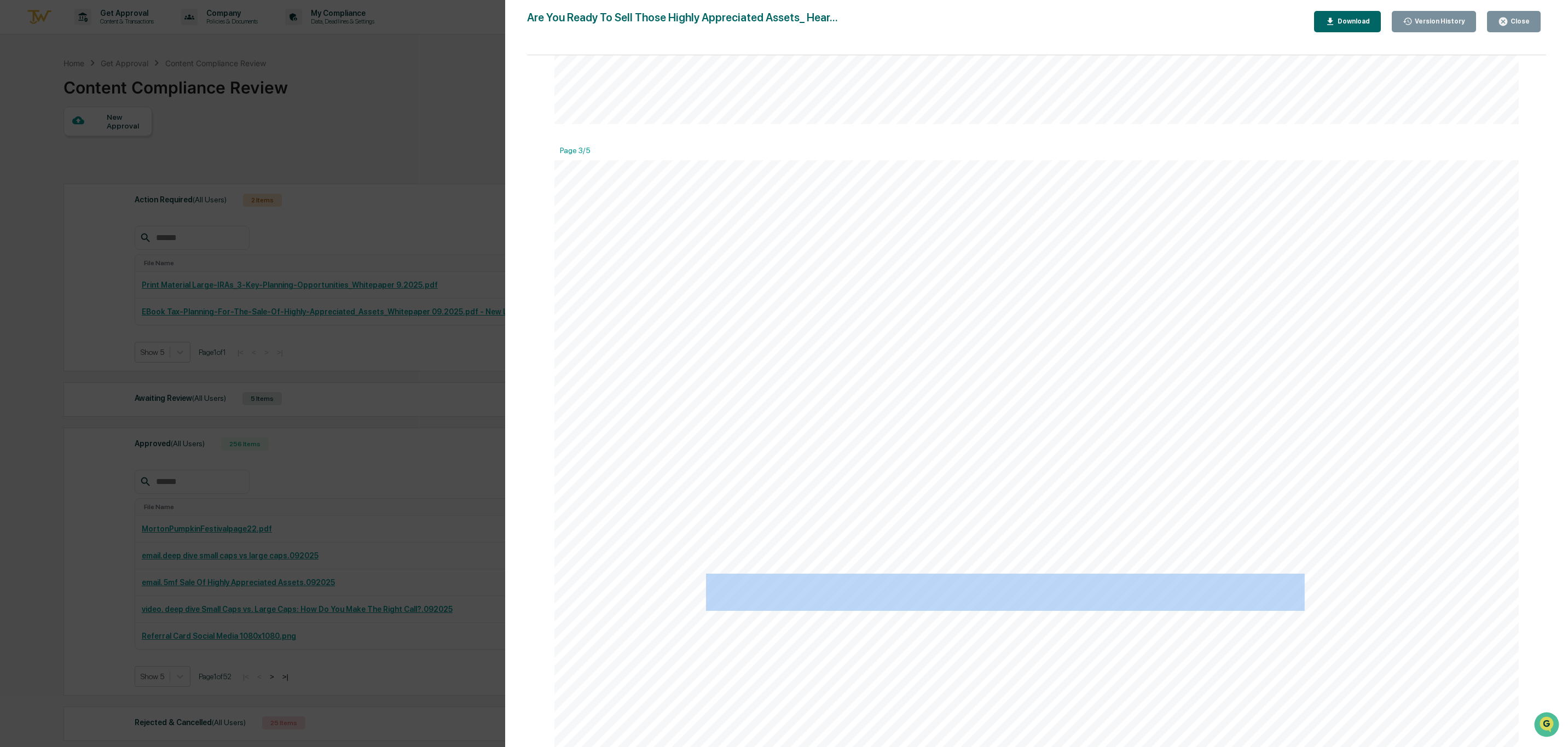
drag, startPoint x: 705, startPoint y: 590, endPoint x: 1297, endPoint y: 588, distance: 592.0
click at [1297, 588] on span "The Sale of Highly Appreciated Assets" at bounding box center [1005, 592] width 599 height 33
copy span "The Sale of Highly Appreciated Assets"
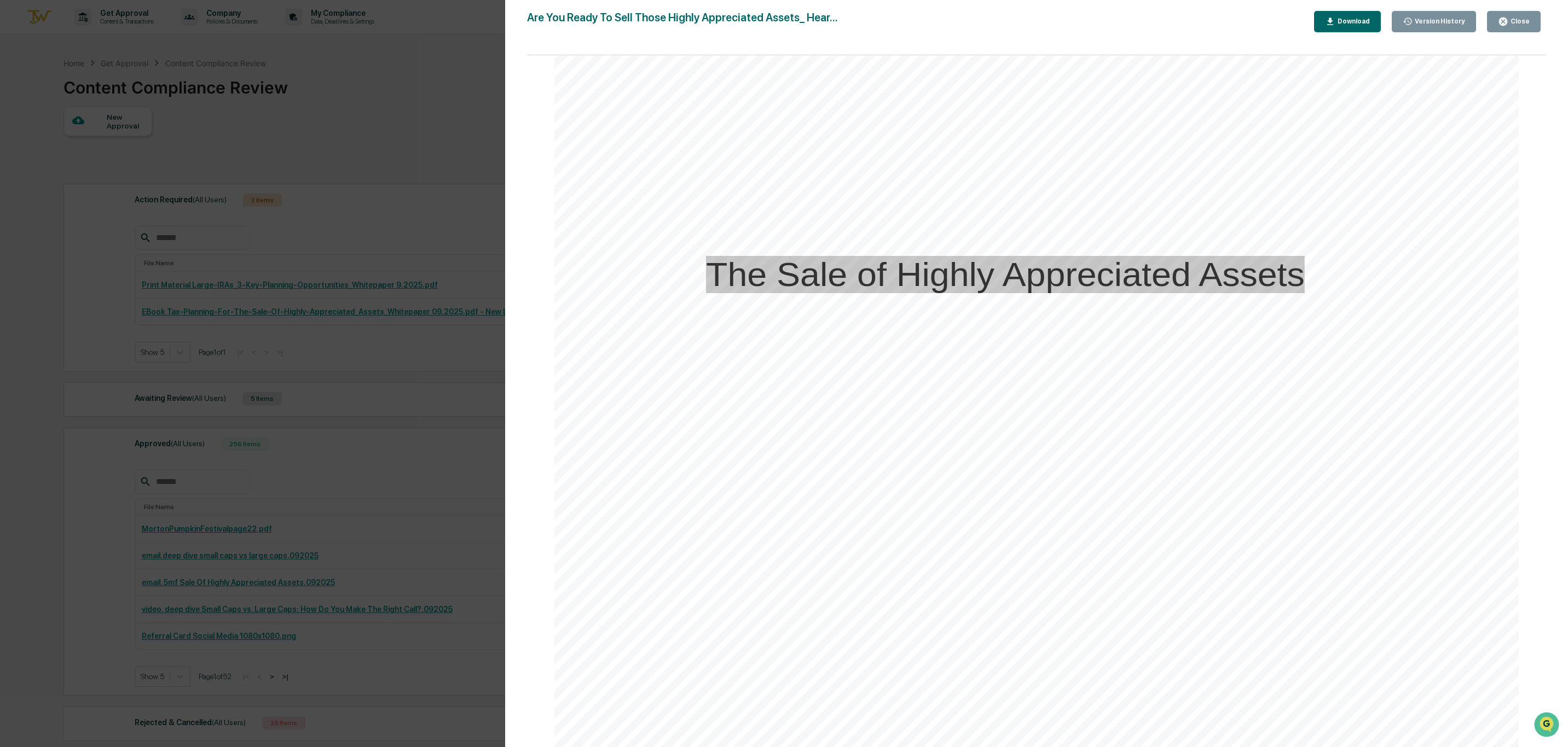
scroll to position [2815, 0]
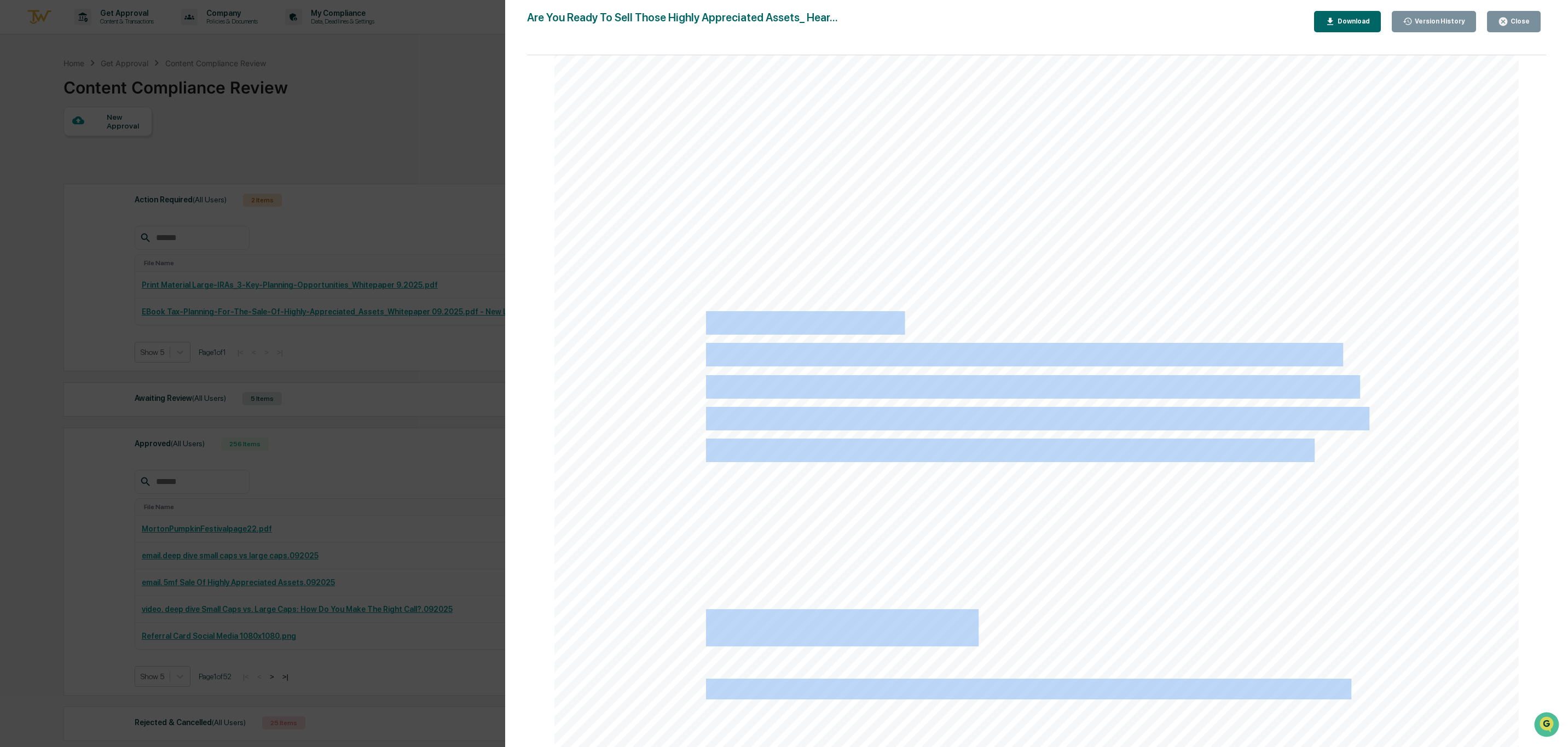
drag, startPoint x: 1305, startPoint y: 459, endPoint x: 708, endPoint y: 327, distance: 611.4
click at [708, 327] on div "Read Now The Sale of Highly Appreciated Assets Featured resource: There are a v…" at bounding box center [1037, 456] width 965 height 1248
click at [931, 520] on div "Read Now The Sale of Highly Appreciated Assets Featured resource: There are a v…" at bounding box center [1037, 456] width 965 height 1248
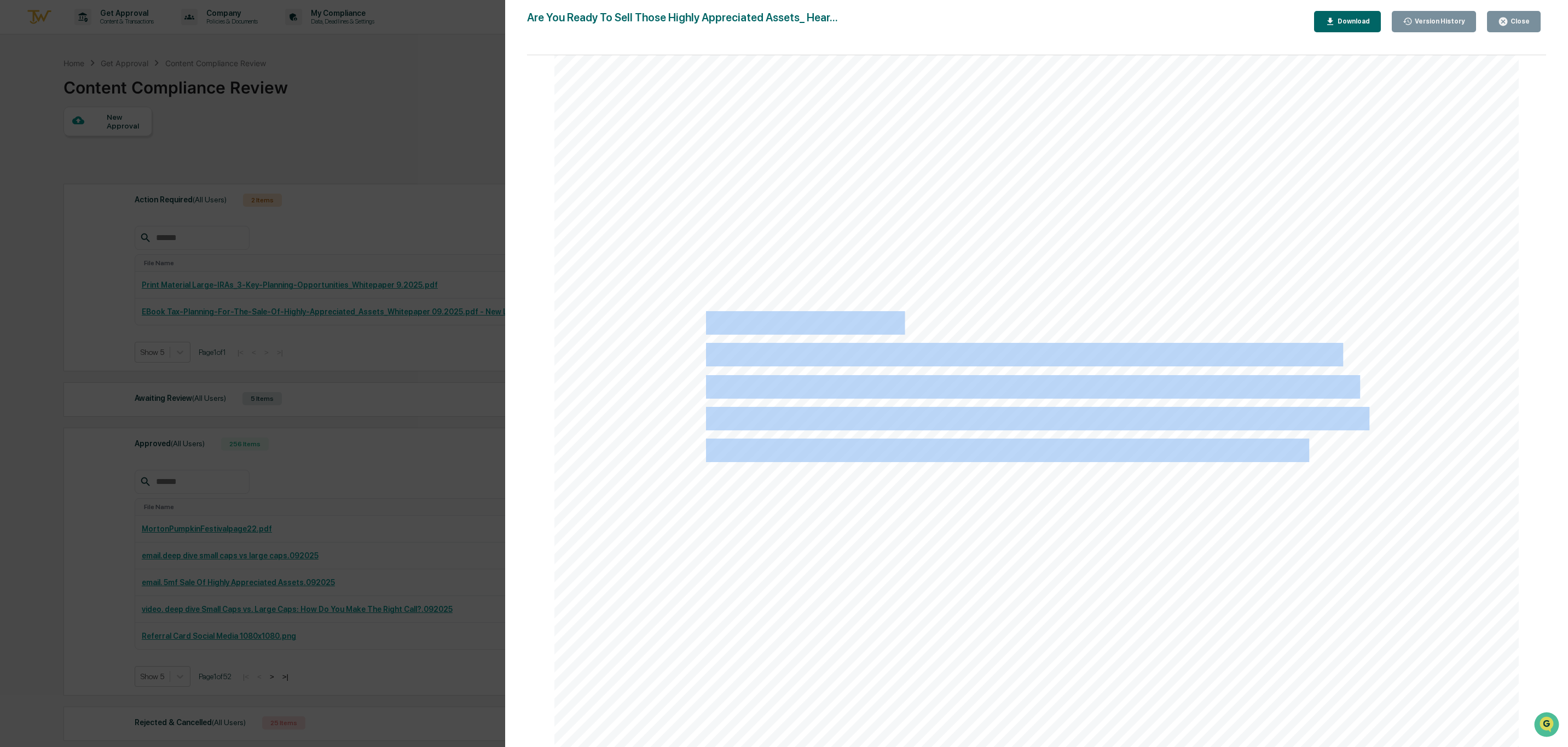
drag, startPoint x: 704, startPoint y: 319, endPoint x: 1304, endPoint y: 452, distance: 614.6
click at [1304, 452] on div "Read Now The Sale of Highly Appreciated Assets Featured resource: There are a v…" at bounding box center [1037, 456] width 965 height 1248
copy div "Featured resource: There are a variety of techniques to potentially reduce capi…"
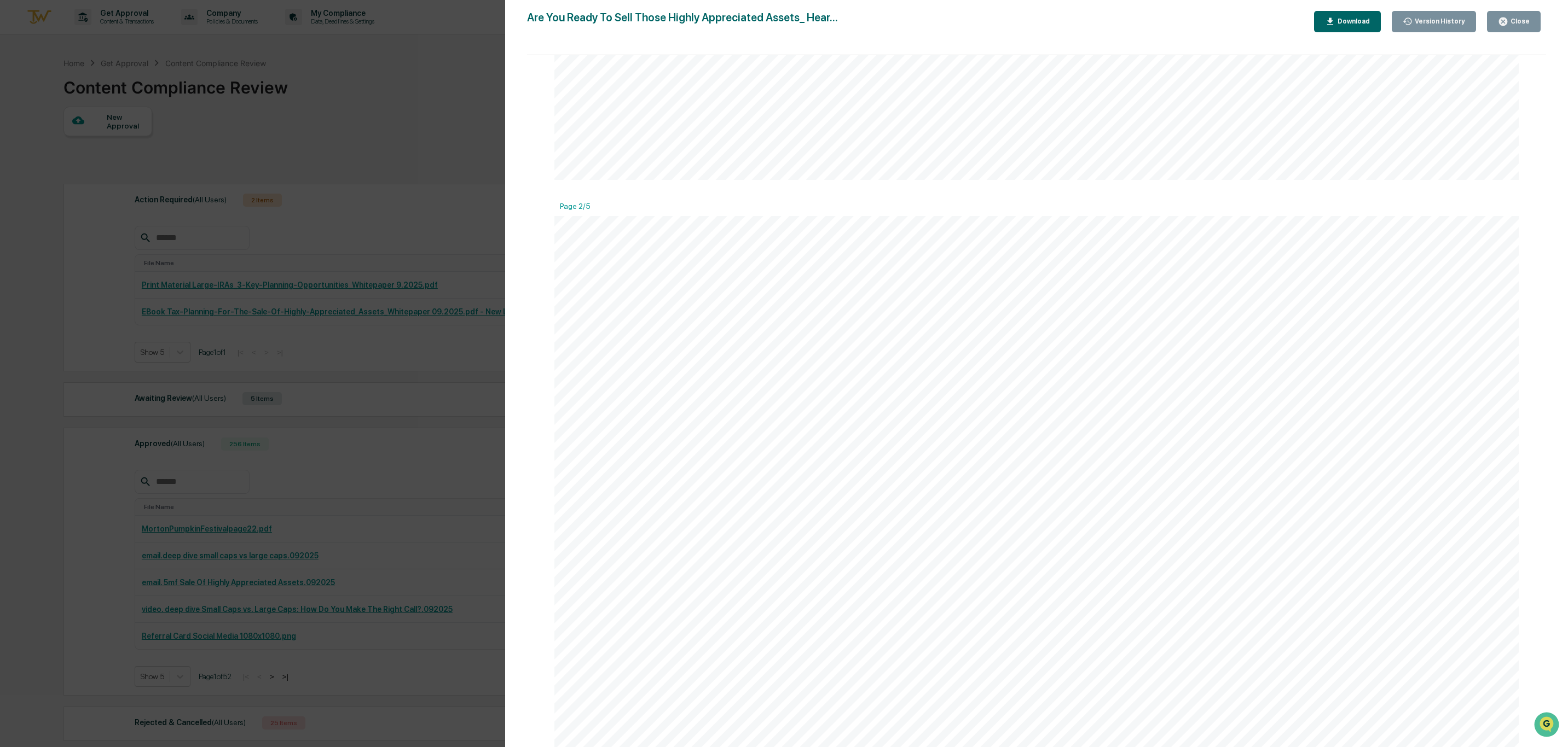
scroll to position [1149, 0]
click at [1378, 21] on button "Download" at bounding box center [1347, 21] width 67 height 21
click at [346, 497] on div "Version History [DATE] 09:04 PM [PERSON_NAME] Are You Ready To Sell Those Highl…" at bounding box center [784, 374] width 1568 height 747
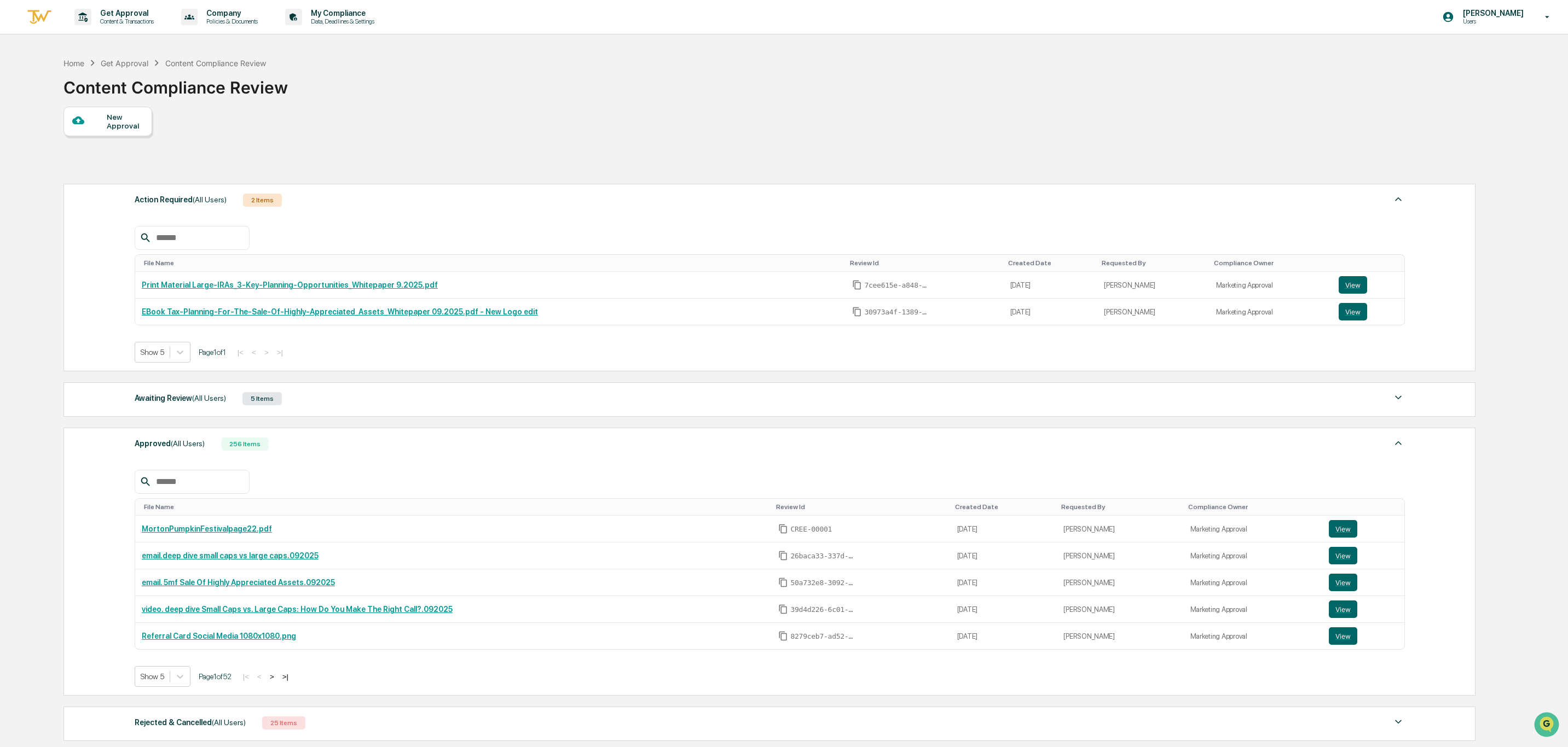
scroll to position [82, 0]
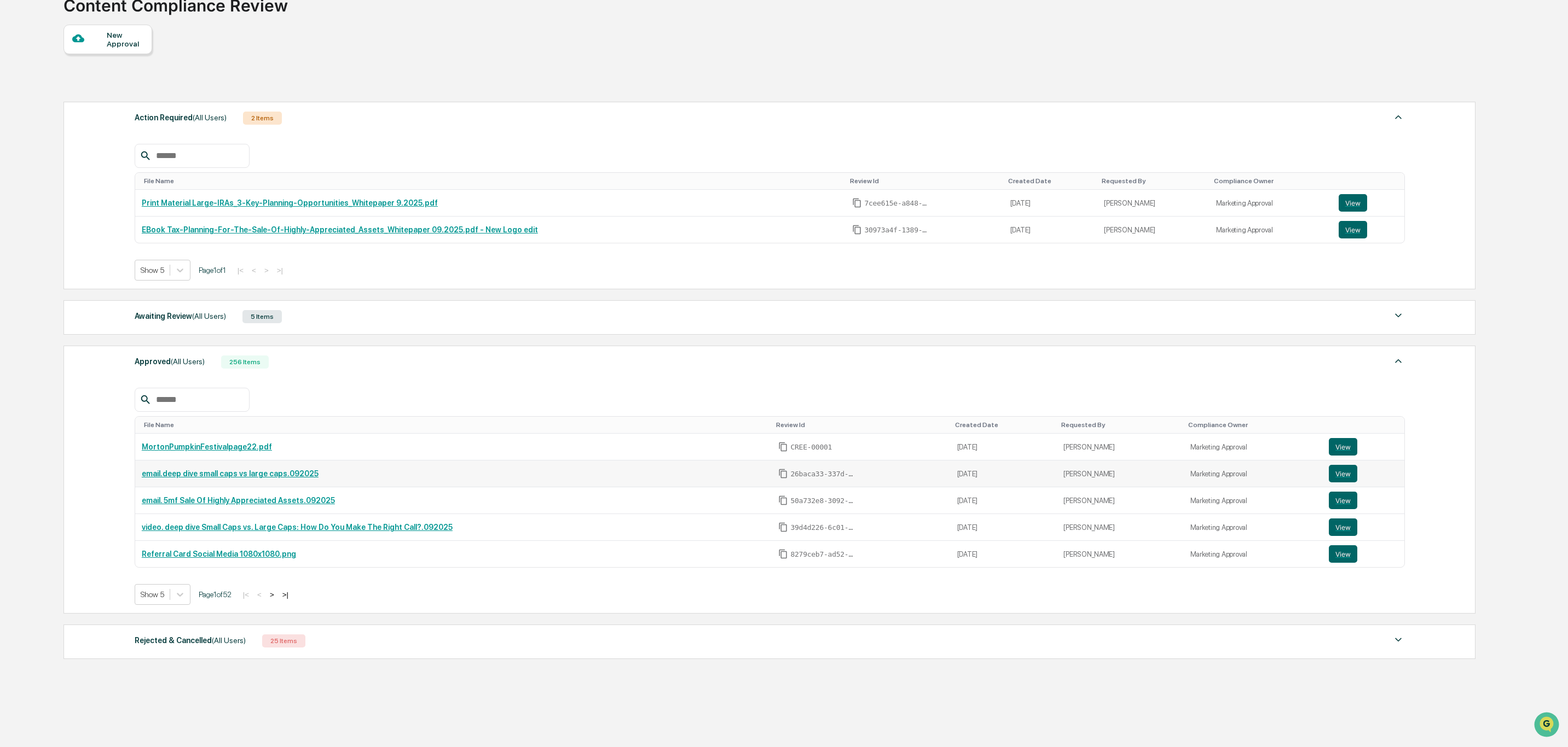
click at [272, 478] on link "email.deep dive small caps vs large caps.092025" at bounding box center [230, 474] width 177 height 9
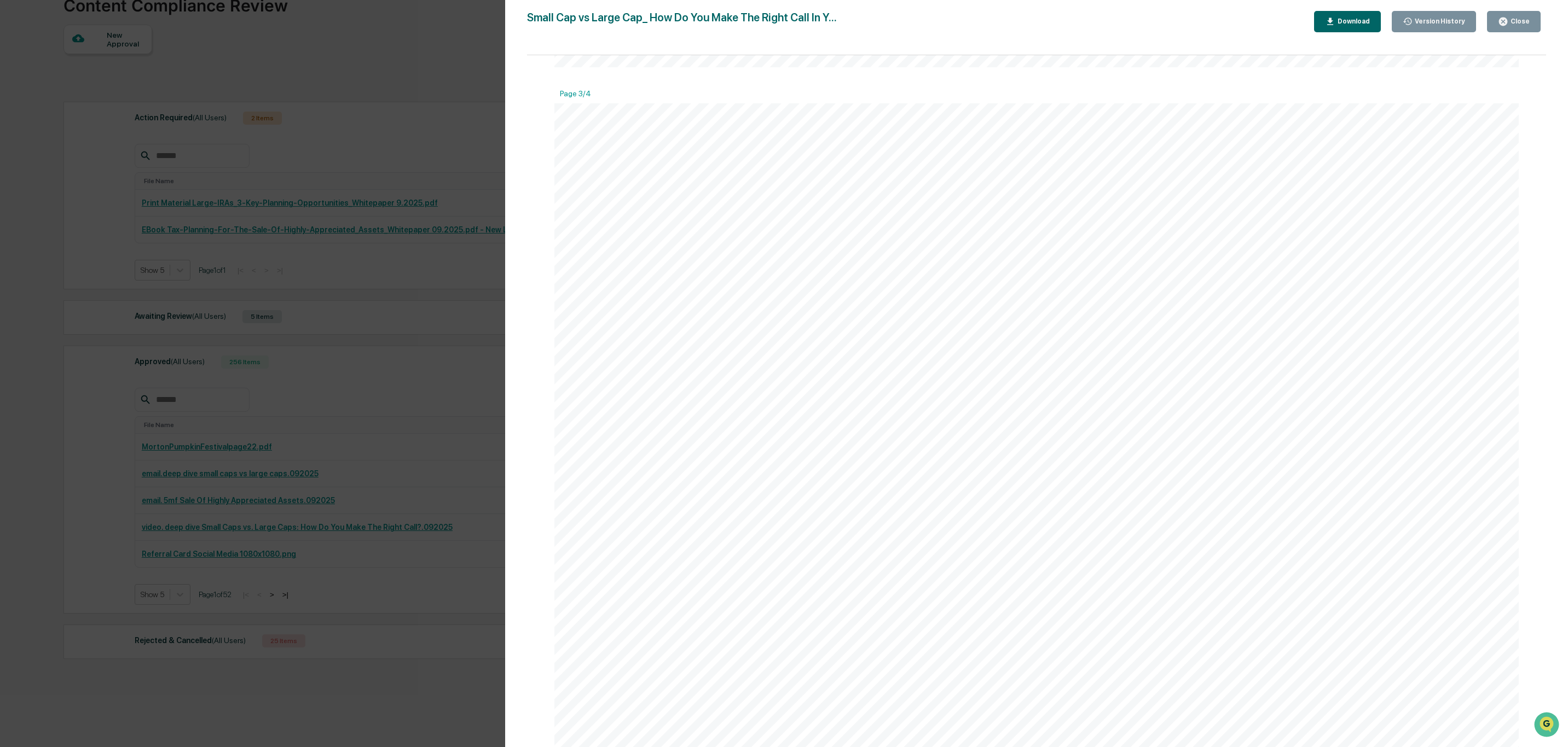
scroll to position [3118, 0]
click at [1335, 22] on icon "button" at bounding box center [1330, 21] width 11 height 11
click at [477, 53] on div "Version History [DATE] 09:05 PM [PERSON_NAME] Small Cap vs Large Cap_ How Do Yo…" at bounding box center [784, 374] width 1568 height 747
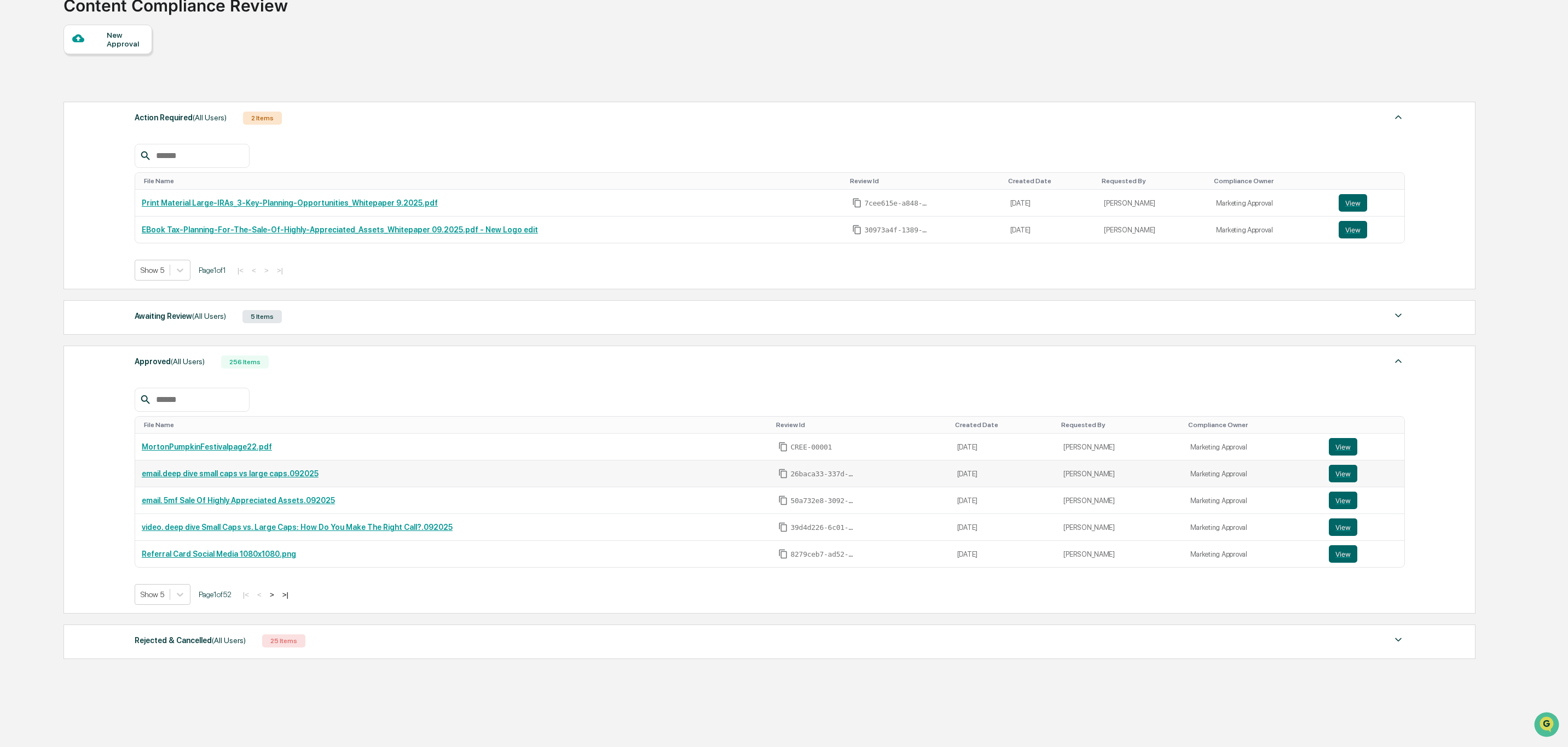
click at [186, 478] on link "email.deep dive small caps vs large caps.092025" at bounding box center [230, 474] width 177 height 9
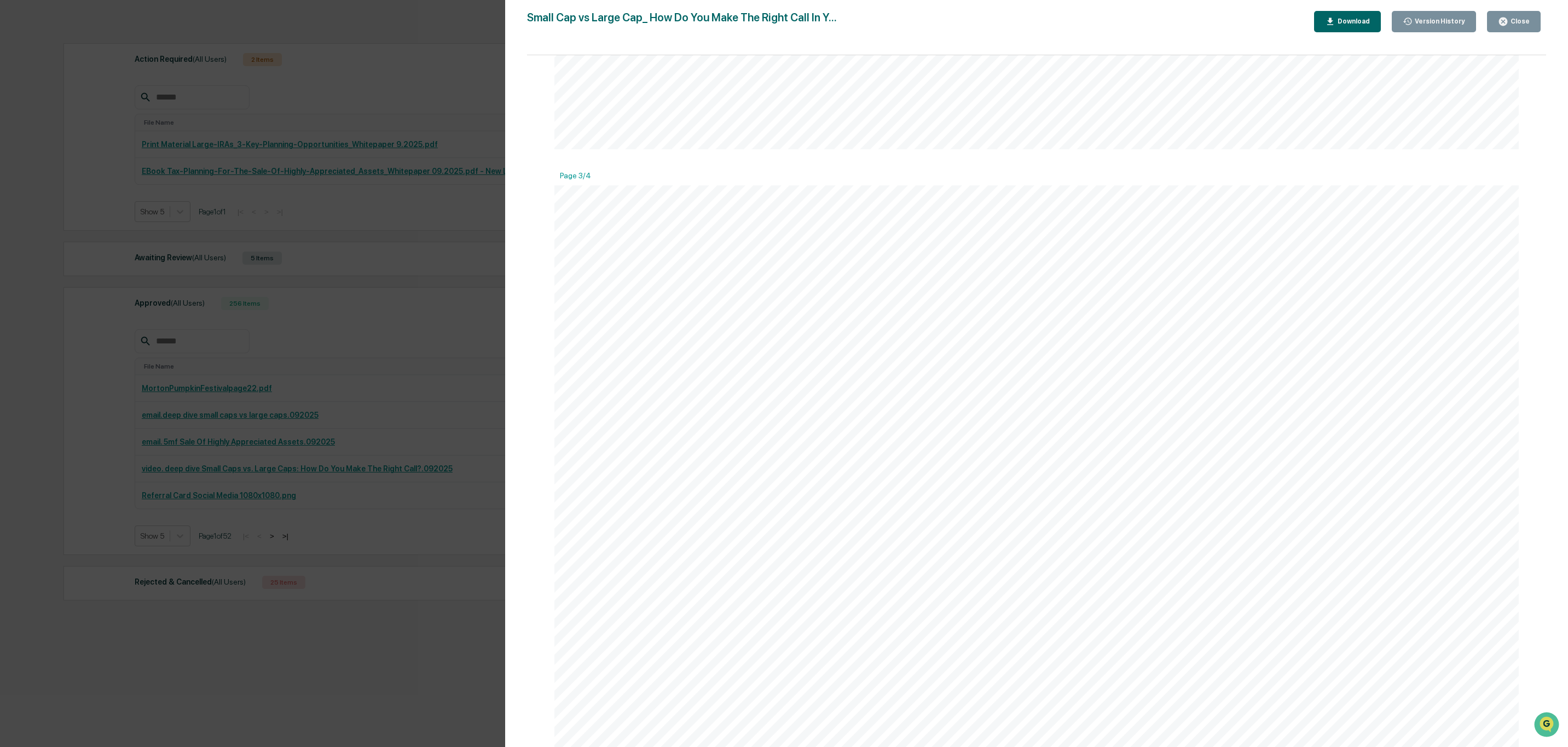
scroll to position [2215, 0]
click at [815, 512] on link at bounding box center [801, 503] width 189 height 53
click at [751, 651] on link at bounding box center [782, 659] width 150 height 53
